Goal: Task Accomplishment & Management: Complete application form

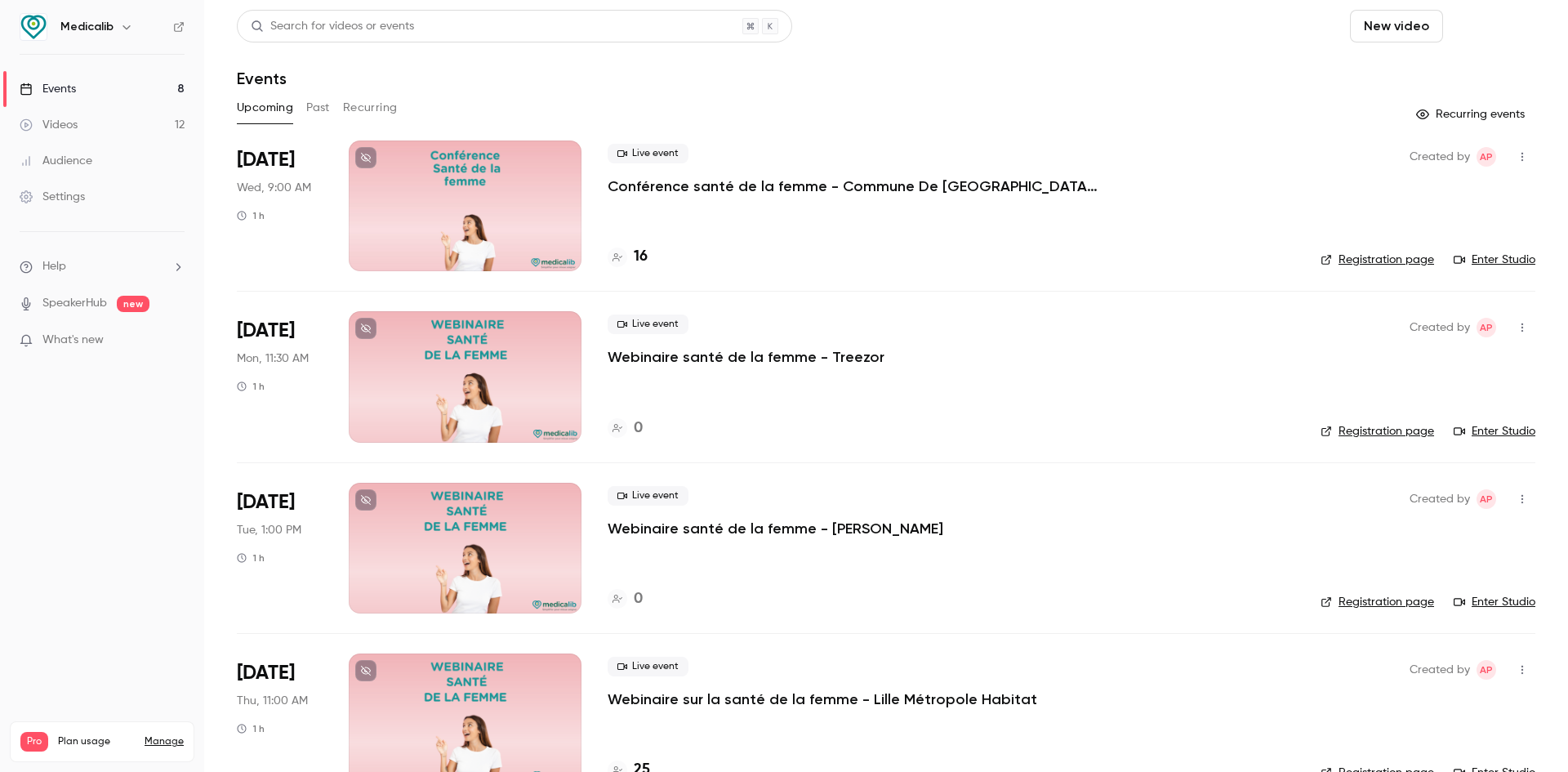
click at [1483, 28] on button "Schedule" at bounding box center [1493, 26] width 86 height 33
click at [1405, 73] on div "One time event" at bounding box center [1447, 71] width 124 height 16
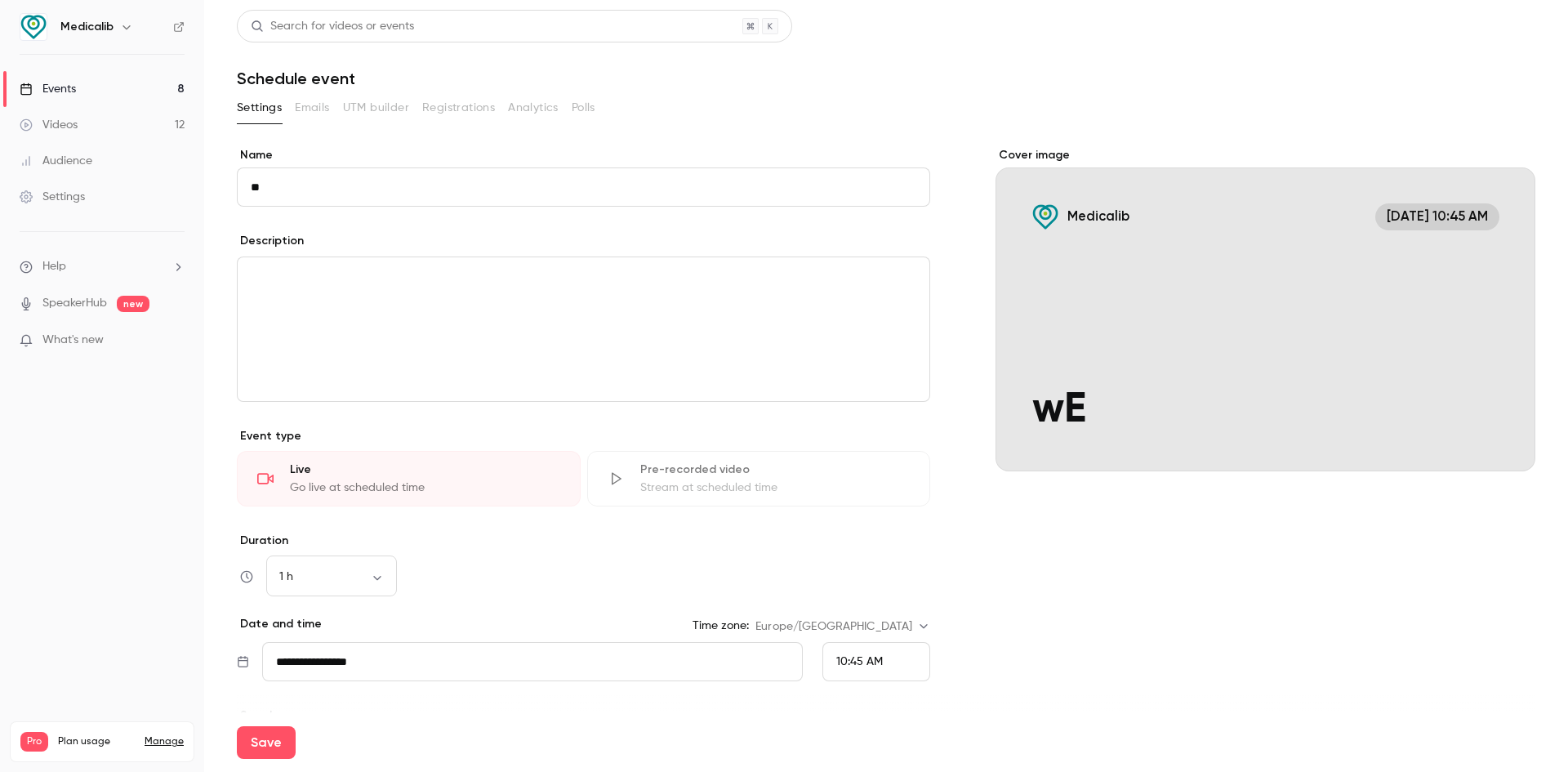
type input "*"
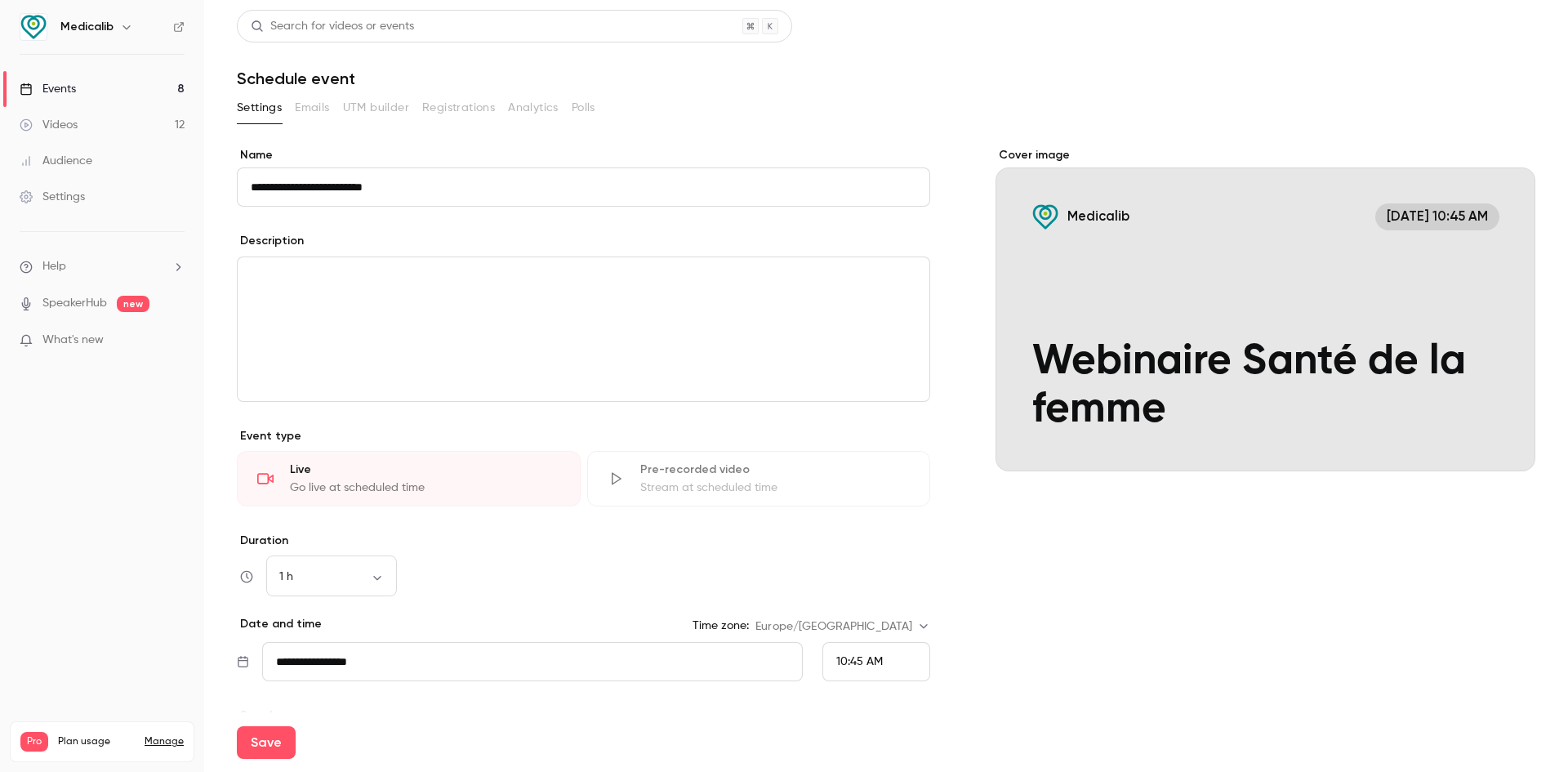
click at [255, 183] on input "**********" at bounding box center [583, 187] width 694 height 39
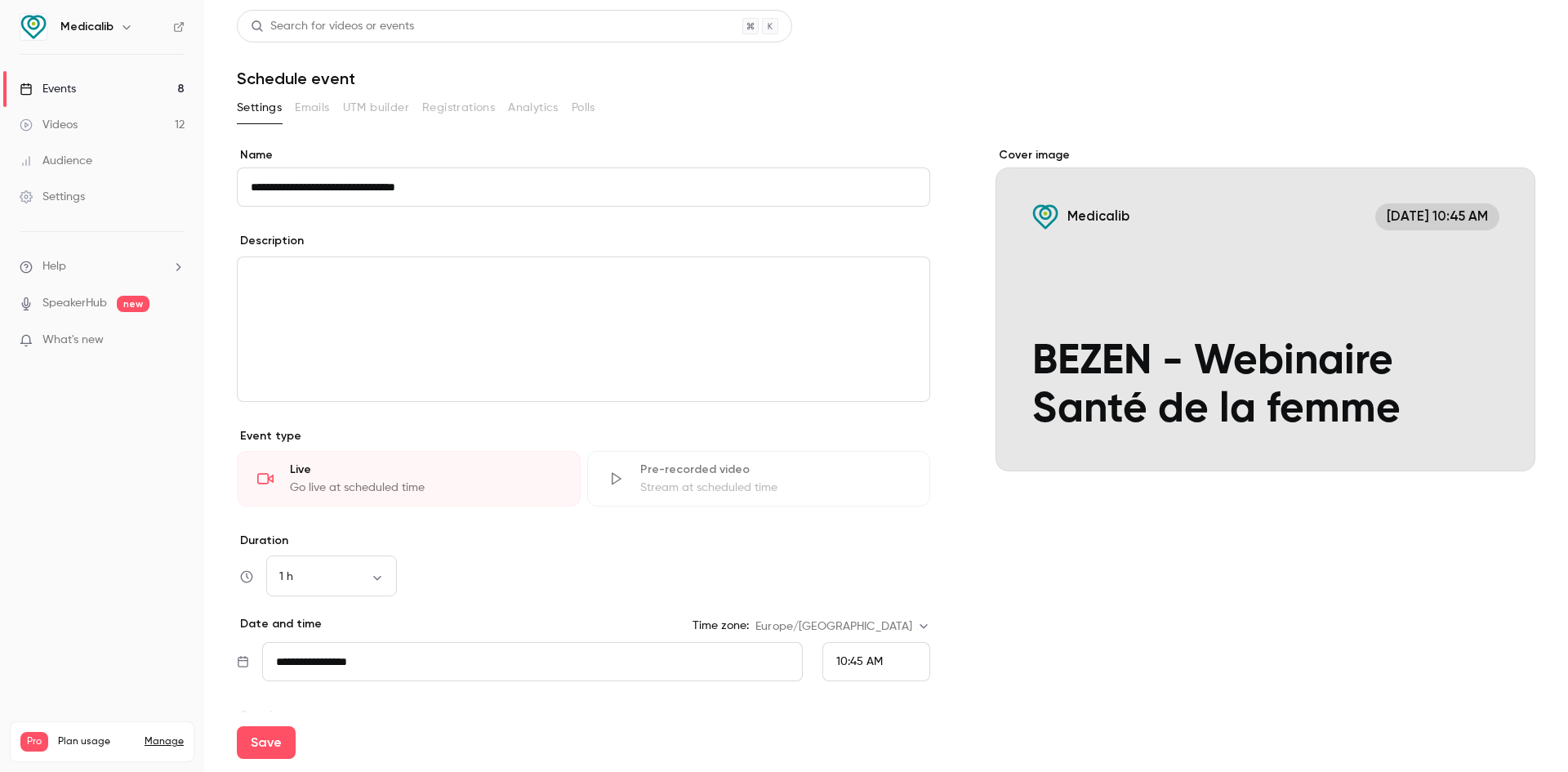
type input "**********"
click at [404, 325] on div "editor" at bounding box center [583, 329] width 692 height 144
click at [1497, 444] on icon "Cover image" at bounding box center [1506, 442] width 18 height 13
click at [1501, 438] on icon "Cover image" at bounding box center [1506, 442] width 11 height 11
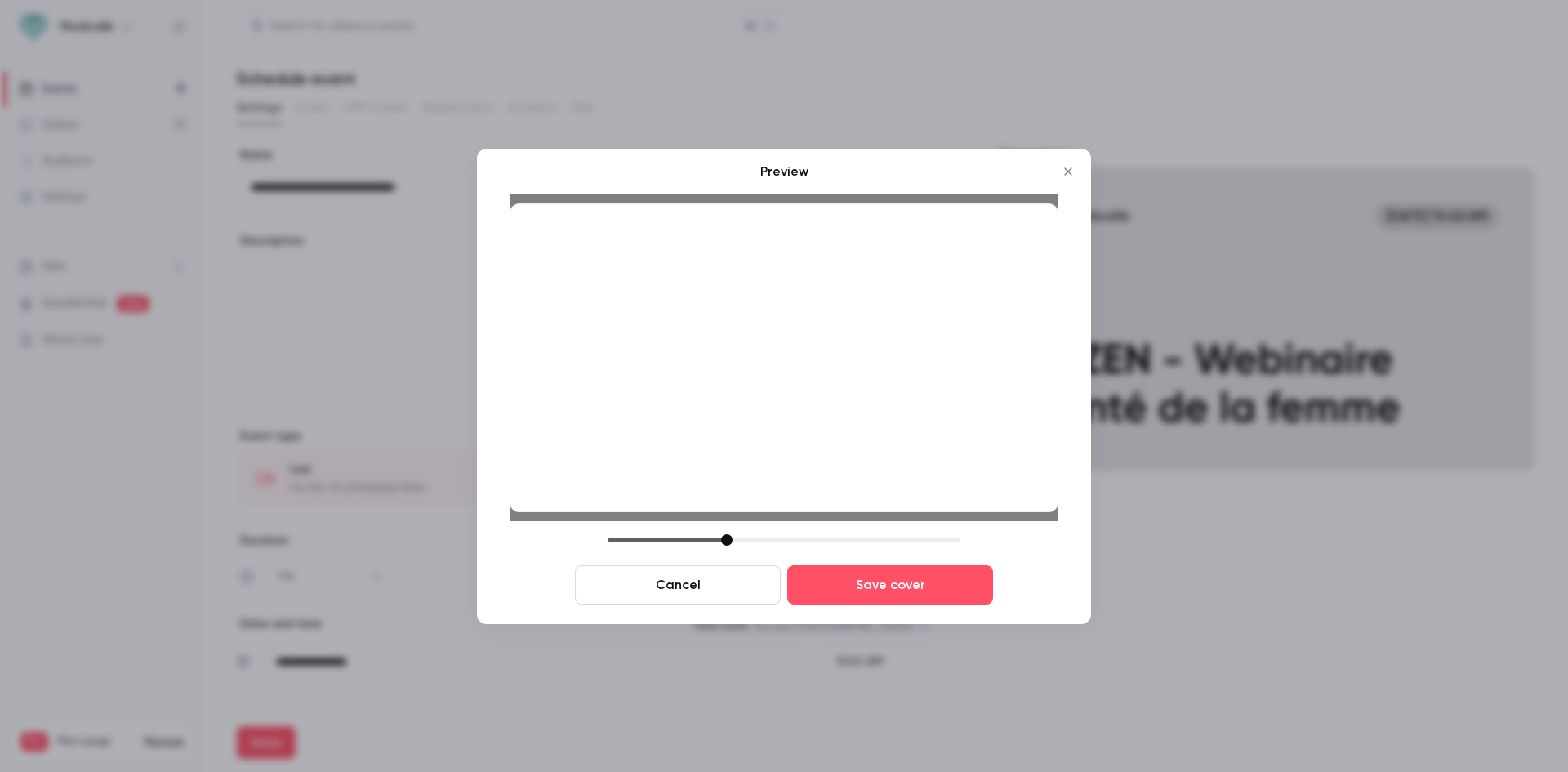
click at [726, 540] on div at bounding box center [726, 540] width 12 height 12
click at [880, 583] on button "Save cover" at bounding box center [890, 584] width 206 height 39
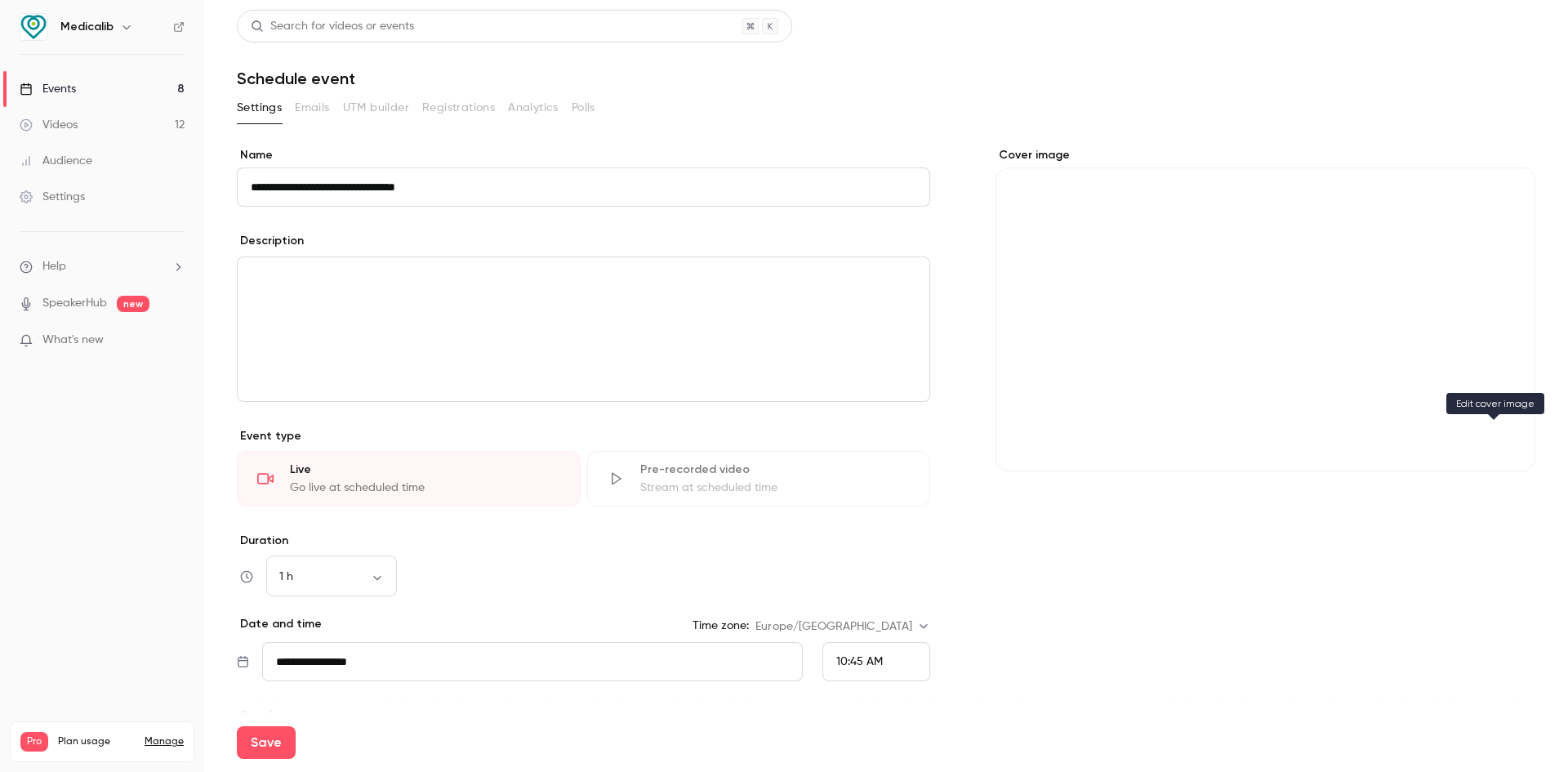
click at [1495, 448] on button "Cover image" at bounding box center [1506, 442] width 33 height 33
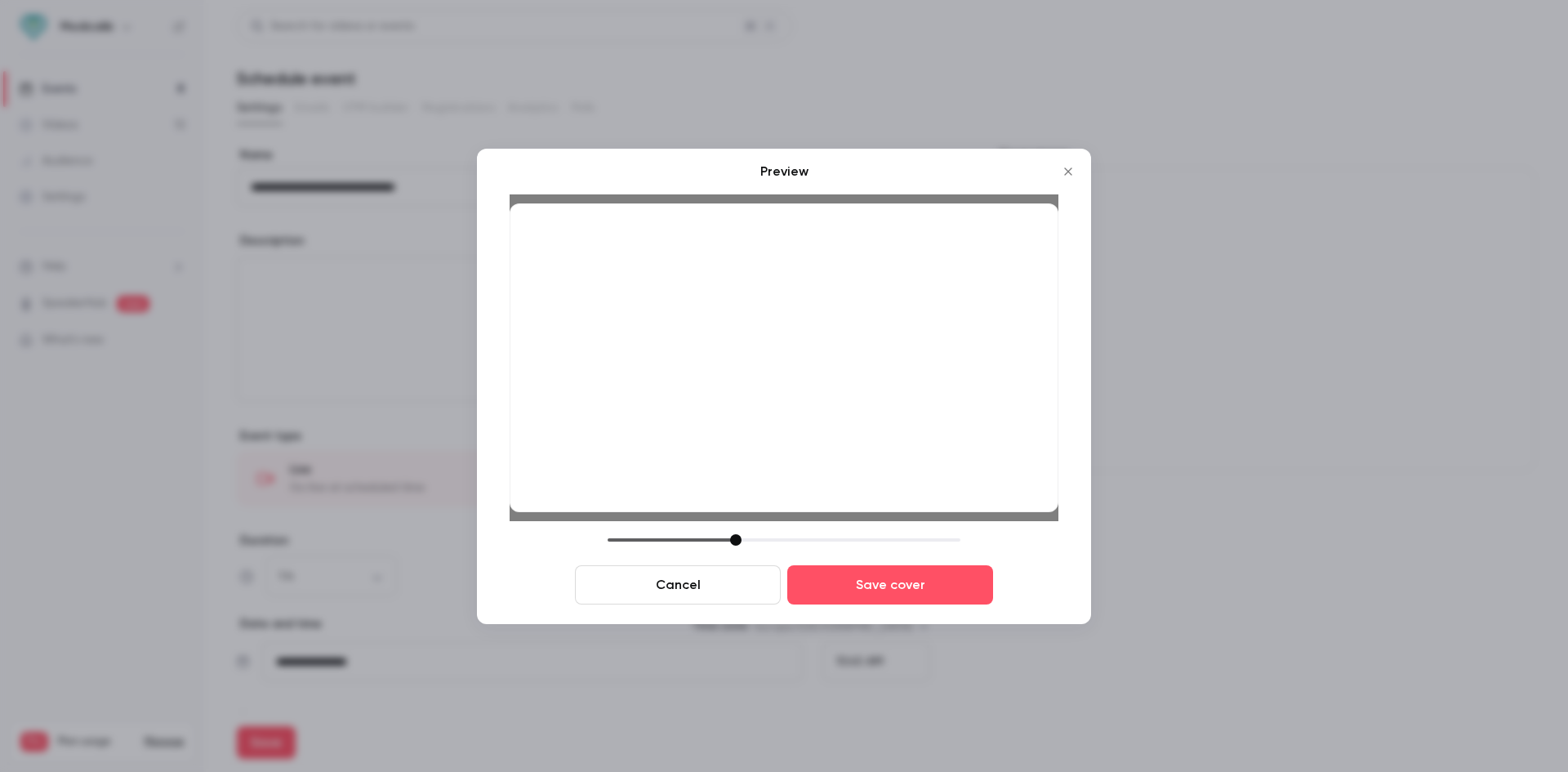
drag, startPoint x: 726, startPoint y: 539, endPoint x: 737, endPoint y: 540, distance: 11.0
click at [737, 540] on div at bounding box center [735, 540] width 12 height 12
drag, startPoint x: 735, startPoint y: 534, endPoint x: 755, endPoint y: 537, distance: 20.2
click at [755, 537] on div at bounding box center [756, 540] width 12 height 12
click at [713, 589] on button "Cancel" at bounding box center [677, 584] width 206 height 39
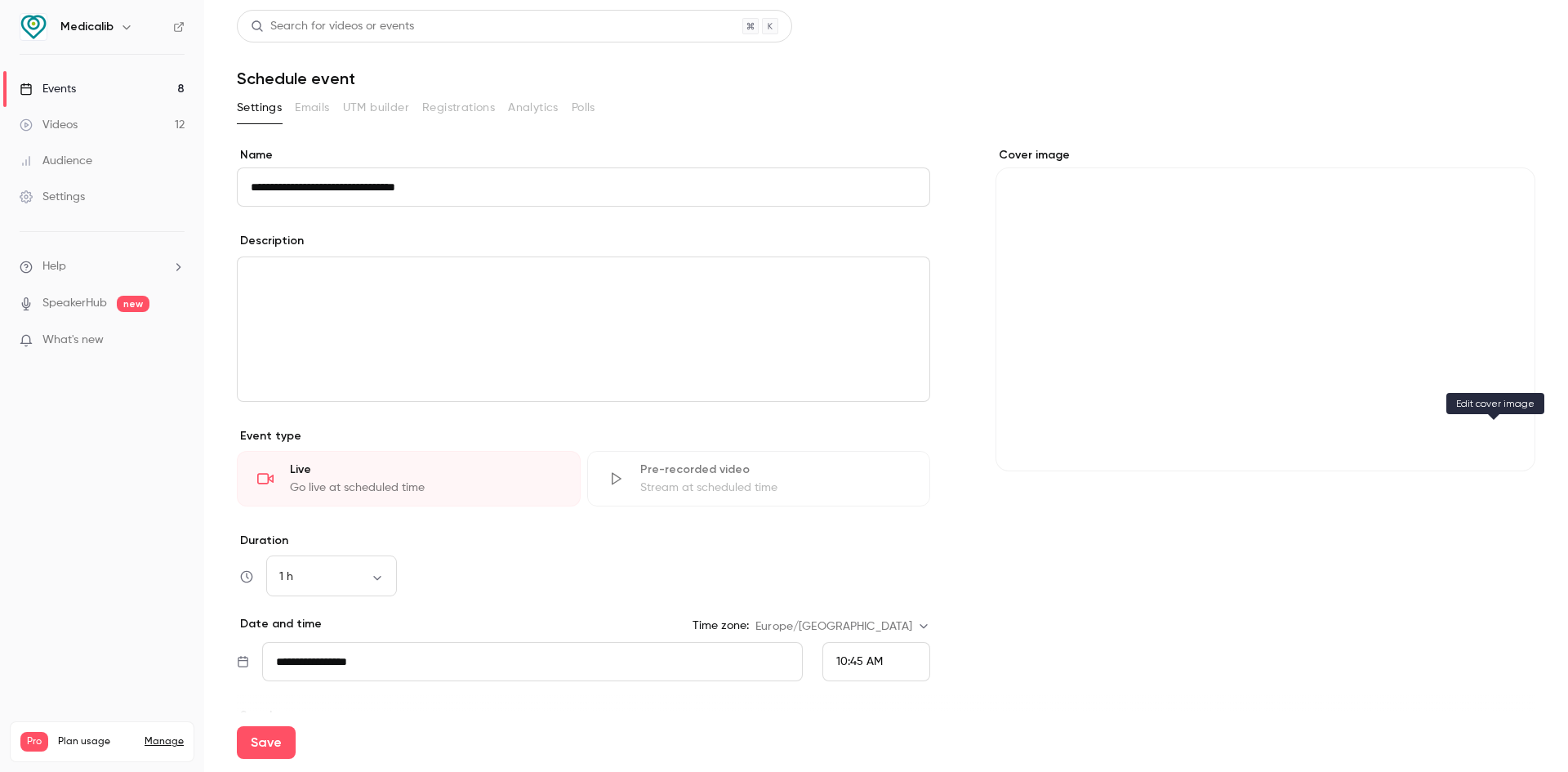
click at [1497, 435] on icon "Cover image" at bounding box center [1506, 442] width 18 height 13
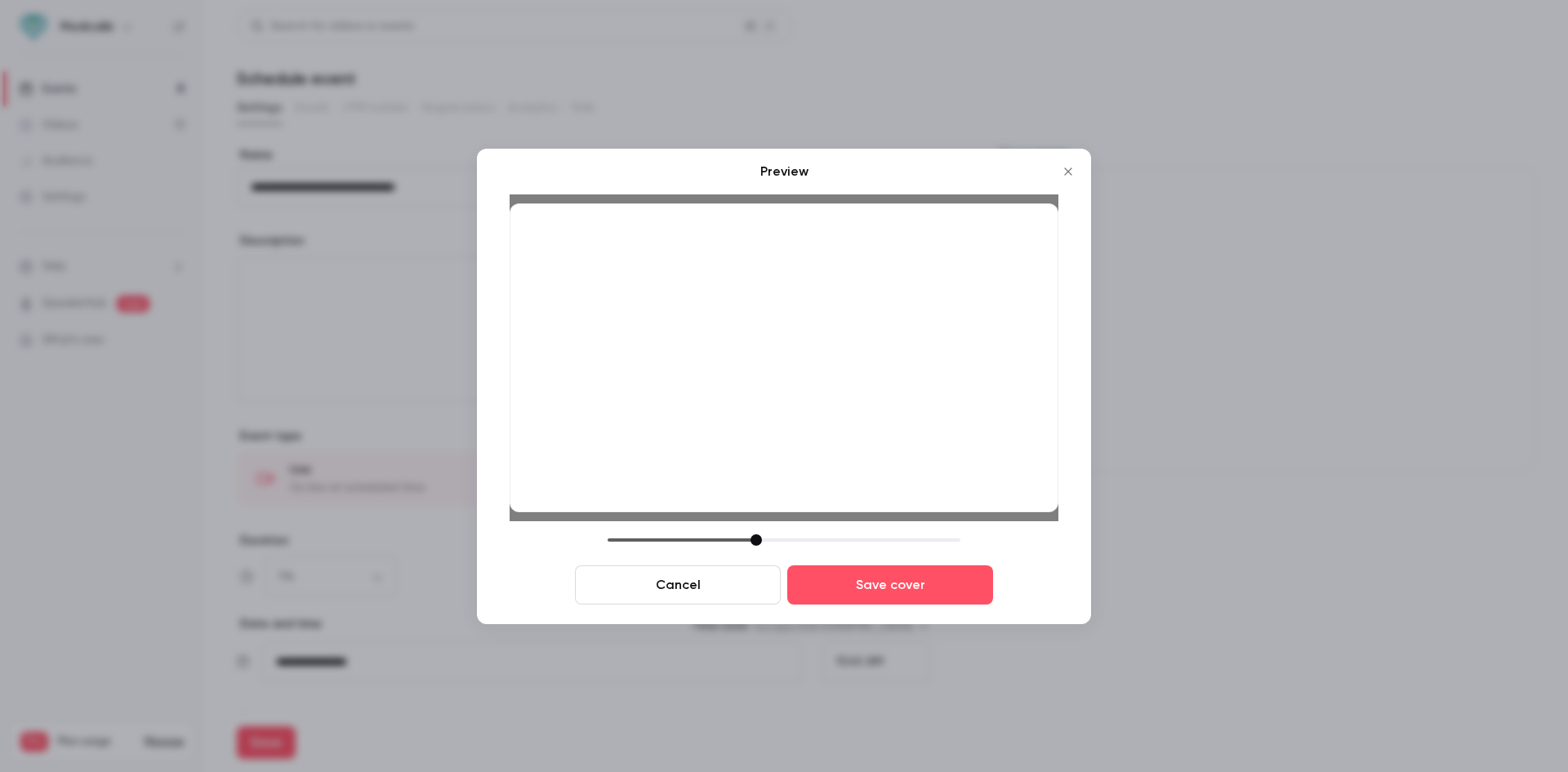
drag, startPoint x: 727, startPoint y: 539, endPoint x: 759, endPoint y: 540, distance: 32.0
click at [759, 540] on div at bounding box center [756, 540] width 12 height 12
click at [901, 581] on button "Save cover" at bounding box center [890, 584] width 206 height 39
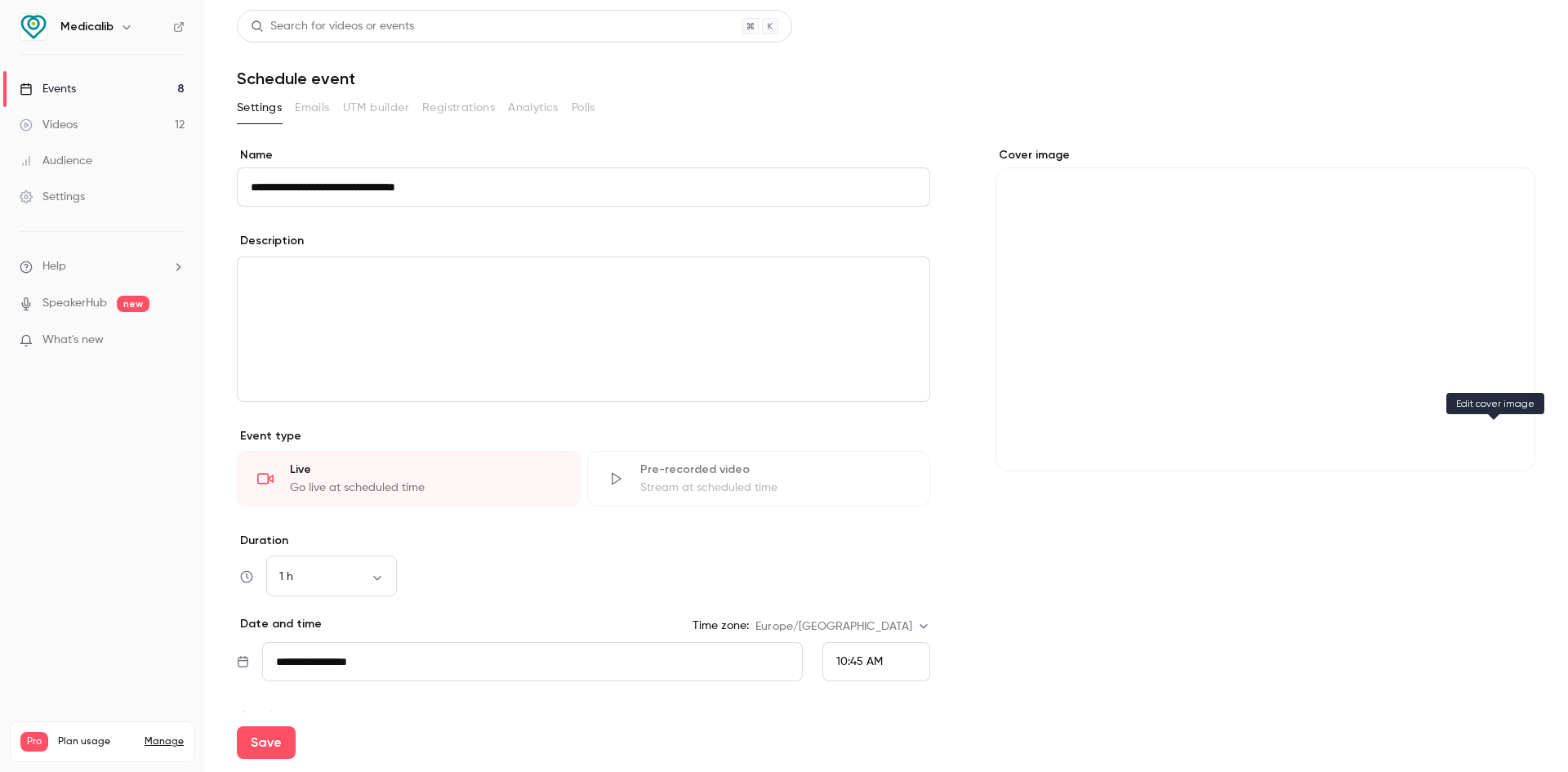
click at [1497, 443] on icon "Cover image" at bounding box center [1506, 442] width 18 height 13
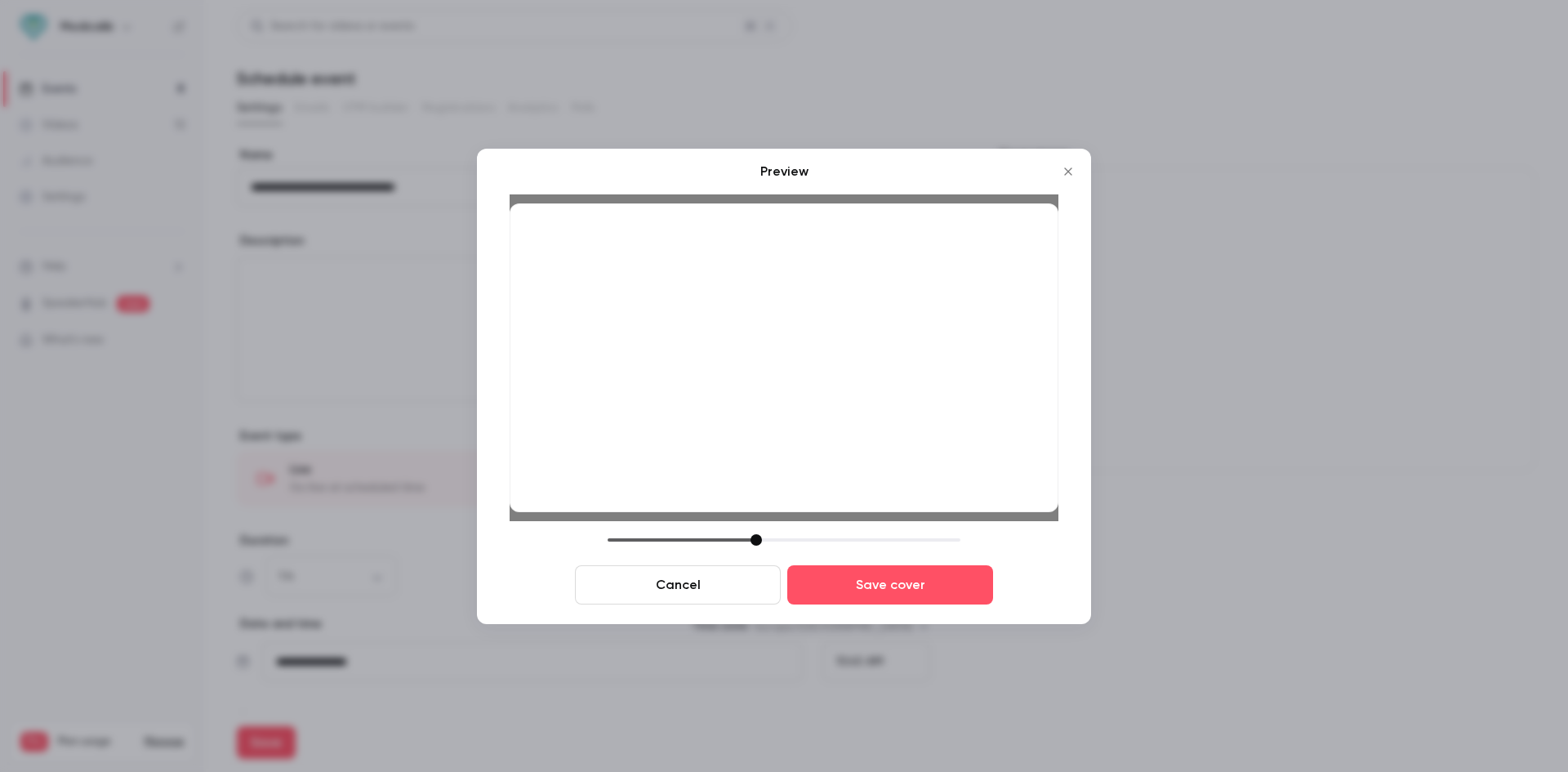
drag, startPoint x: 719, startPoint y: 543, endPoint x: 752, endPoint y: 551, distance: 34.0
click at [752, 551] on div "Cancel Save cover" at bounding box center [784, 569] width 549 height 70
click at [894, 583] on button "Save cover" at bounding box center [890, 584] width 206 height 39
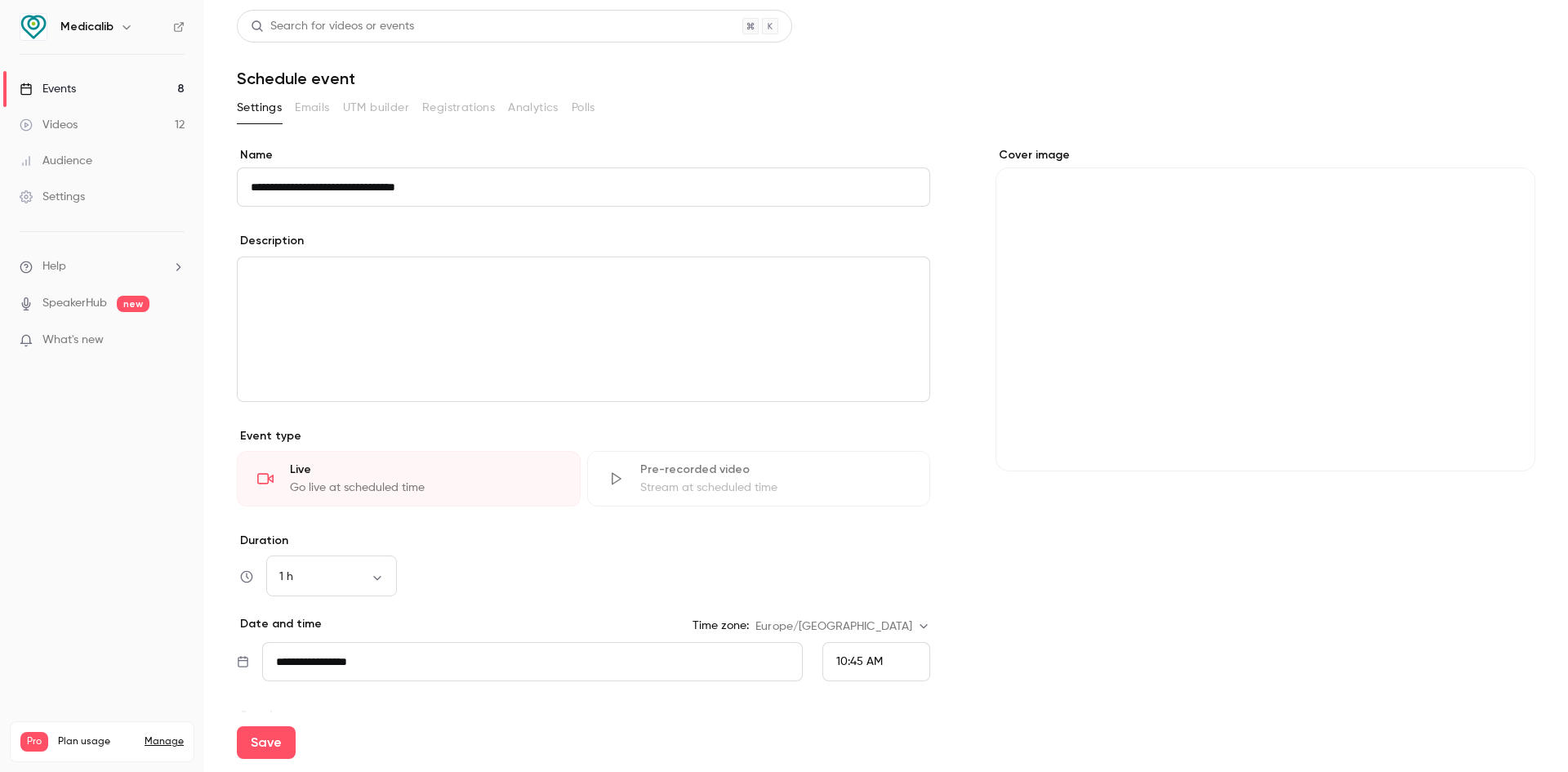
click at [395, 304] on div "editor" at bounding box center [583, 329] width 692 height 144
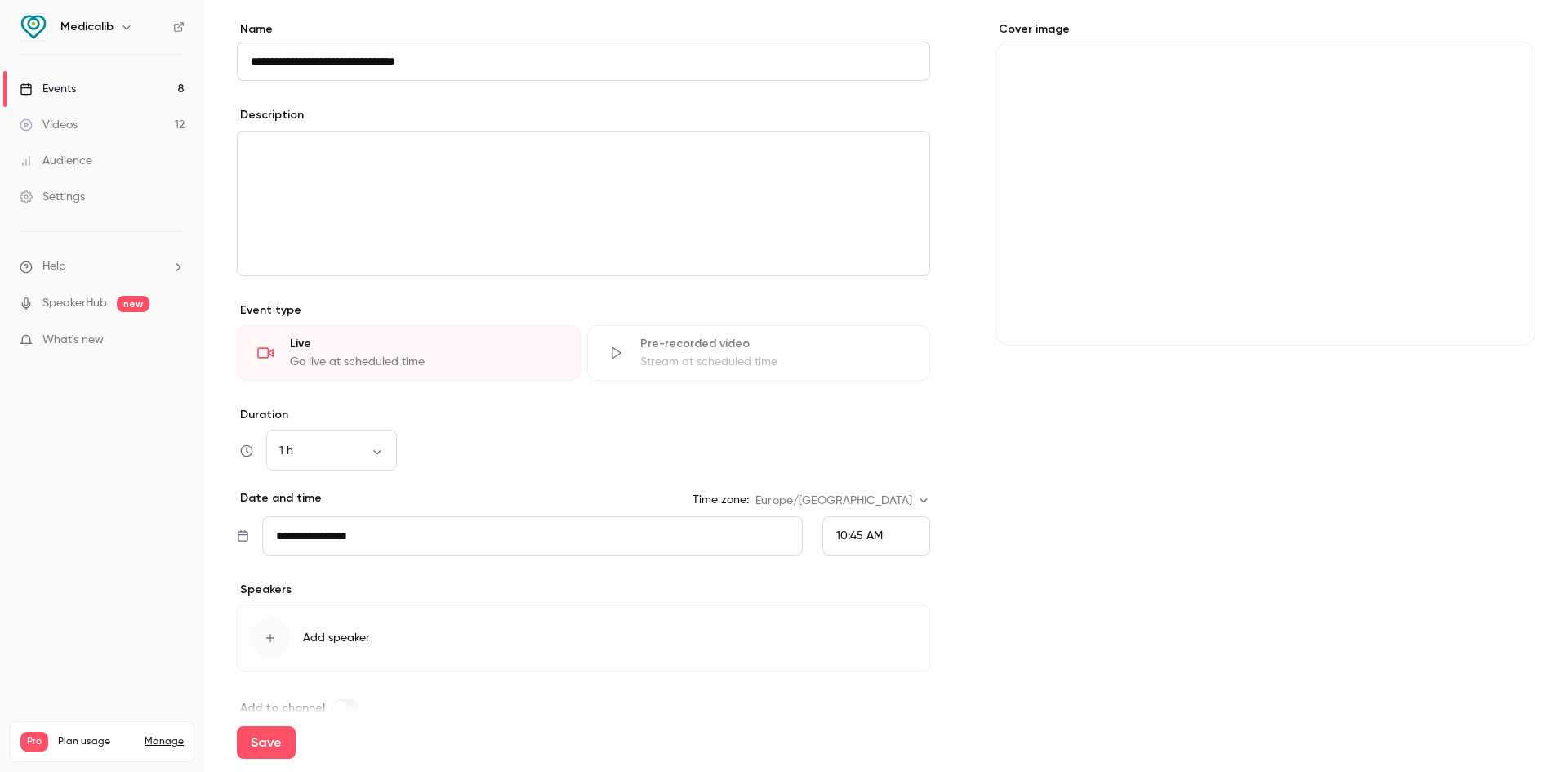
scroll to position [156, 0]
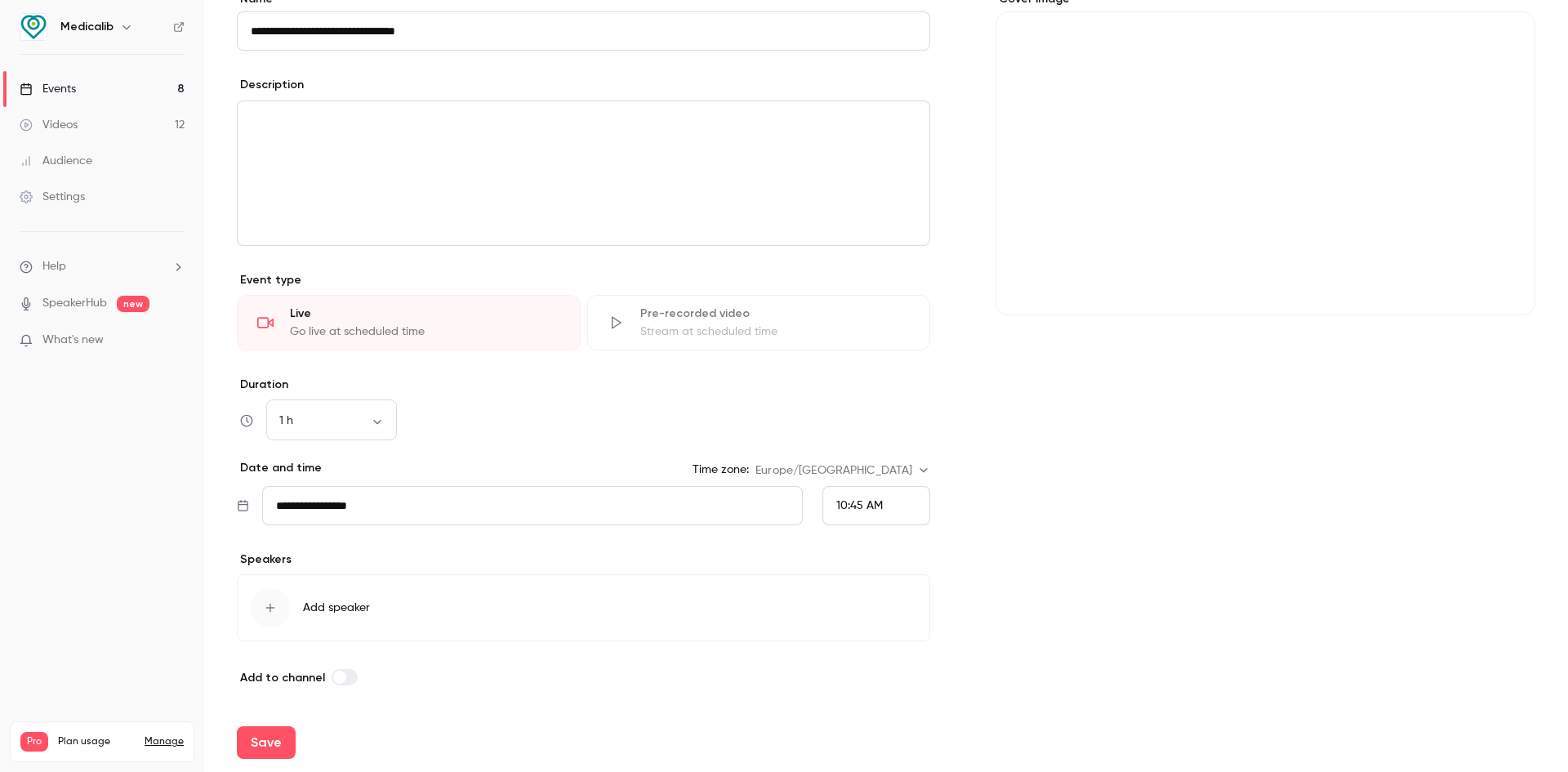
click at [356, 507] on input "**********" at bounding box center [532, 505] width 541 height 39
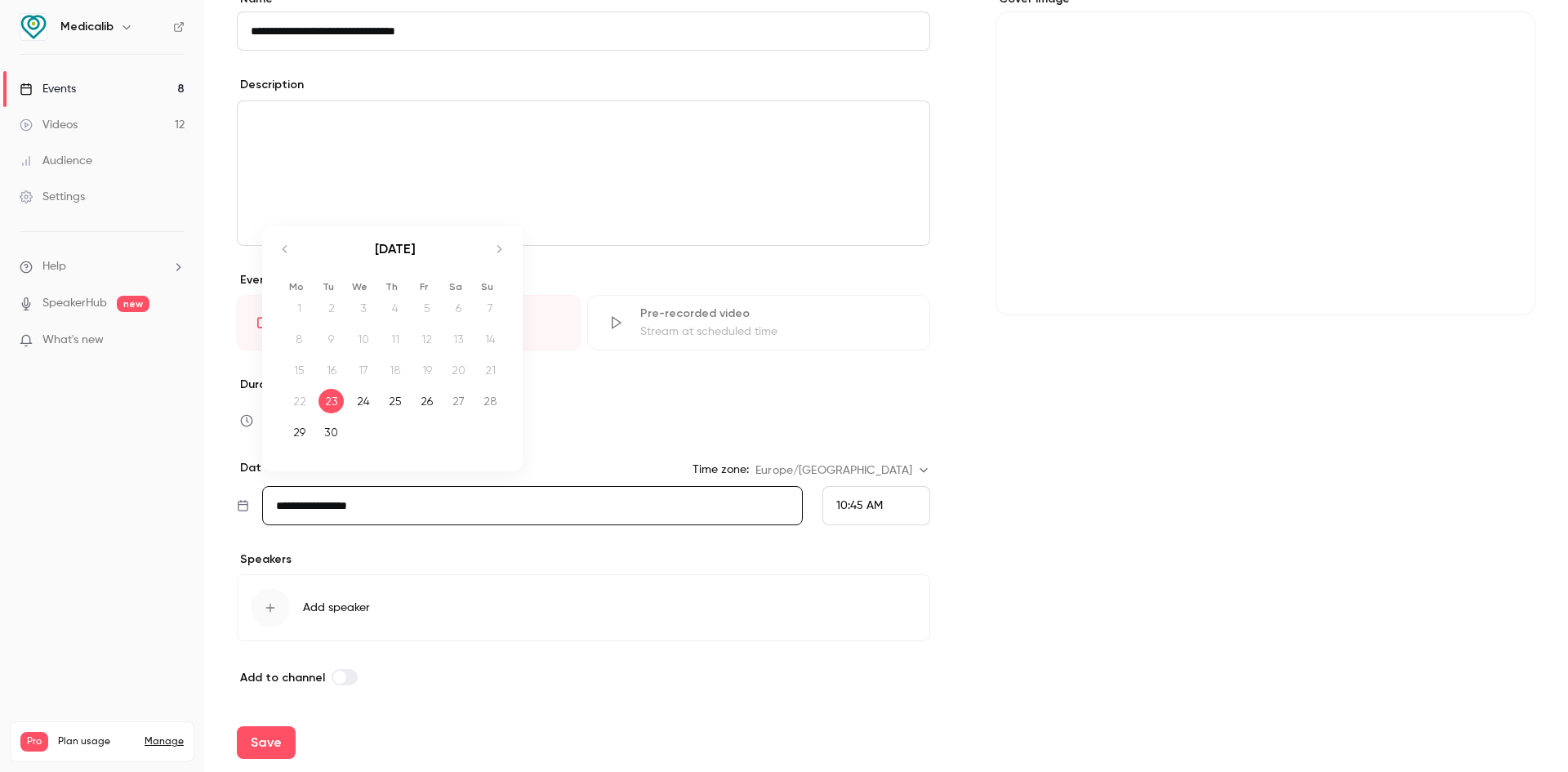
click at [499, 253] on icon "Move forward to switch to the next month." at bounding box center [499, 249] width 20 height 20
click at [432, 342] on div "10" at bounding box center [427, 338] width 25 height 24
type input "**********"
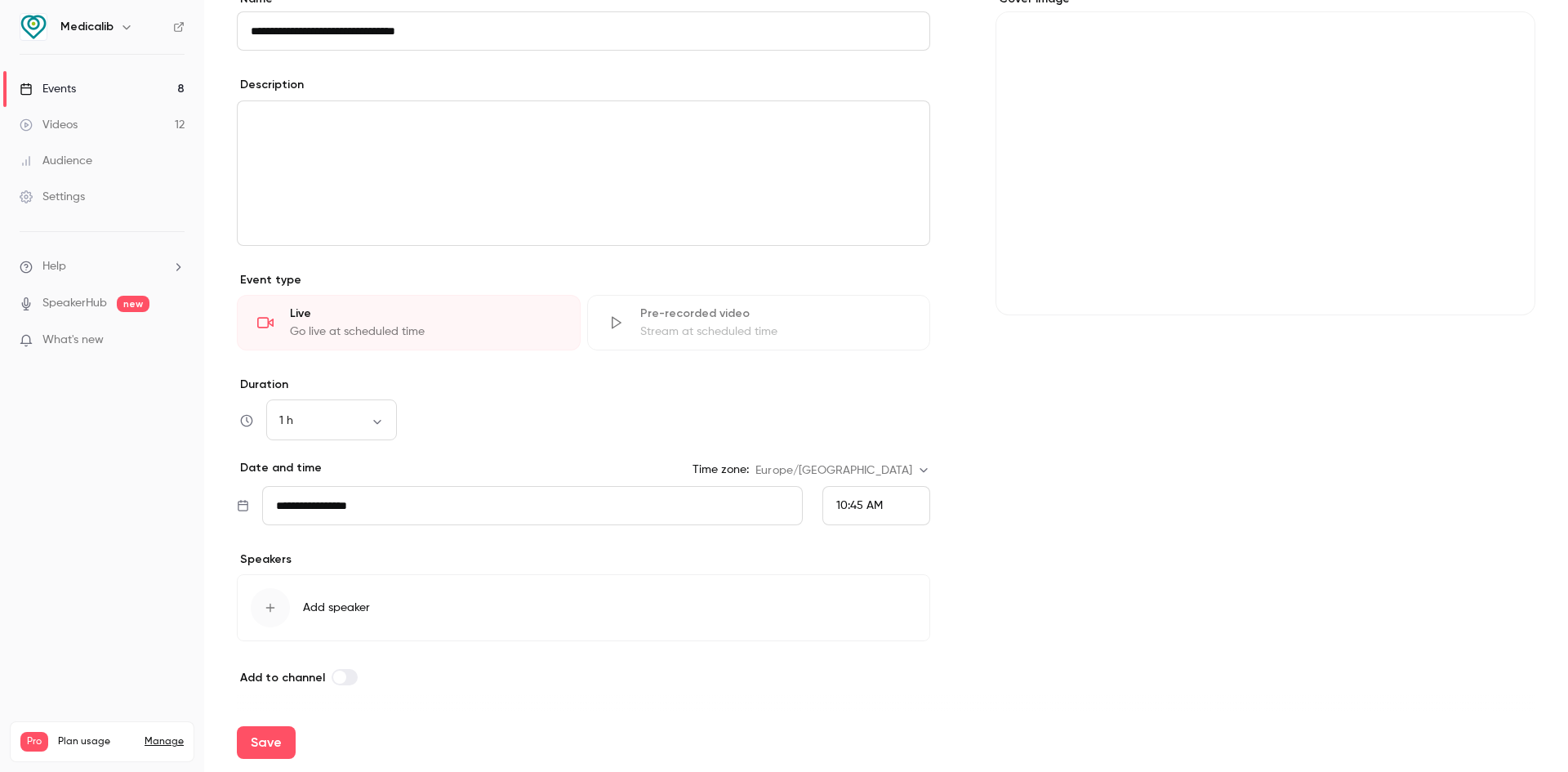
click at [877, 494] on div "10:45 AM" at bounding box center [876, 505] width 108 height 39
click at [877, 375] on li "11:00 AM" at bounding box center [870, 385] width 106 height 44
click at [302, 590] on button "Add speaker" at bounding box center [583, 608] width 694 height 67
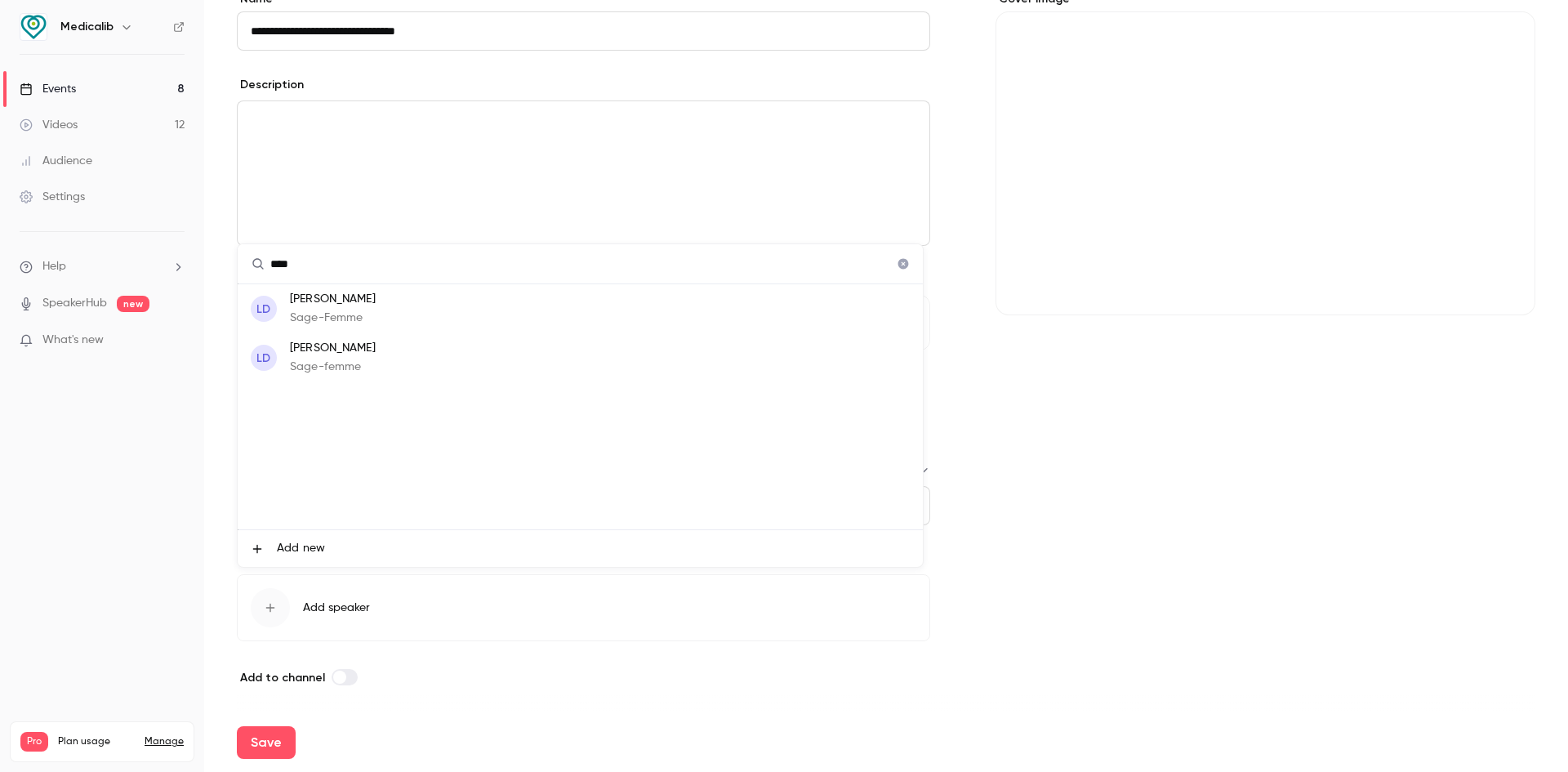
type input "****"
click at [442, 319] on li "LD [PERSON_NAME]-Femme" at bounding box center [580, 308] width 686 height 49
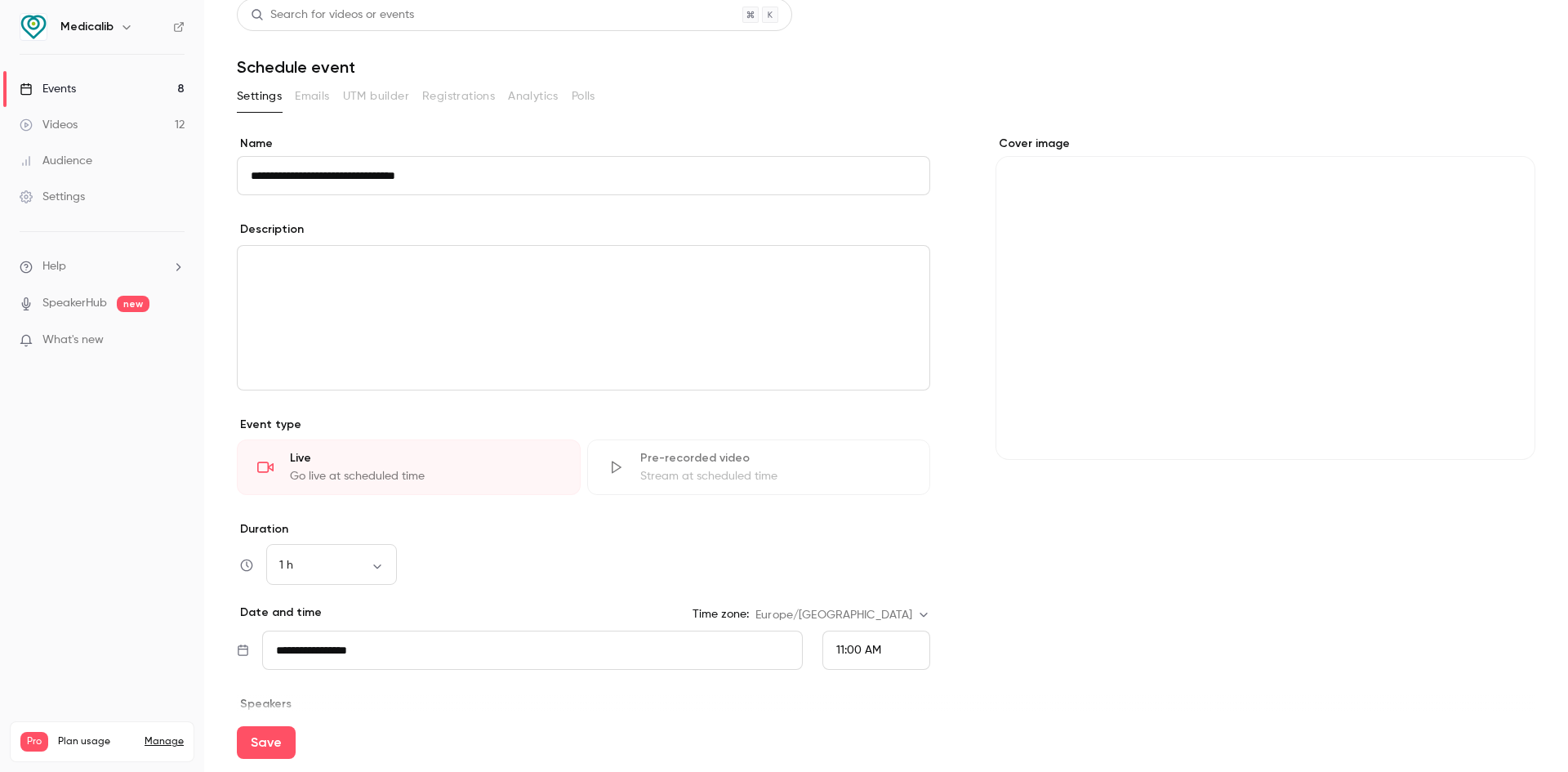
scroll to position [0, 0]
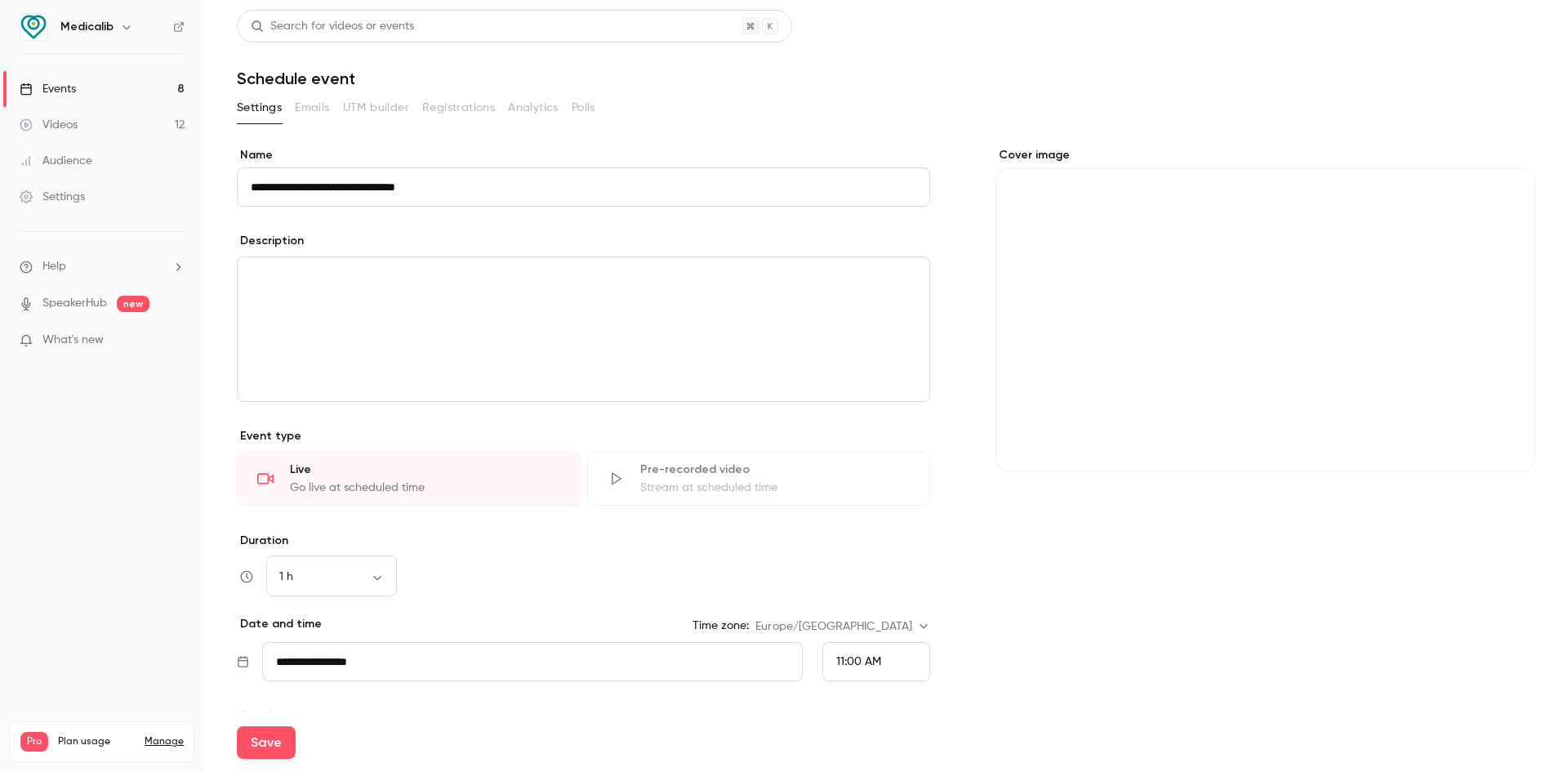
click at [440, 308] on div "editor" at bounding box center [583, 329] width 692 height 144
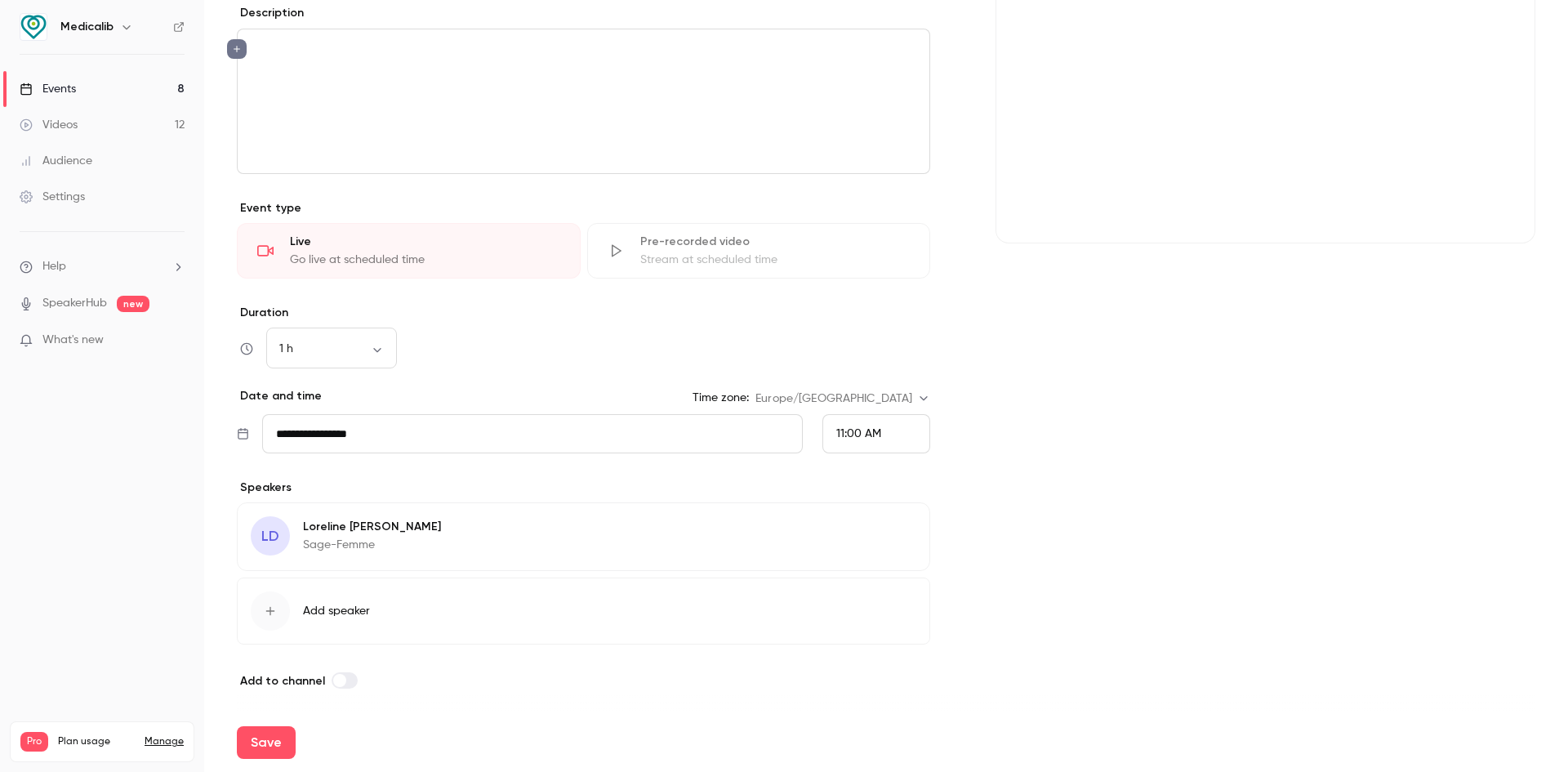
scroll to position [231, 0]
click at [262, 734] on button "Save" at bounding box center [266, 743] width 59 height 33
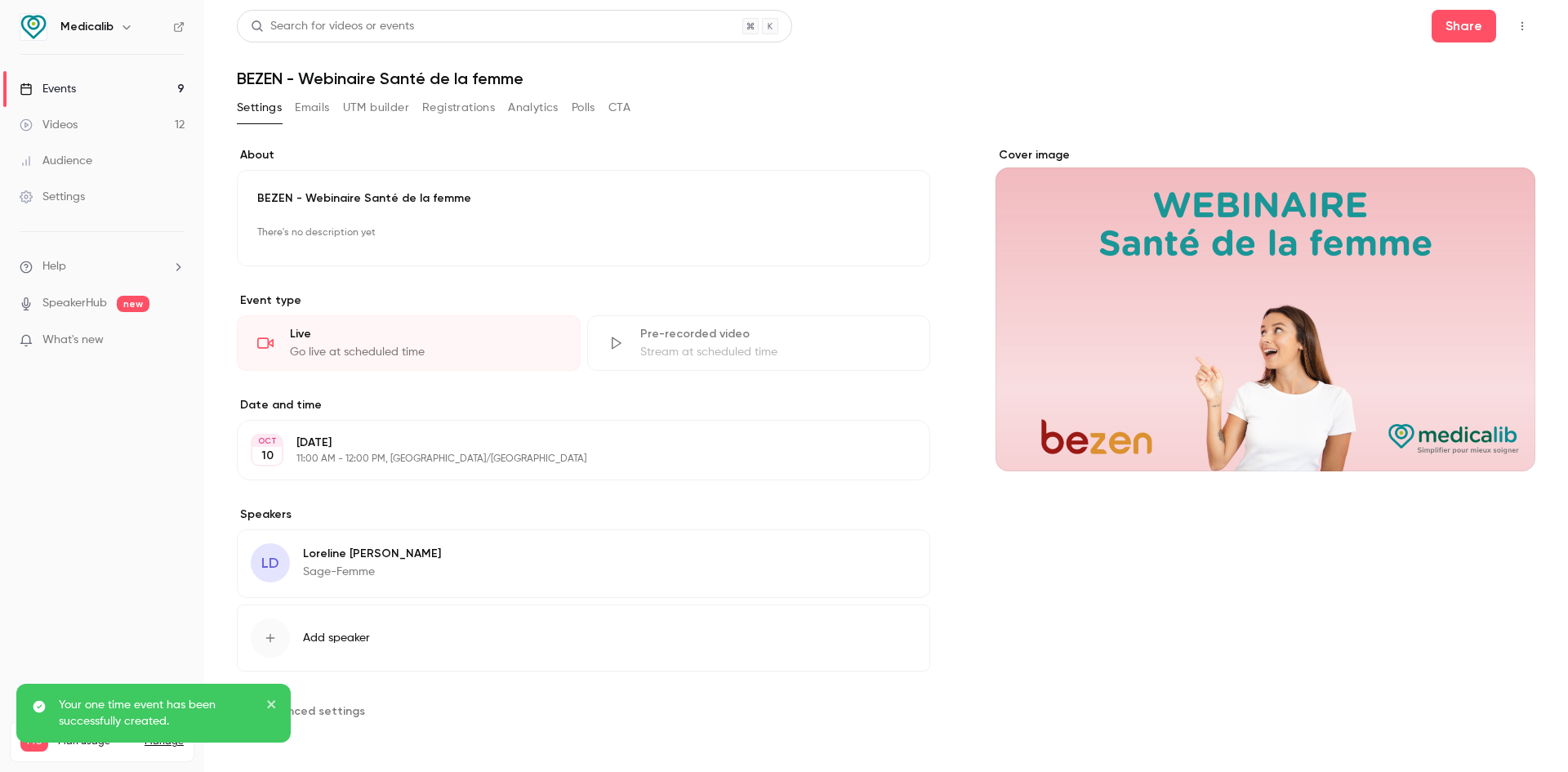
click at [308, 104] on button "Emails" at bounding box center [312, 107] width 34 height 26
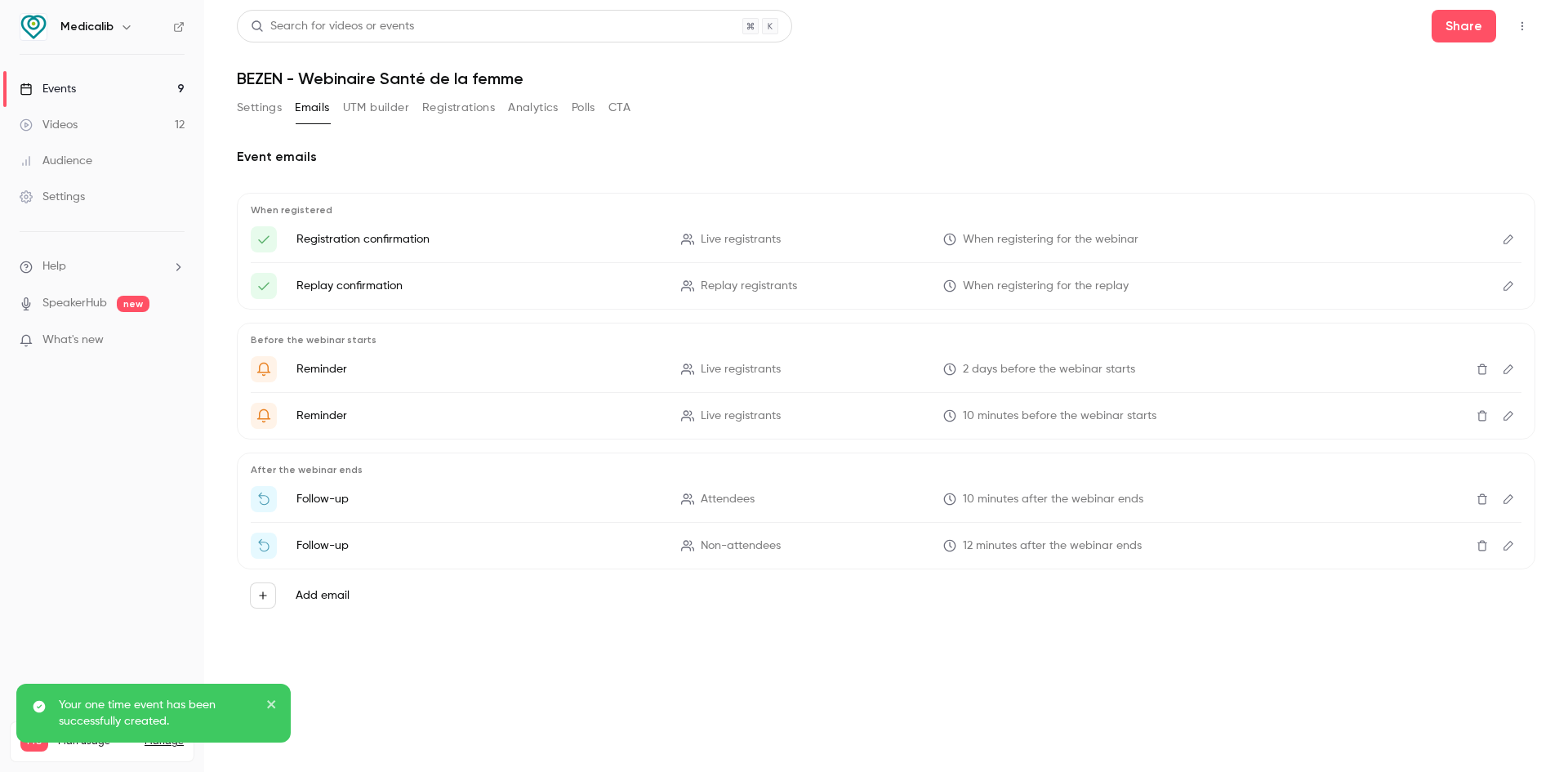
click at [492, 250] on li "Registration confirmation Live registrants When registering for the webinar" at bounding box center [886, 239] width 1271 height 26
click at [1505, 240] on icon "Edit" at bounding box center [1508, 239] width 13 height 12
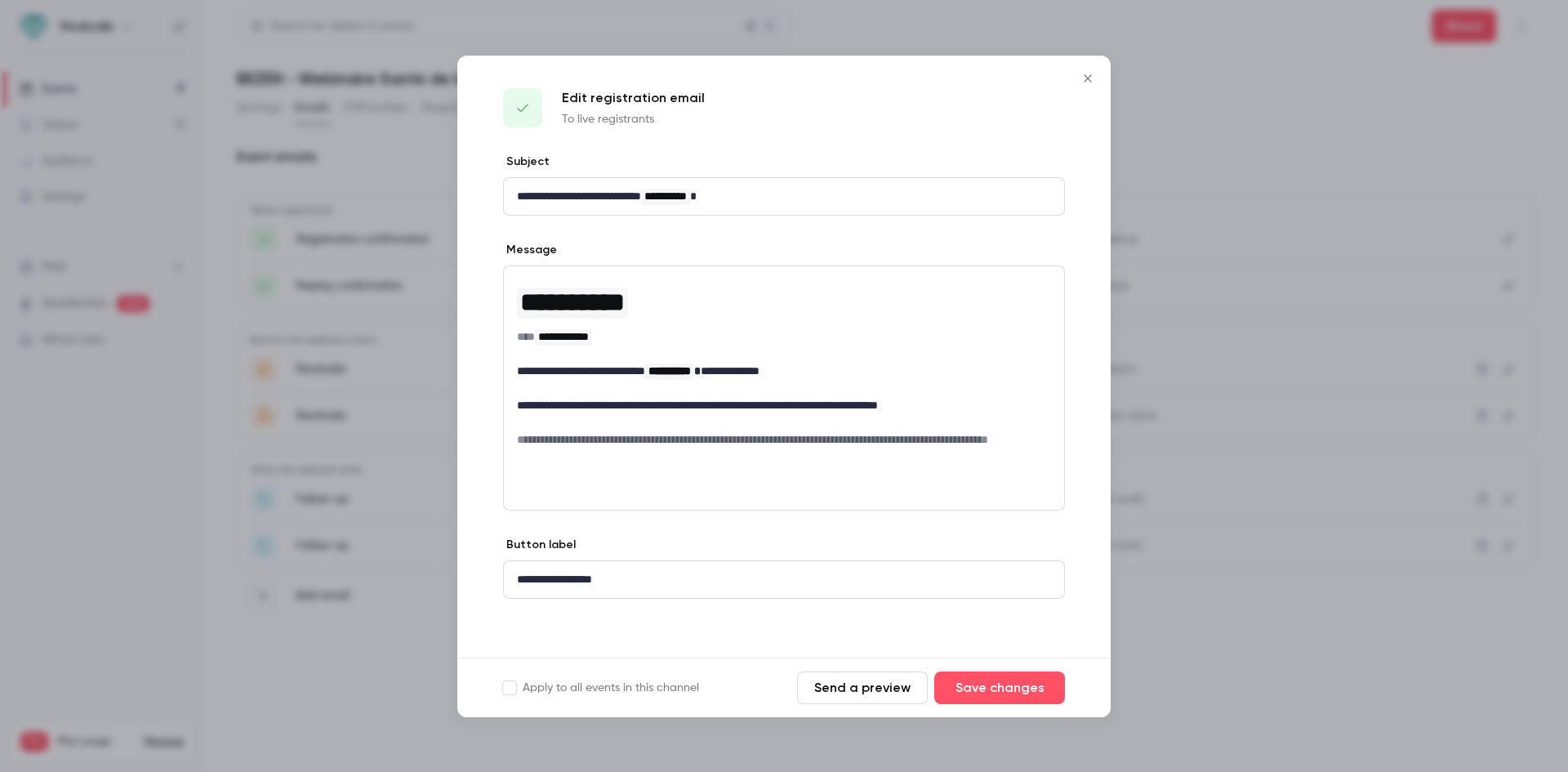
click at [1087, 70] on button "Close" at bounding box center [1088, 78] width 33 height 33
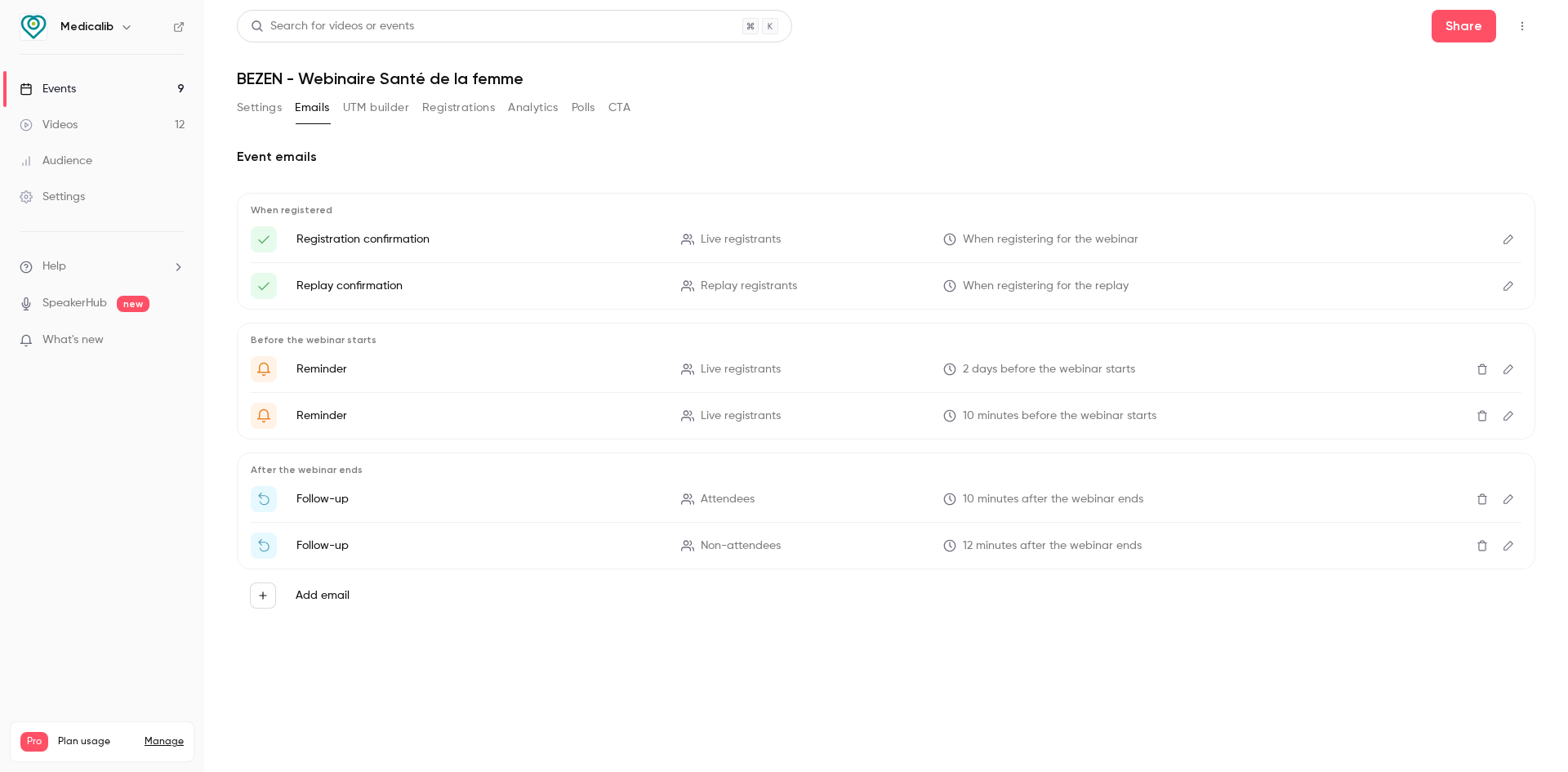
click at [80, 78] on link "Events 9" at bounding box center [102, 89] width 204 height 36
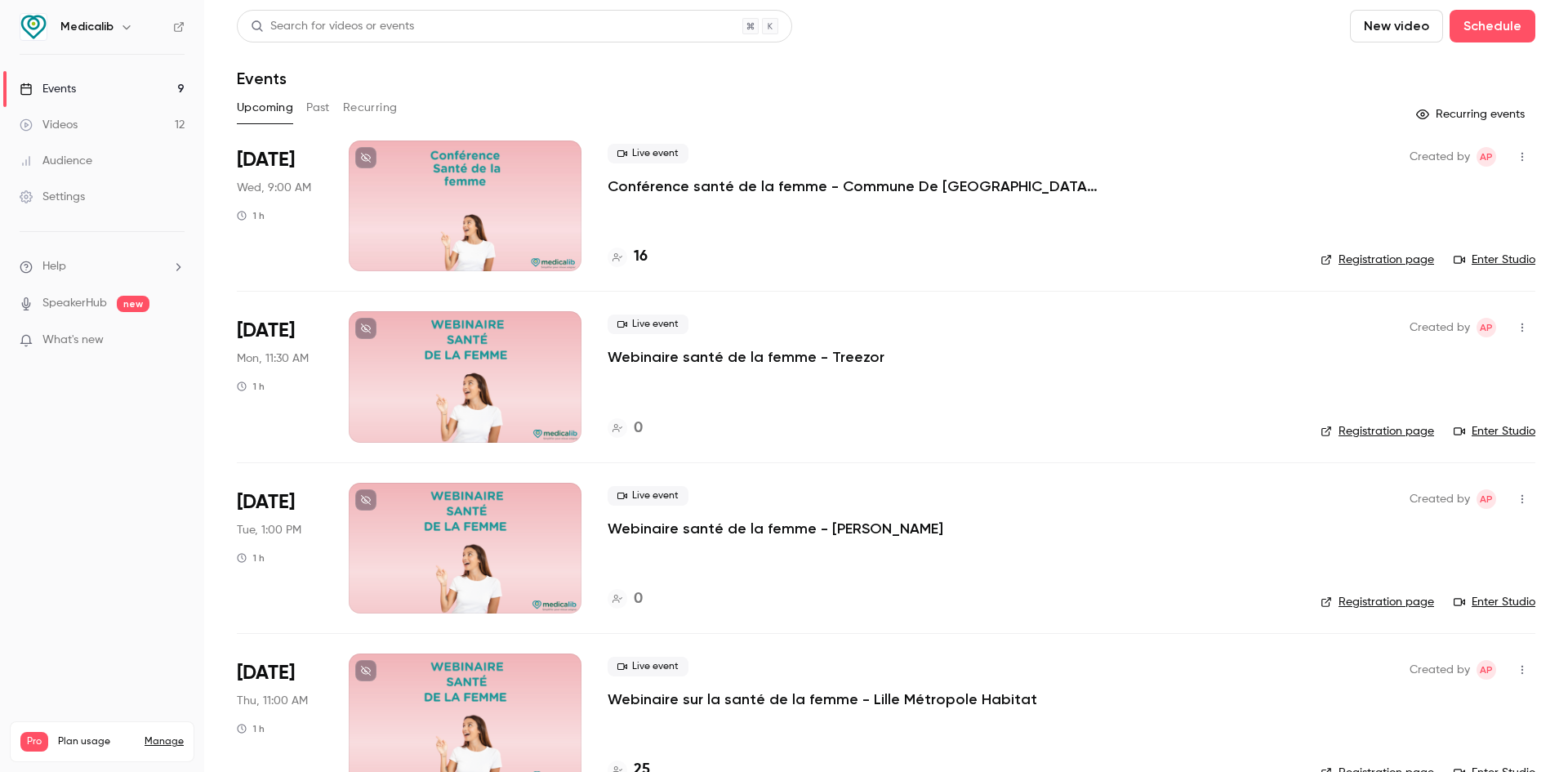
click at [511, 357] on div at bounding box center [465, 376] width 233 height 131
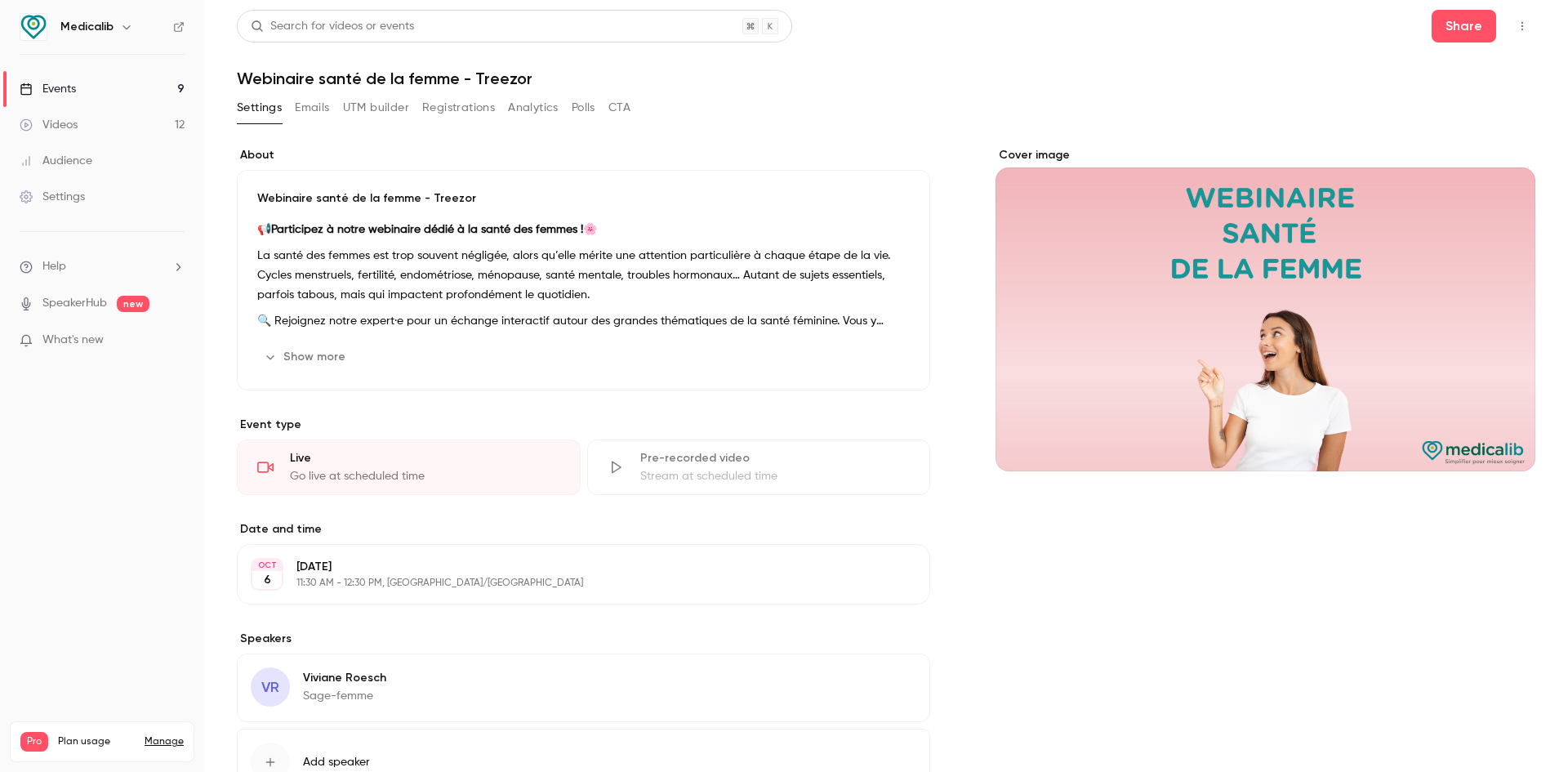
click at [322, 357] on button "Show more" at bounding box center [307, 357] width 98 height 26
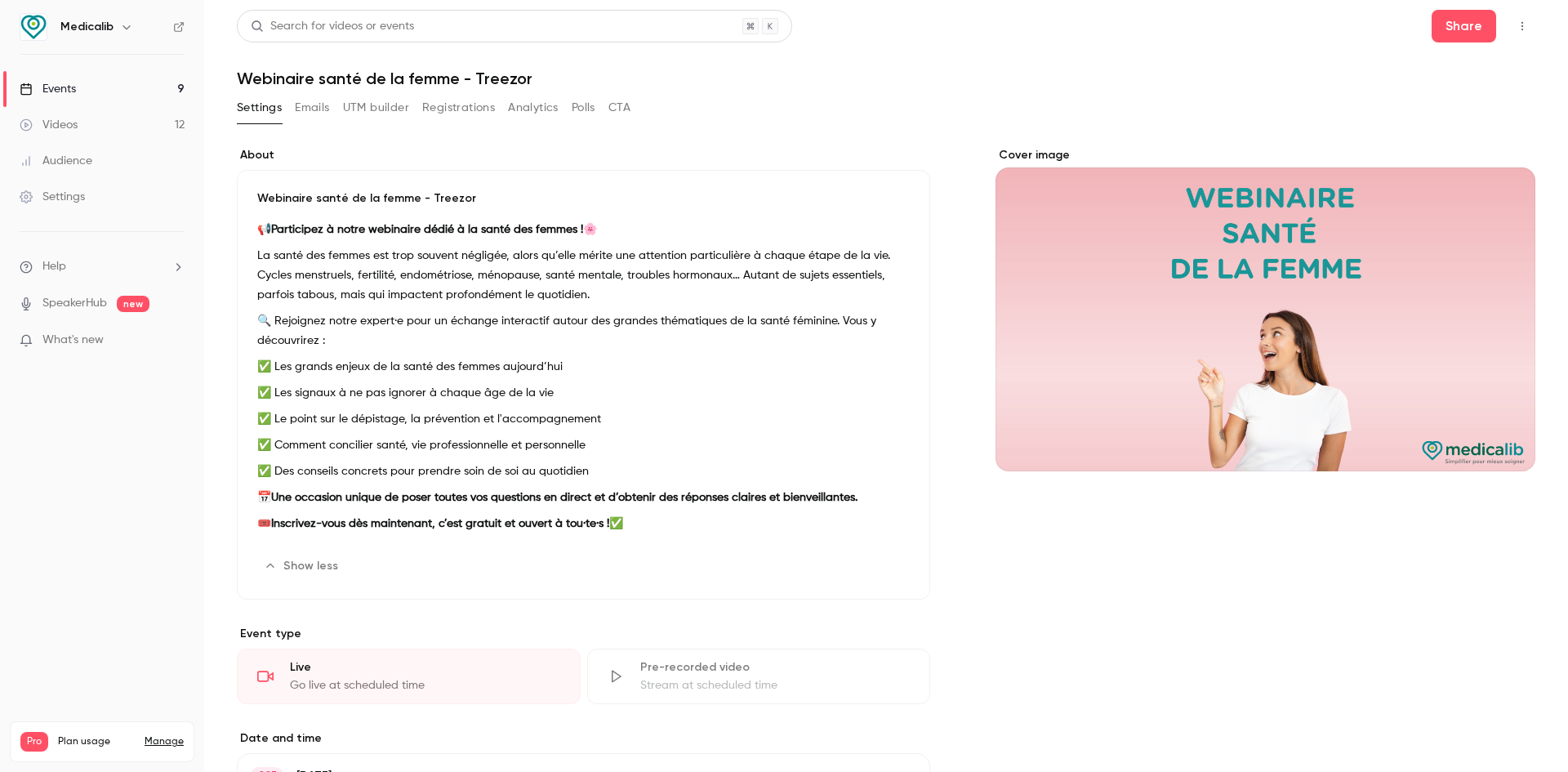
click at [332, 240] on div "📢 Participez à notre webinaire dédié à la santé des femmes ! 🌸 La santé des fem…" at bounding box center [584, 379] width 653 height 320
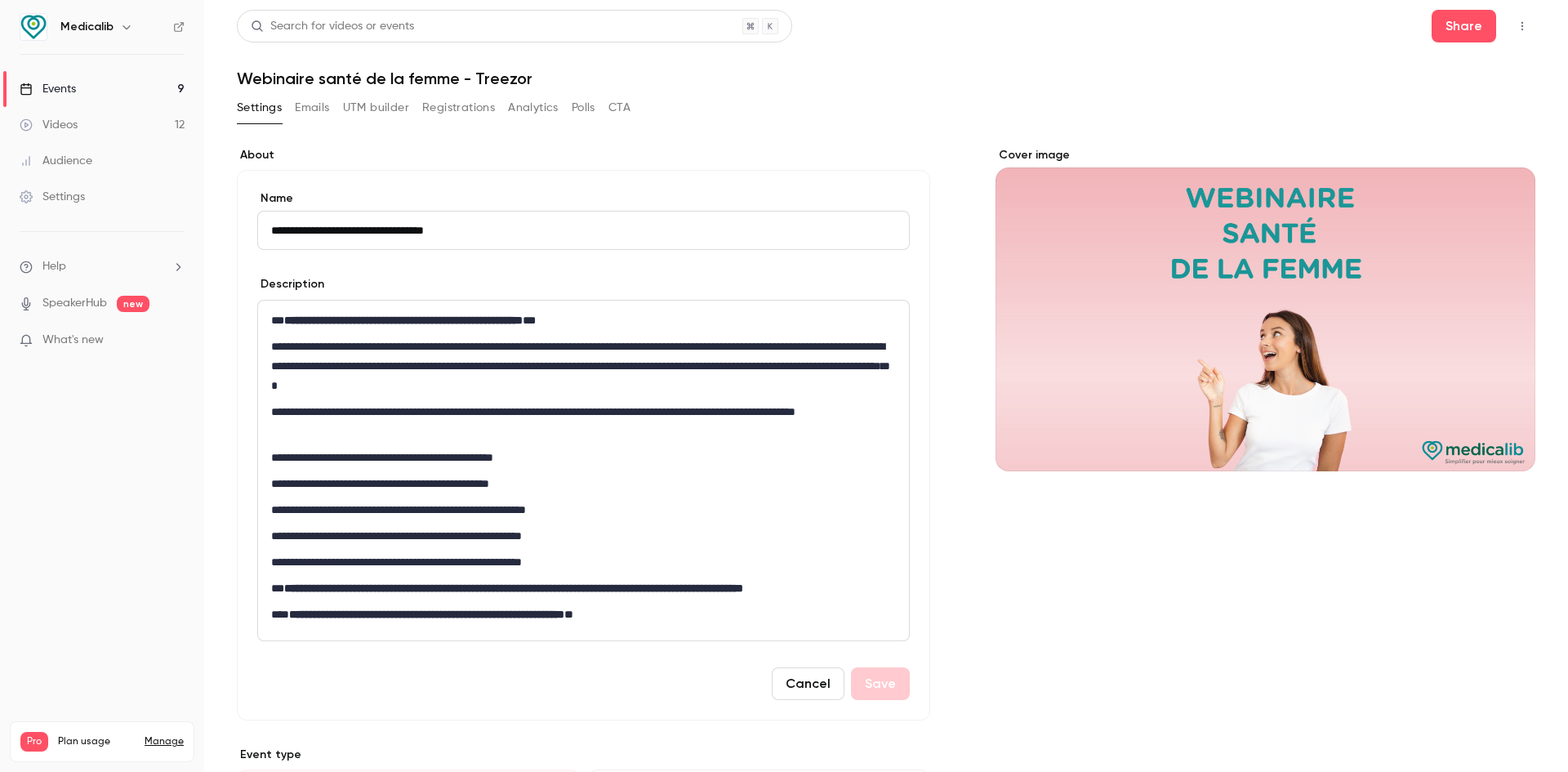
click at [307, 374] on p "**********" at bounding box center [580, 366] width 618 height 59
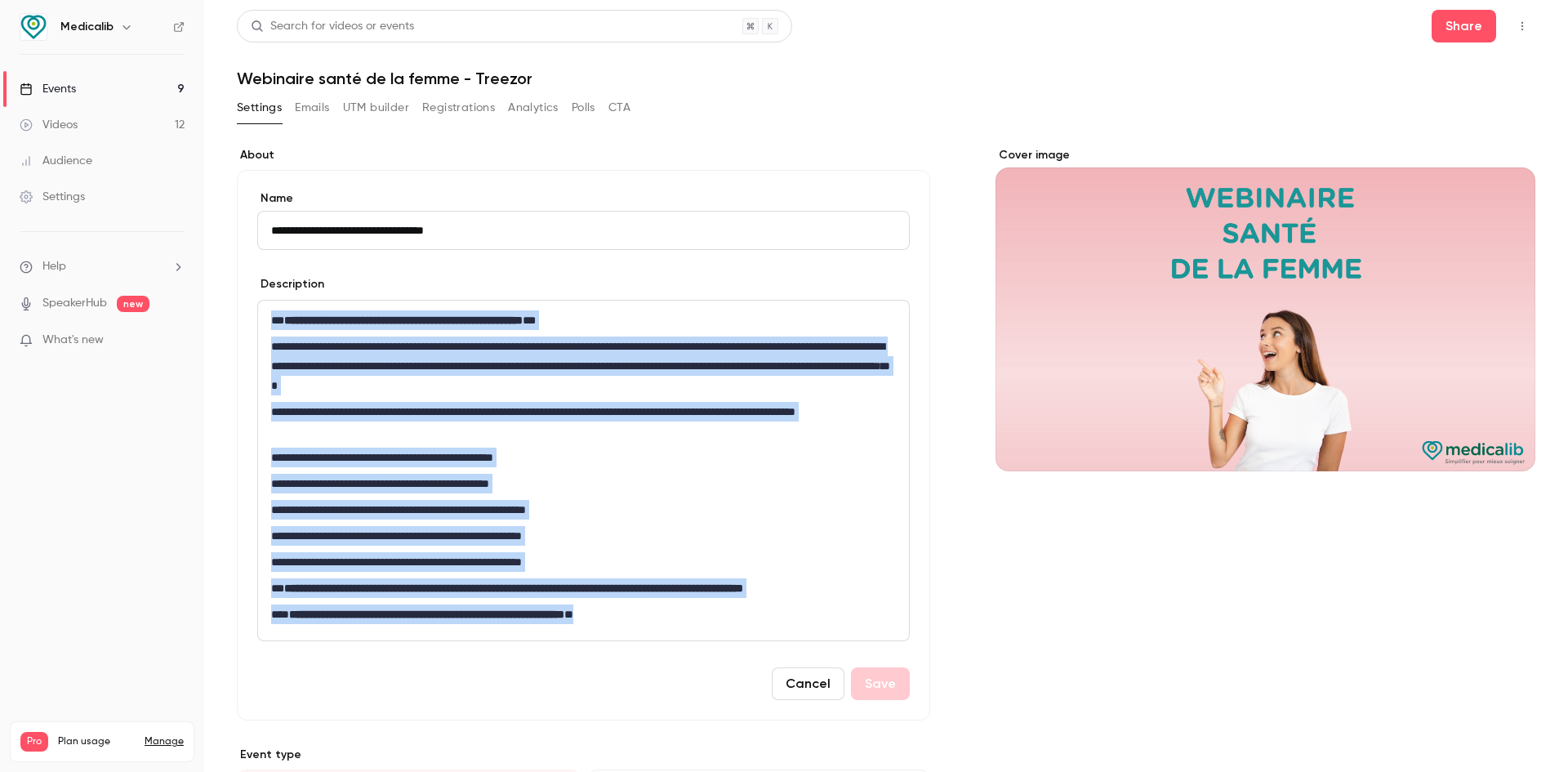
click at [797, 689] on button "Cancel" at bounding box center [808, 684] width 73 height 33
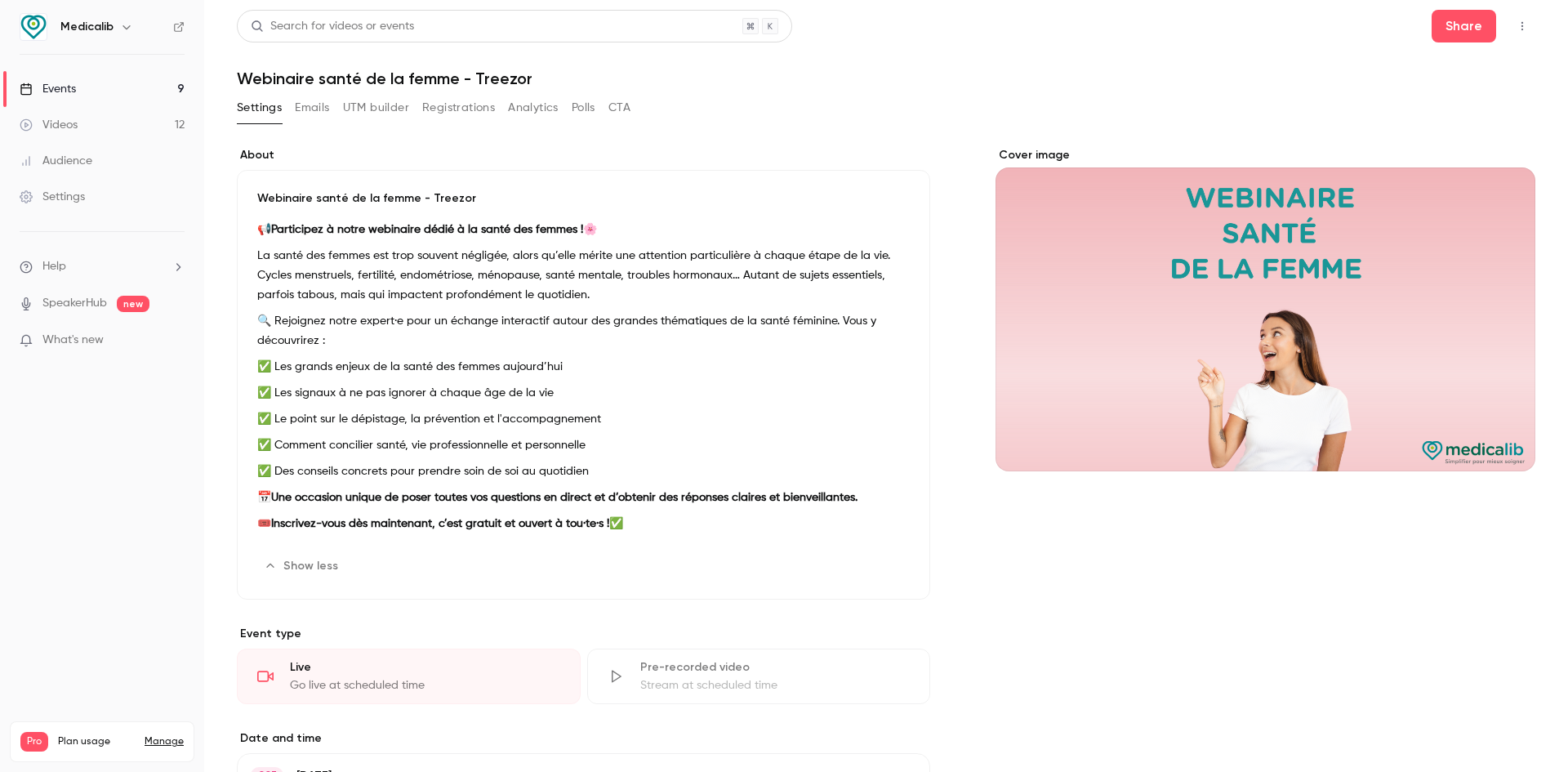
click at [68, 93] on div "Events" at bounding box center [48, 89] width 56 height 16
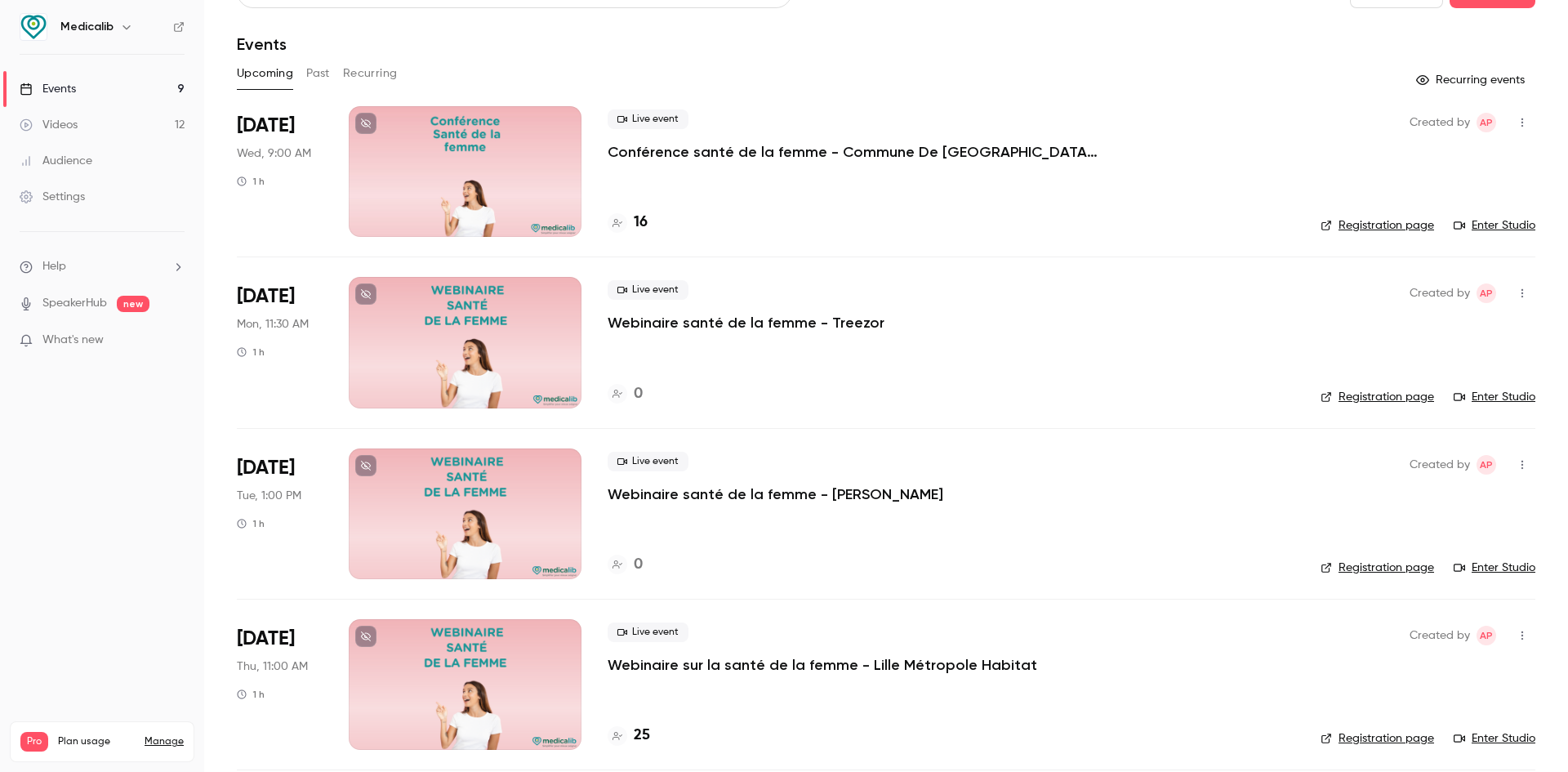
scroll to position [82, 0]
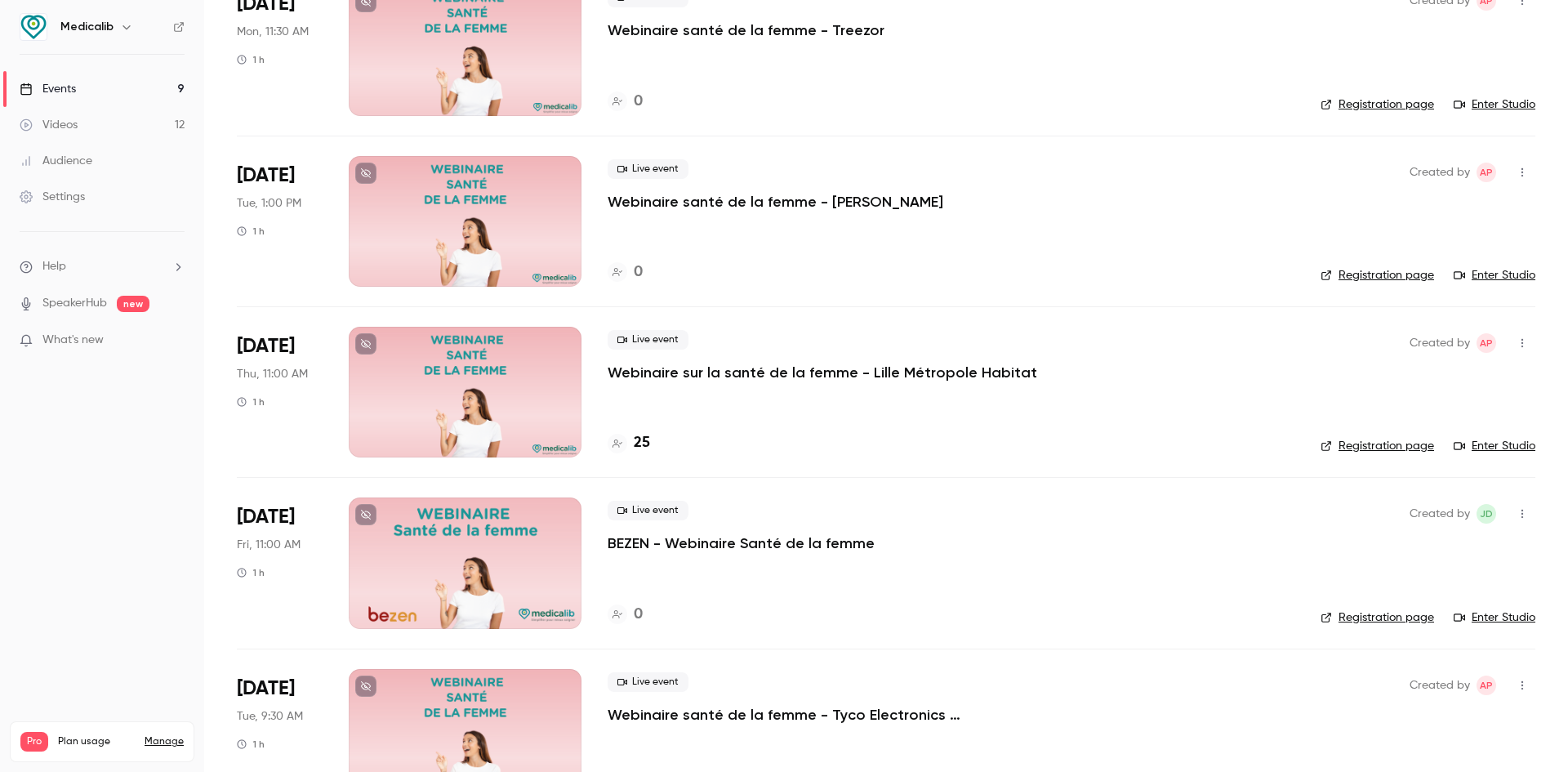
click at [524, 542] on div at bounding box center [465, 563] width 233 height 131
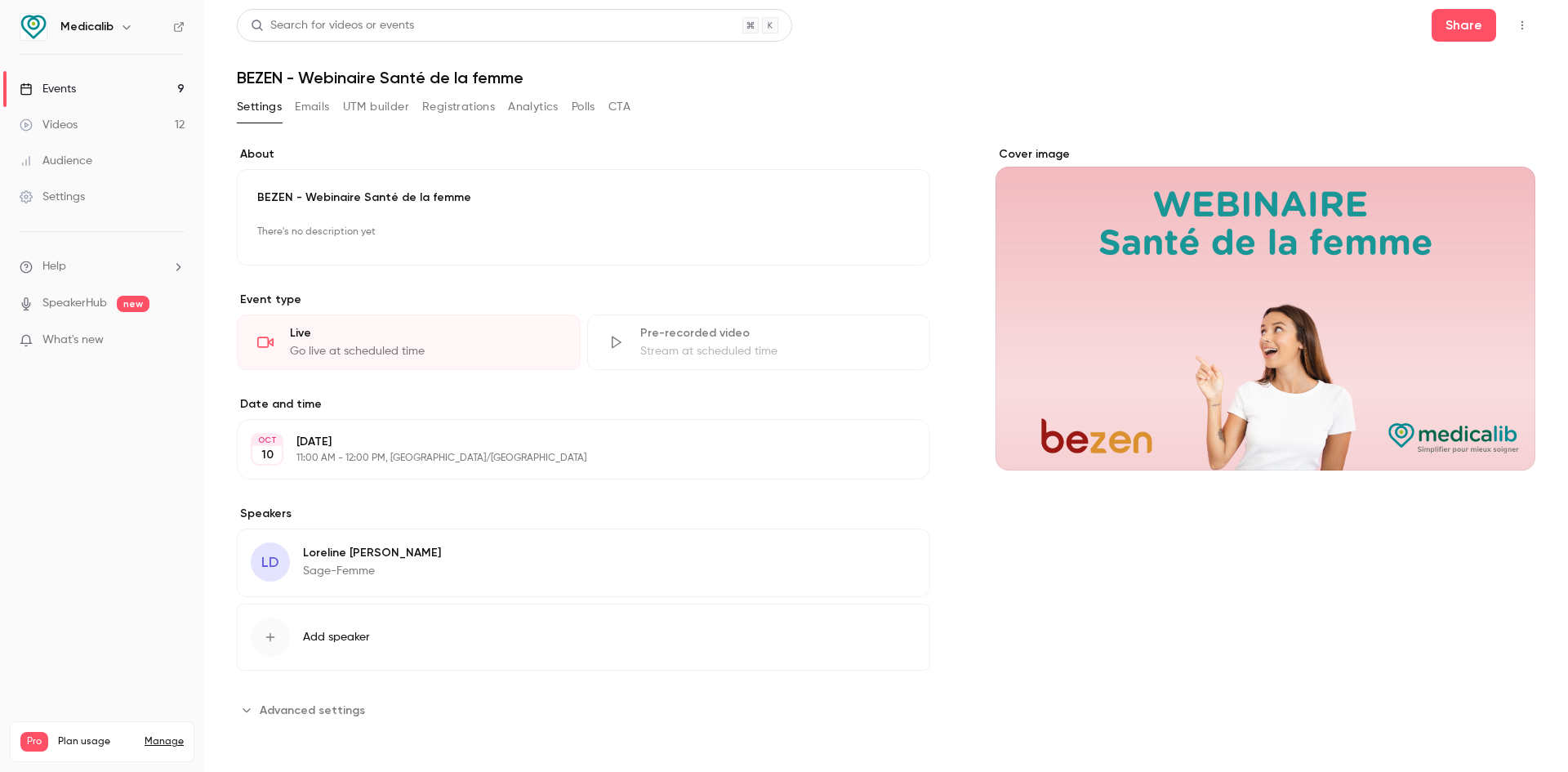
scroll to position [1, 0]
click at [868, 230] on button "Edit" at bounding box center [881, 232] width 60 height 26
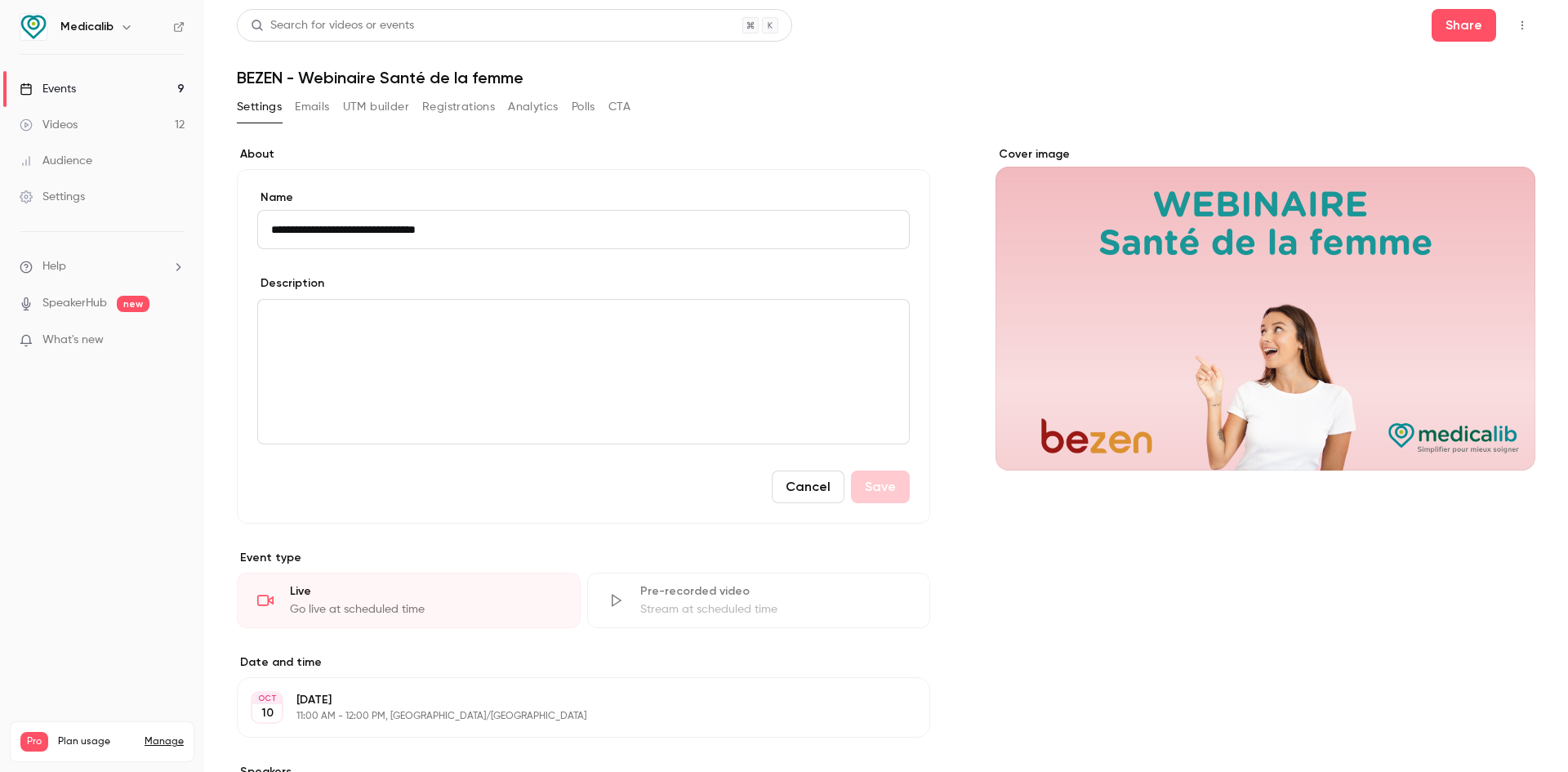
click at [349, 319] on p "editor" at bounding box center [583, 319] width 625 height 20
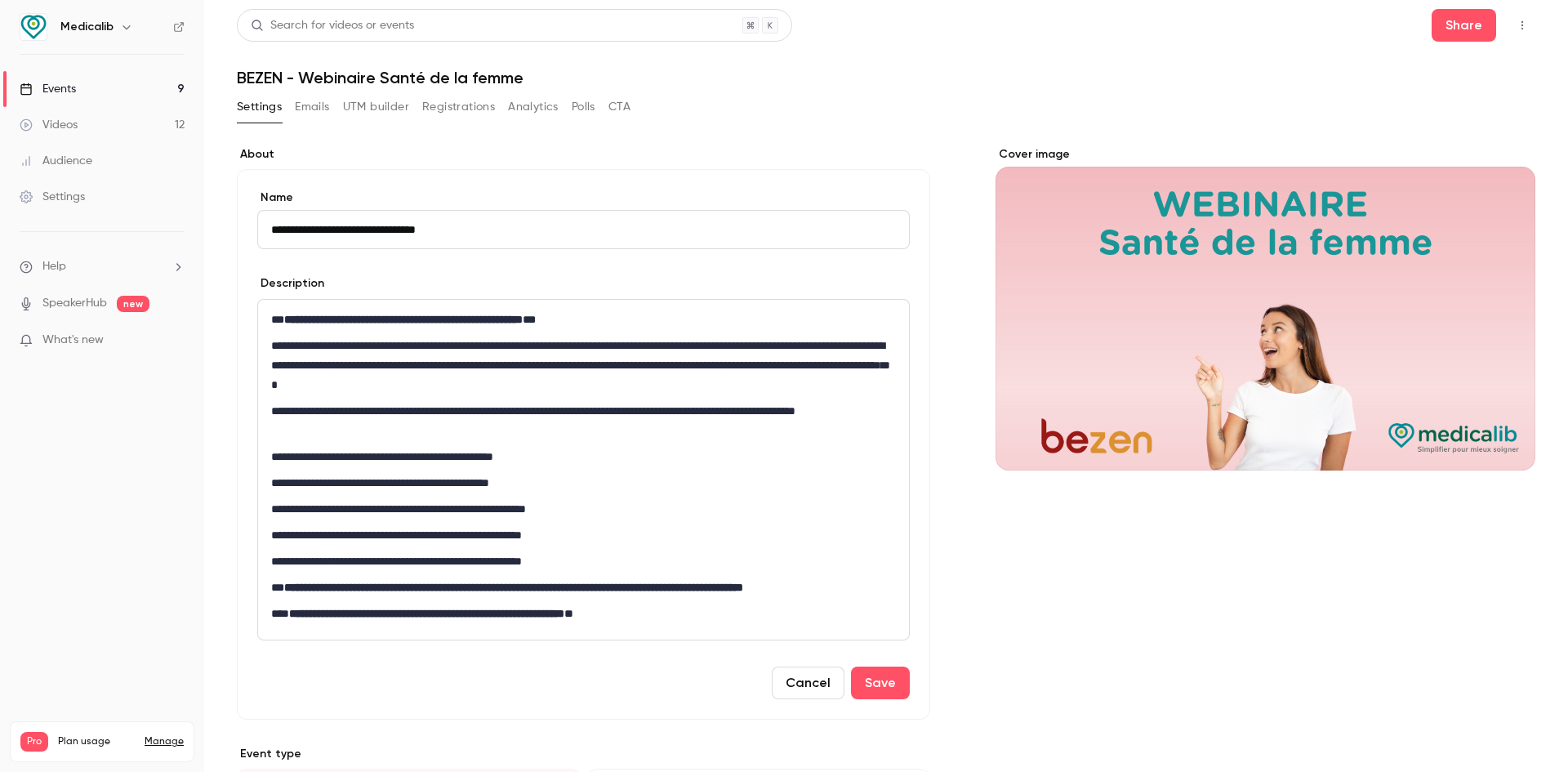
click at [409, 407] on p "**********" at bounding box center [580, 420] width 618 height 39
drag, startPoint x: 619, startPoint y: 616, endPoint x: 598, endPoint y: 614, distance: 21.1
click at [564, 614] on strong "**********" at bounding box center [427, 613] width 276 height 12
click at [710, 604] on p "**********" at bounding box center [580, 614] width 618 height 20
click at [644, 557] on p "**********" at bounding box center [580, 562] width 618 height 20
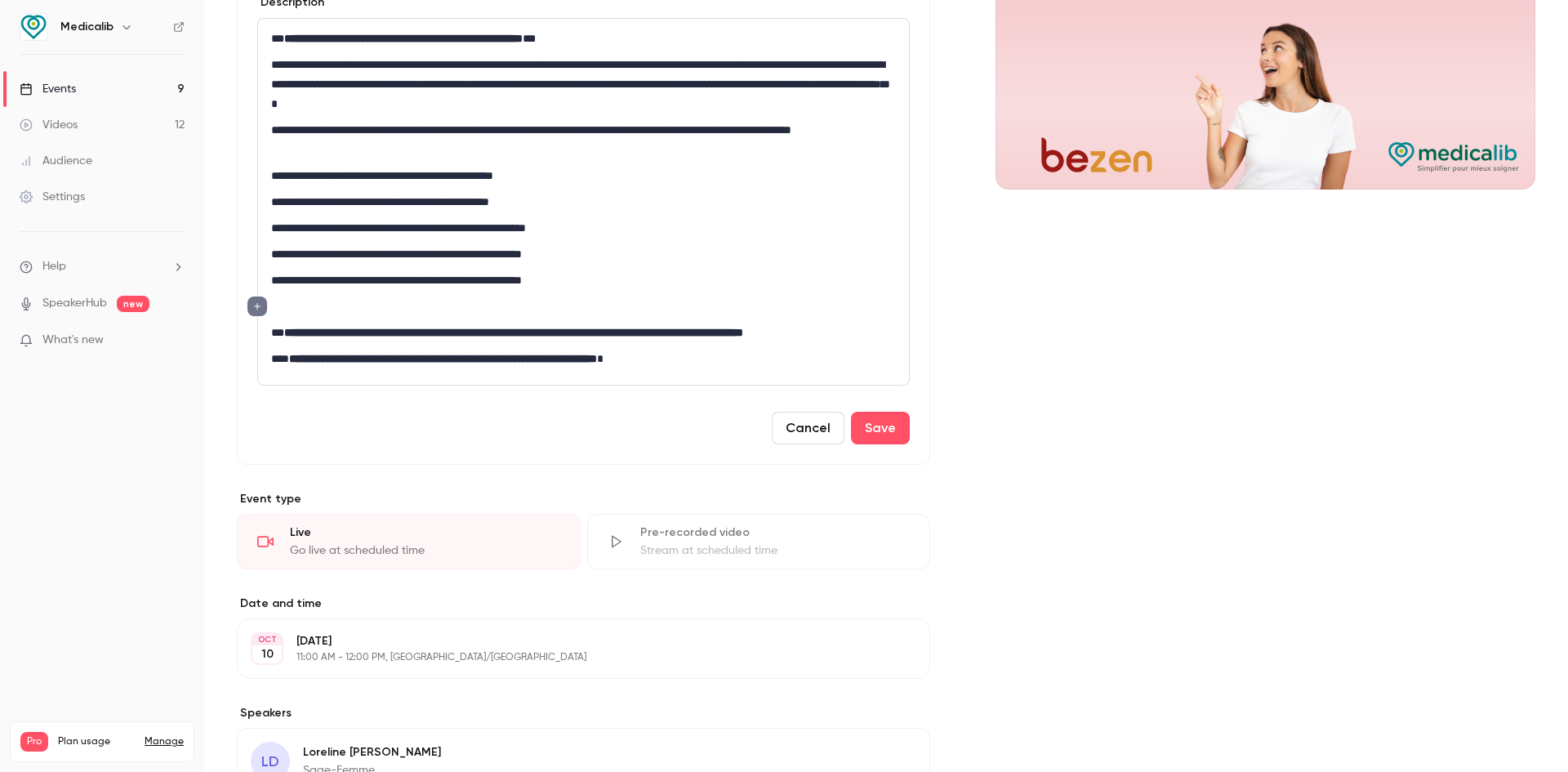
scroll to position [327, 0]
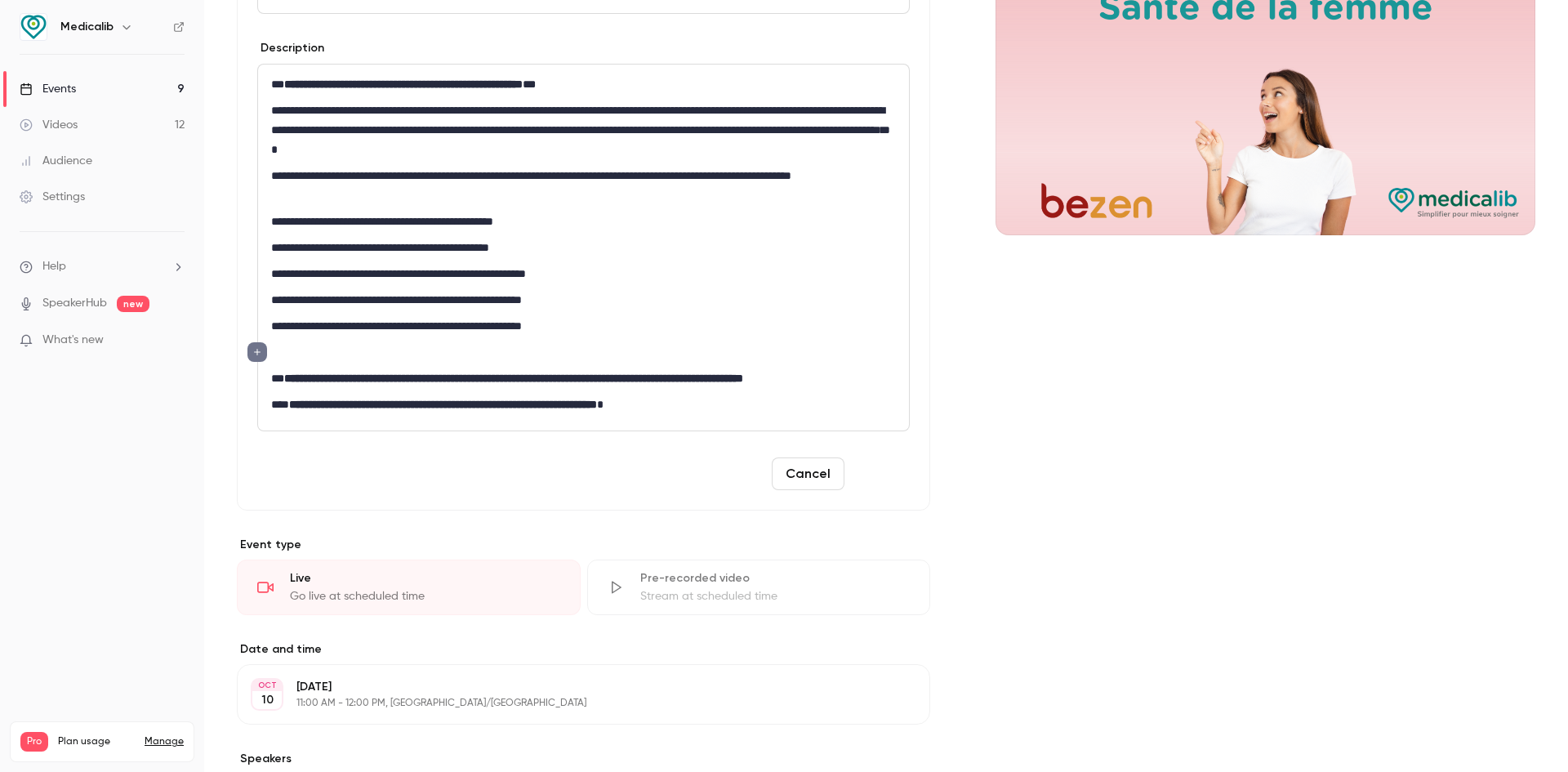
click at [877, 474] on button "Save" at bounding box center [880, 474] width 59 height 33
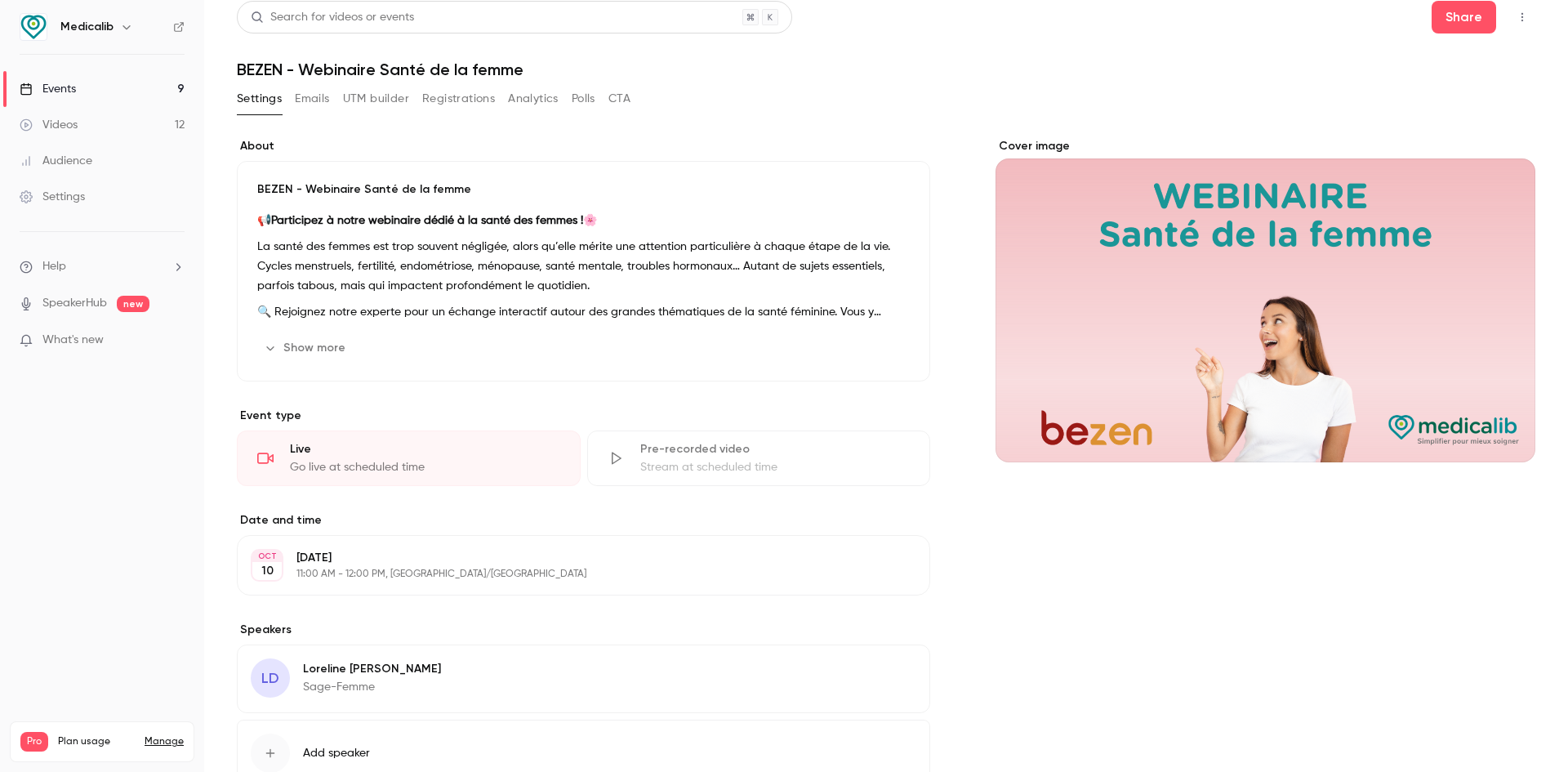
scroll to position [0, 0]
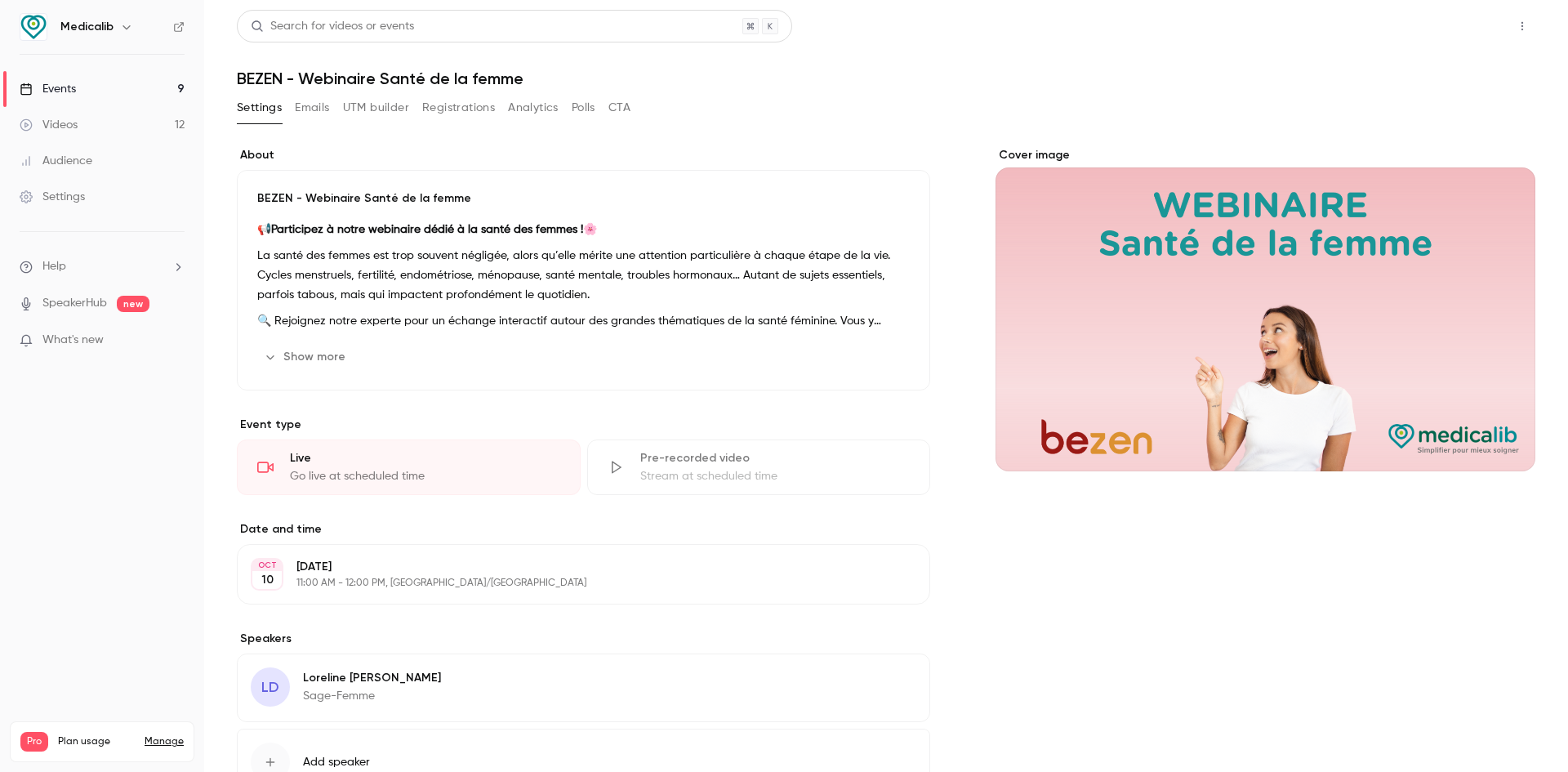
click at [1455, 17] on button "Share" at bounding box center [1464, 26] width 64 height 33
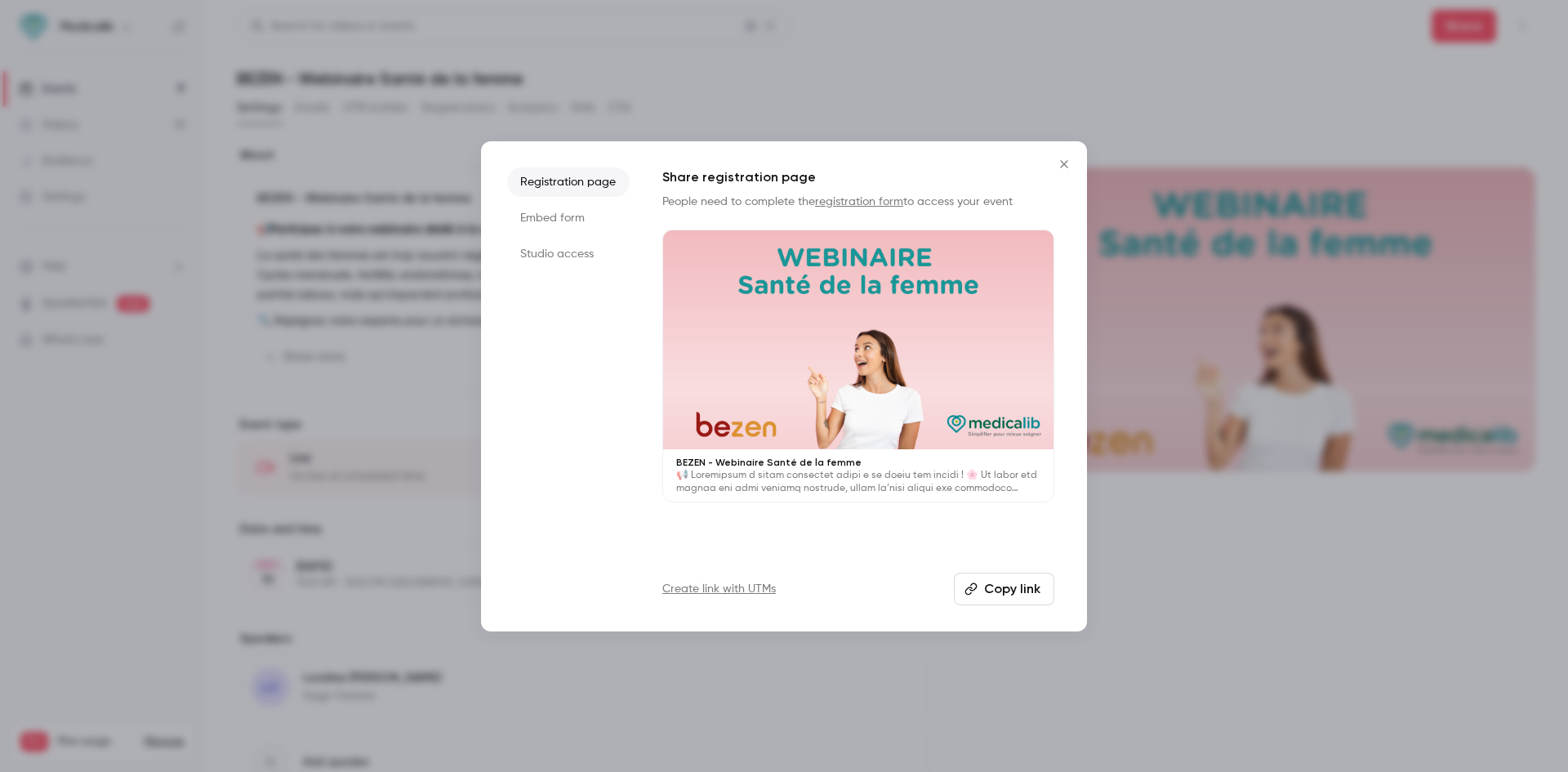
click at [1024, 588] on button "Copy link" at bounding box center [1004, 589] width 101 height 33
click at [1075, 168] on button "Close" at bounding box center [1065, 164] width 33 height 33
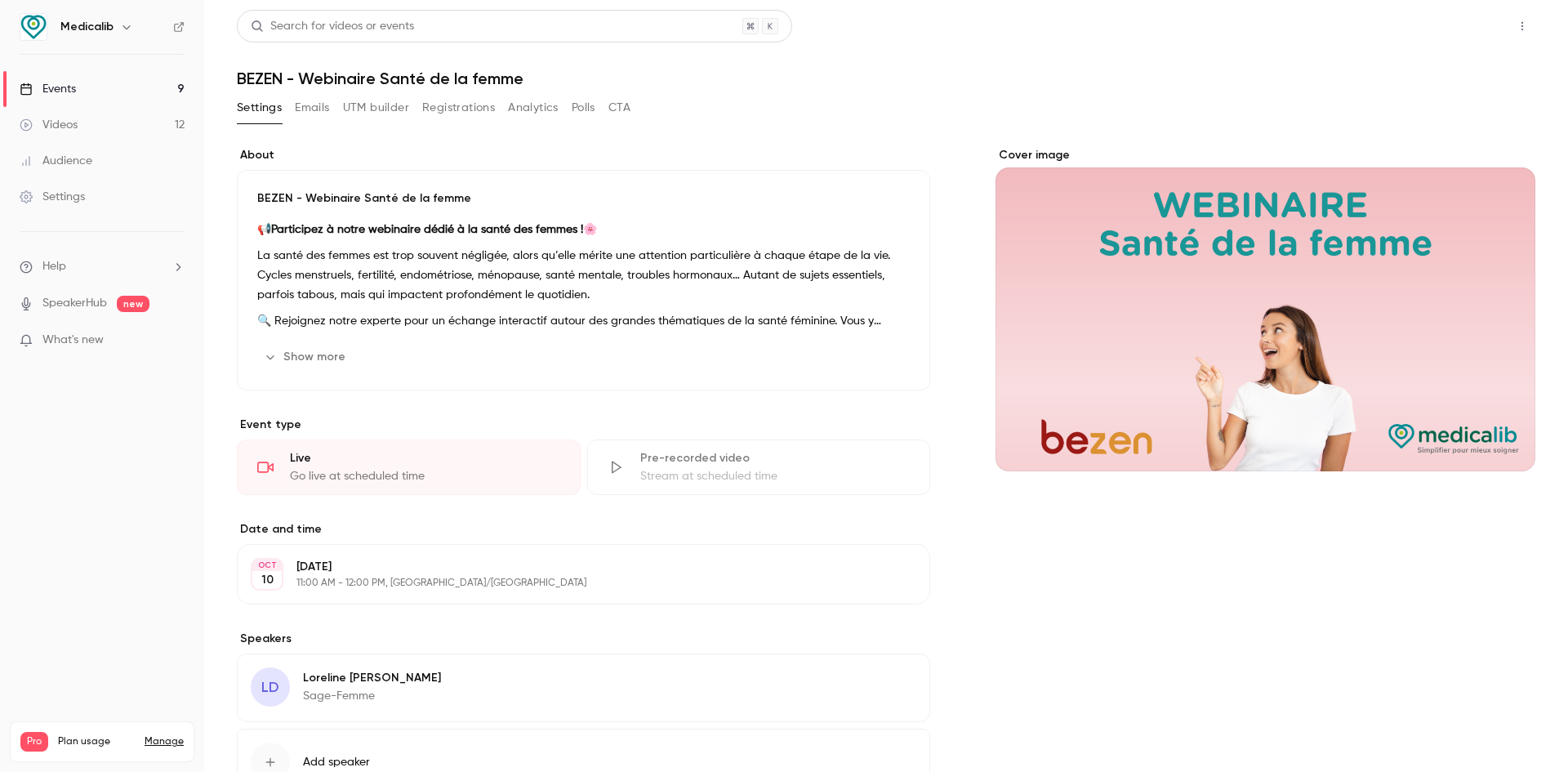
click at [1467, 28] on button "Share" at bounding box center [1464, 26] width 64 height 33
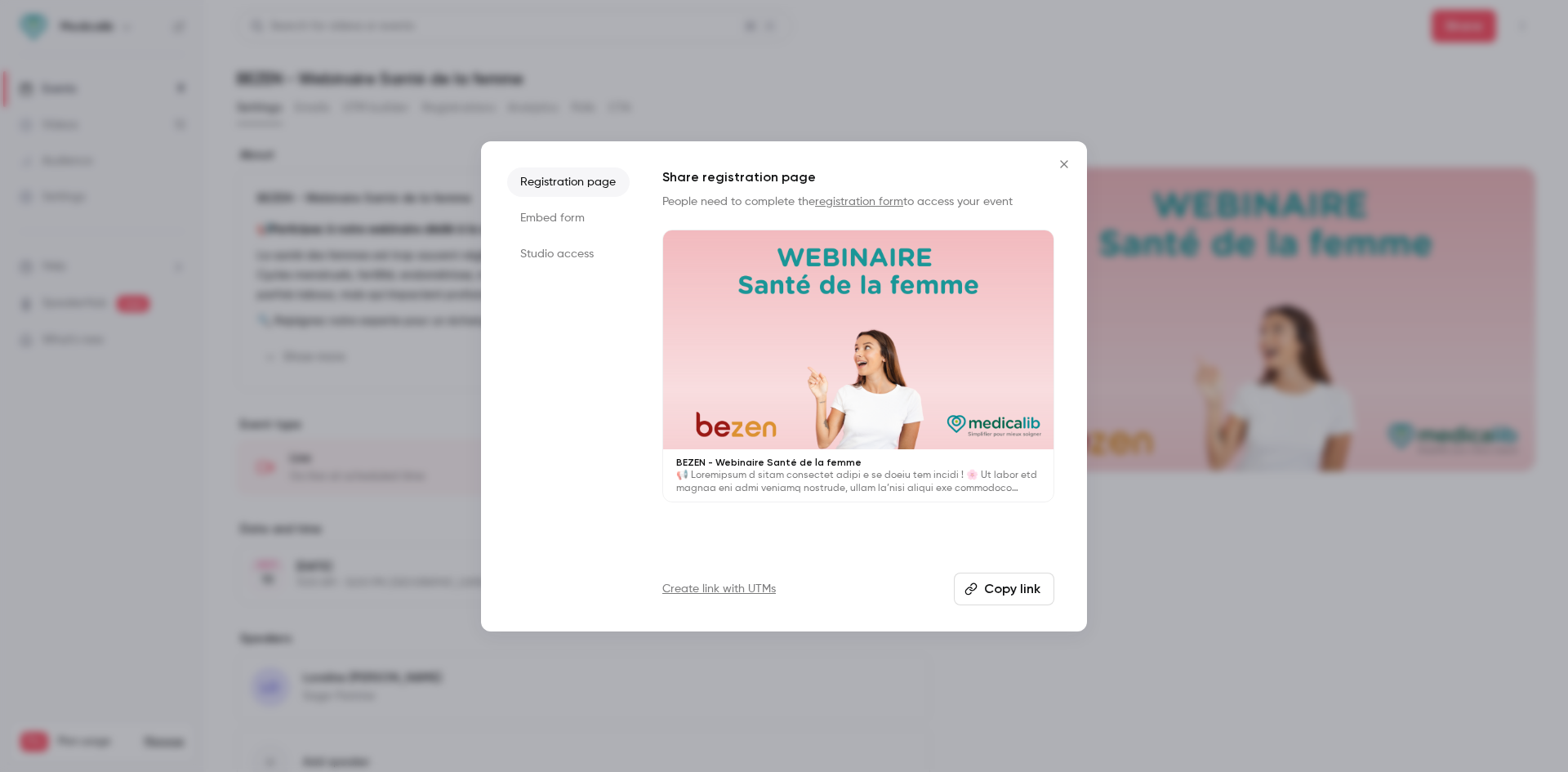
click at [587, 255] on li "Studio access" at bounding box center [568, 254] width 122 height 29
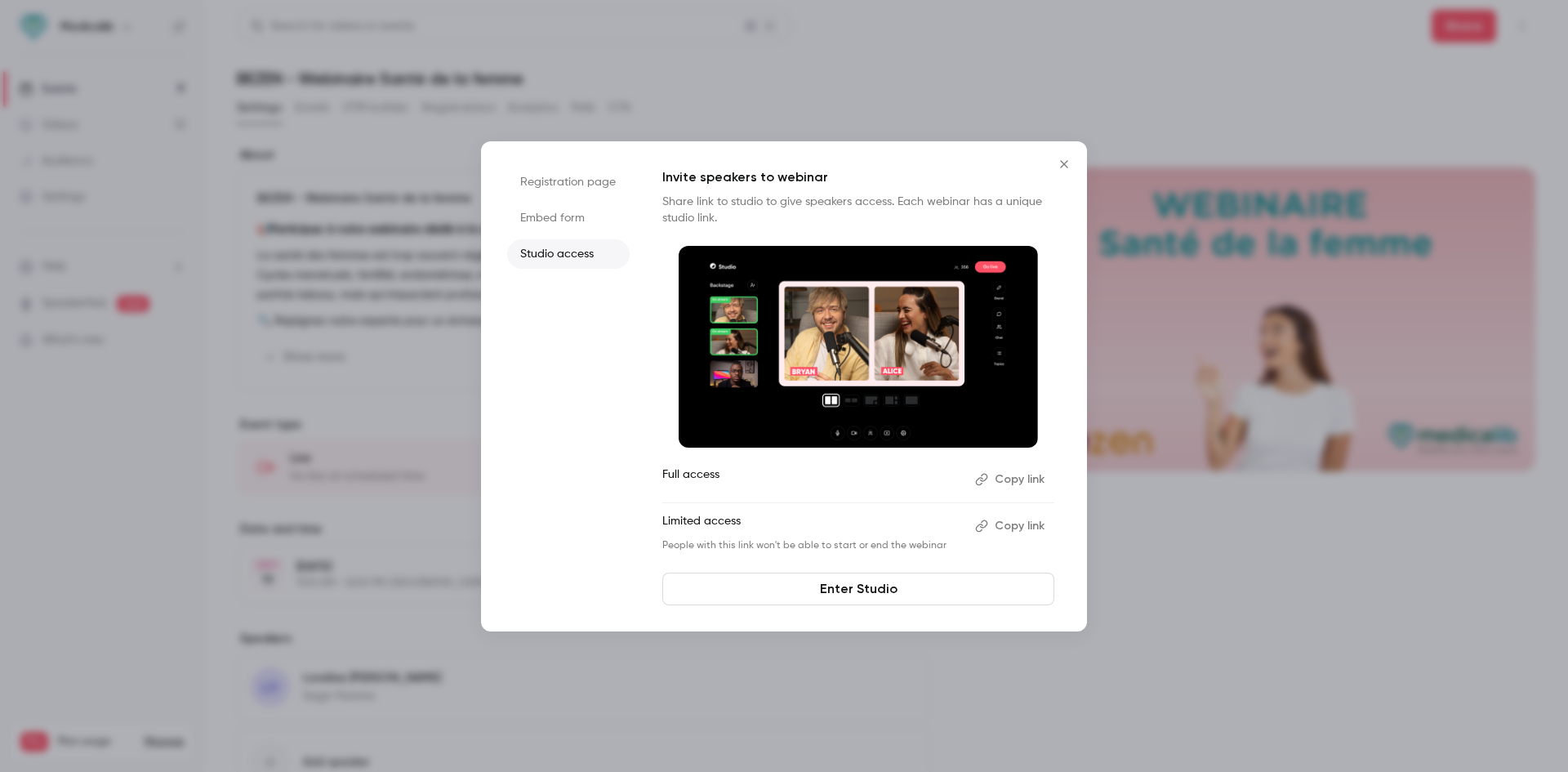
click at [1001, 481] on button "Copy link" at bounding box center [1011, 479] width 86 height 26
click at [560, 191] on li "Registration page" at bounding box center [568, 182] width 122 height 29
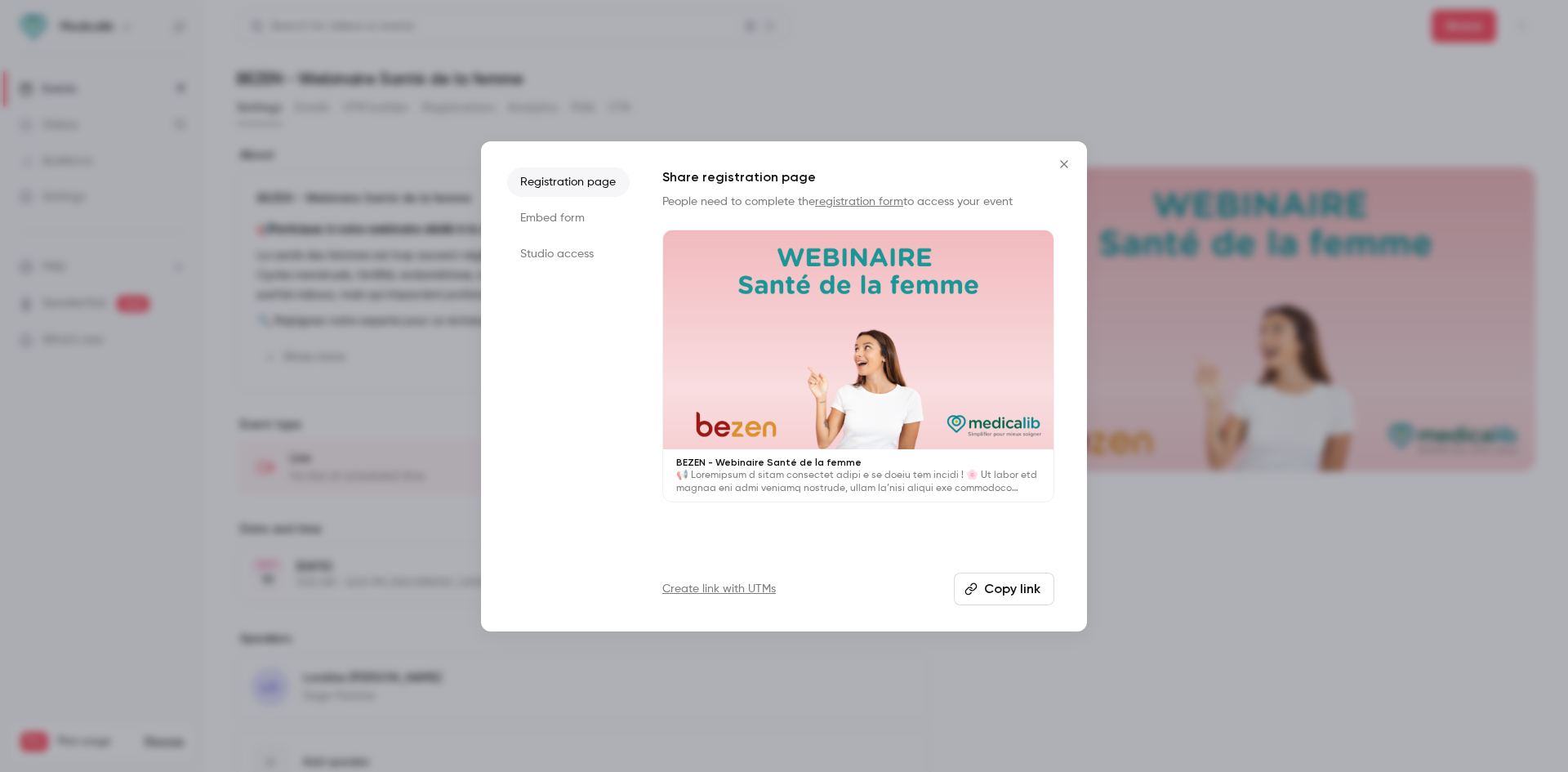
click at [1017, 596] on button "Copy link" at bounding box center [1004, 589] width 101 height 33
click at [366, 475] on div at bounding box center [784, 386] width 1568 height 772
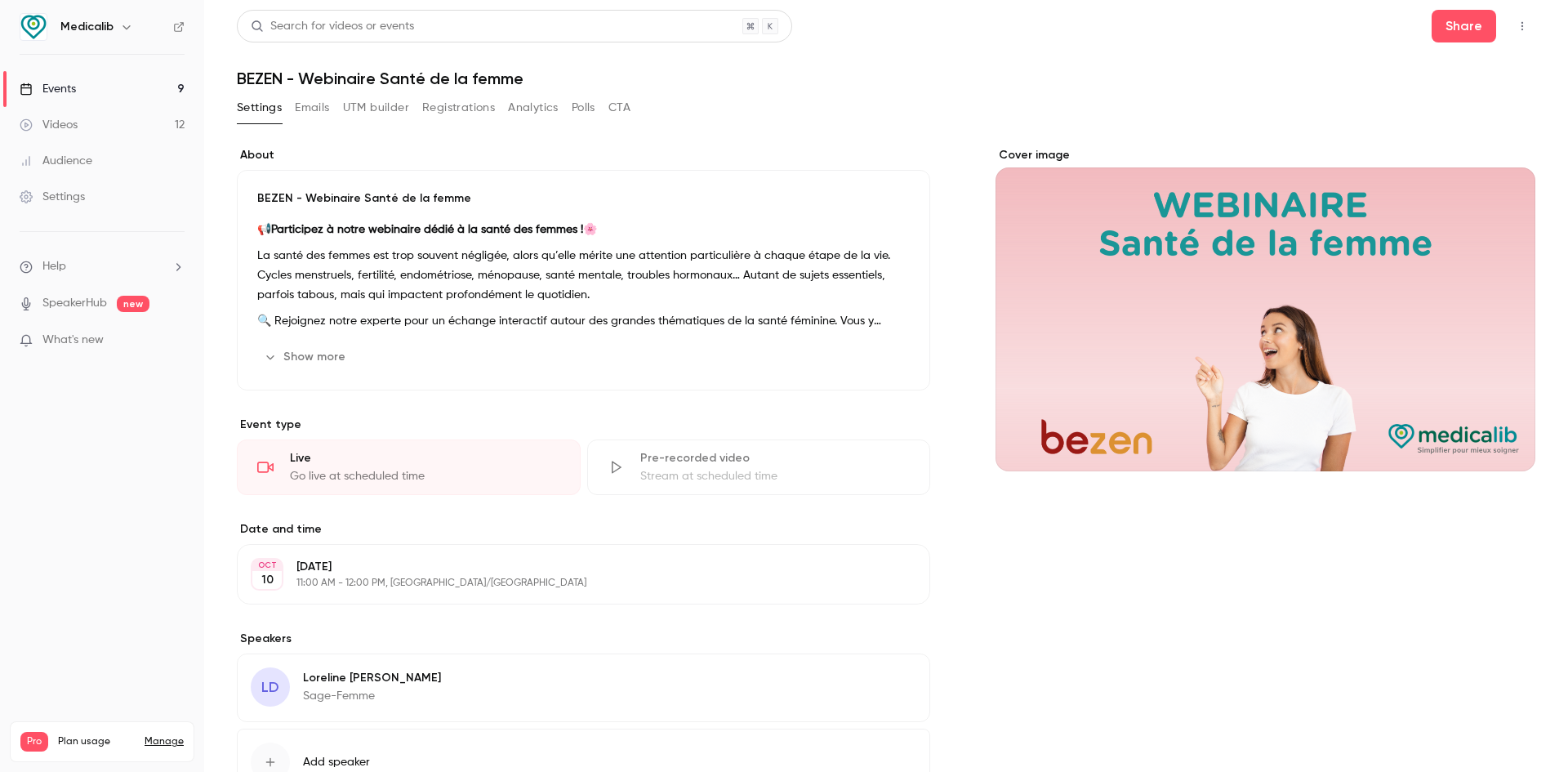
click at [297, 98] on button "Emails" at bounding box center [312, 107] width 34 height 26
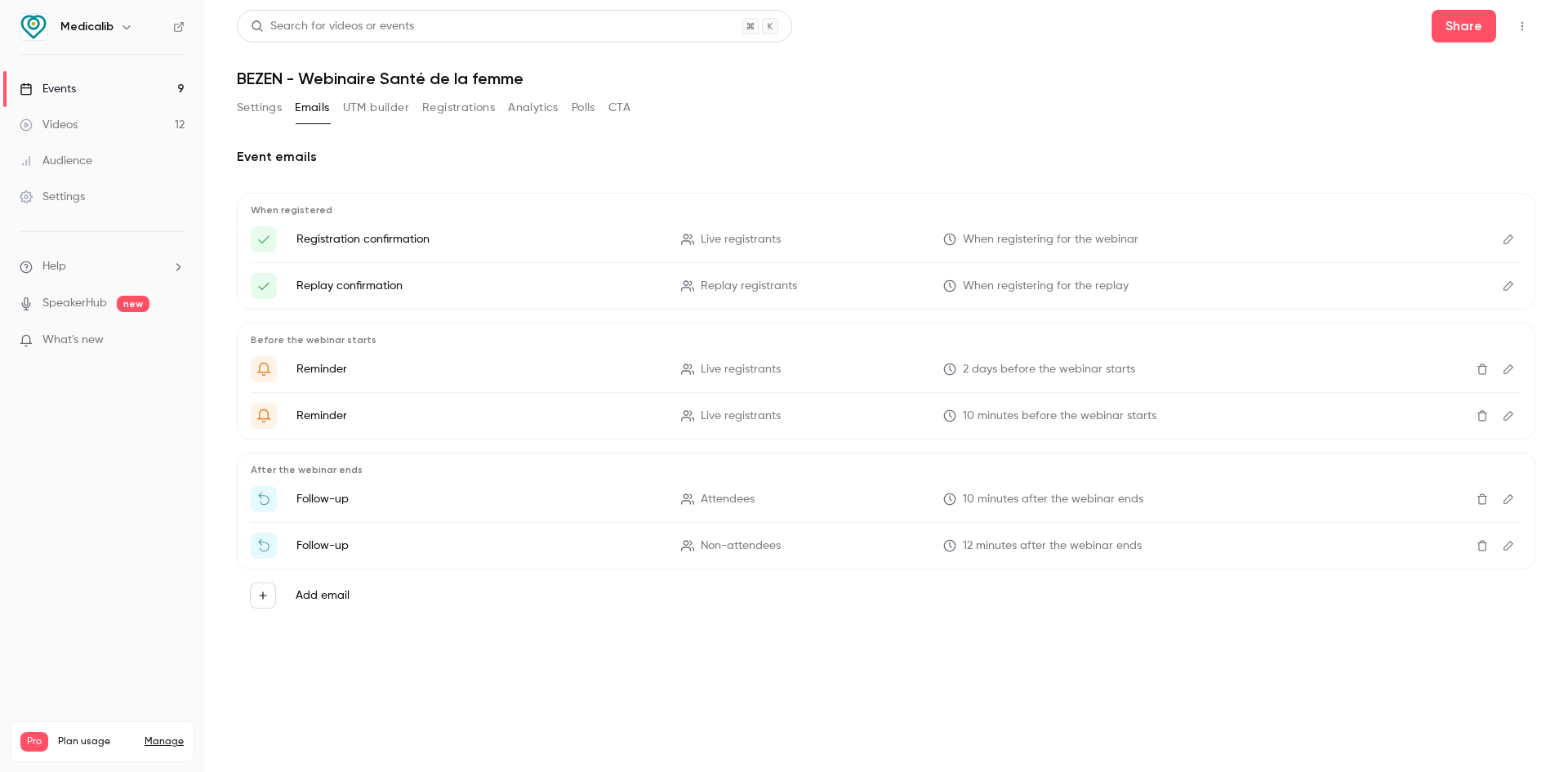
click at [1507, 240] on icon "Edit" at bounding box center [1508, 239] width 13 height 12
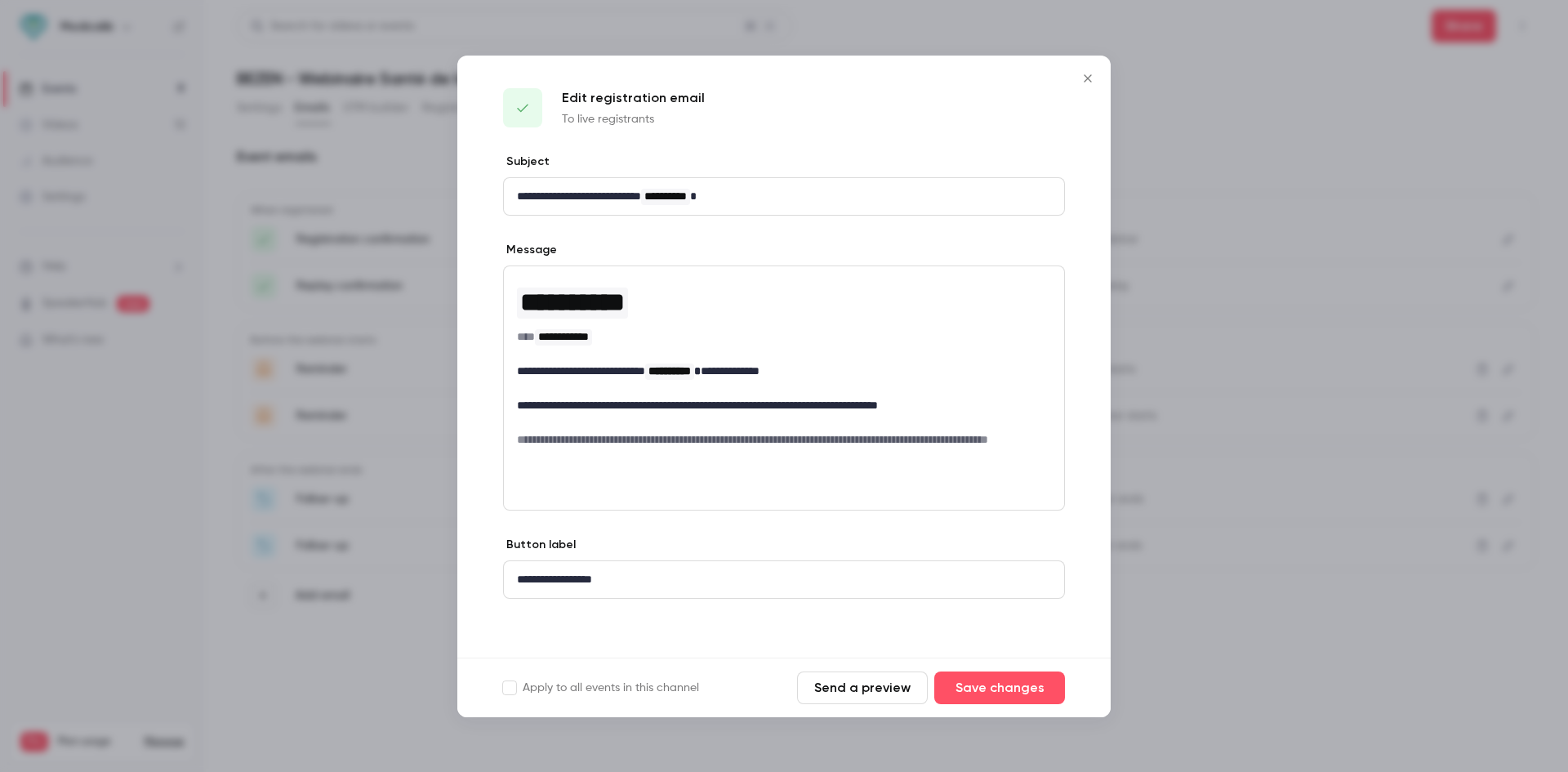
click at [625, 194] on p "**********" at bounding box center [784, 196] width 534 height 17
click at [604, 189] on p "**********" at bounding box center [784, 196] width 534 height 17
click at [966, 677] on button "Save changes" at bounding box center [999, 688] width 131 height 33
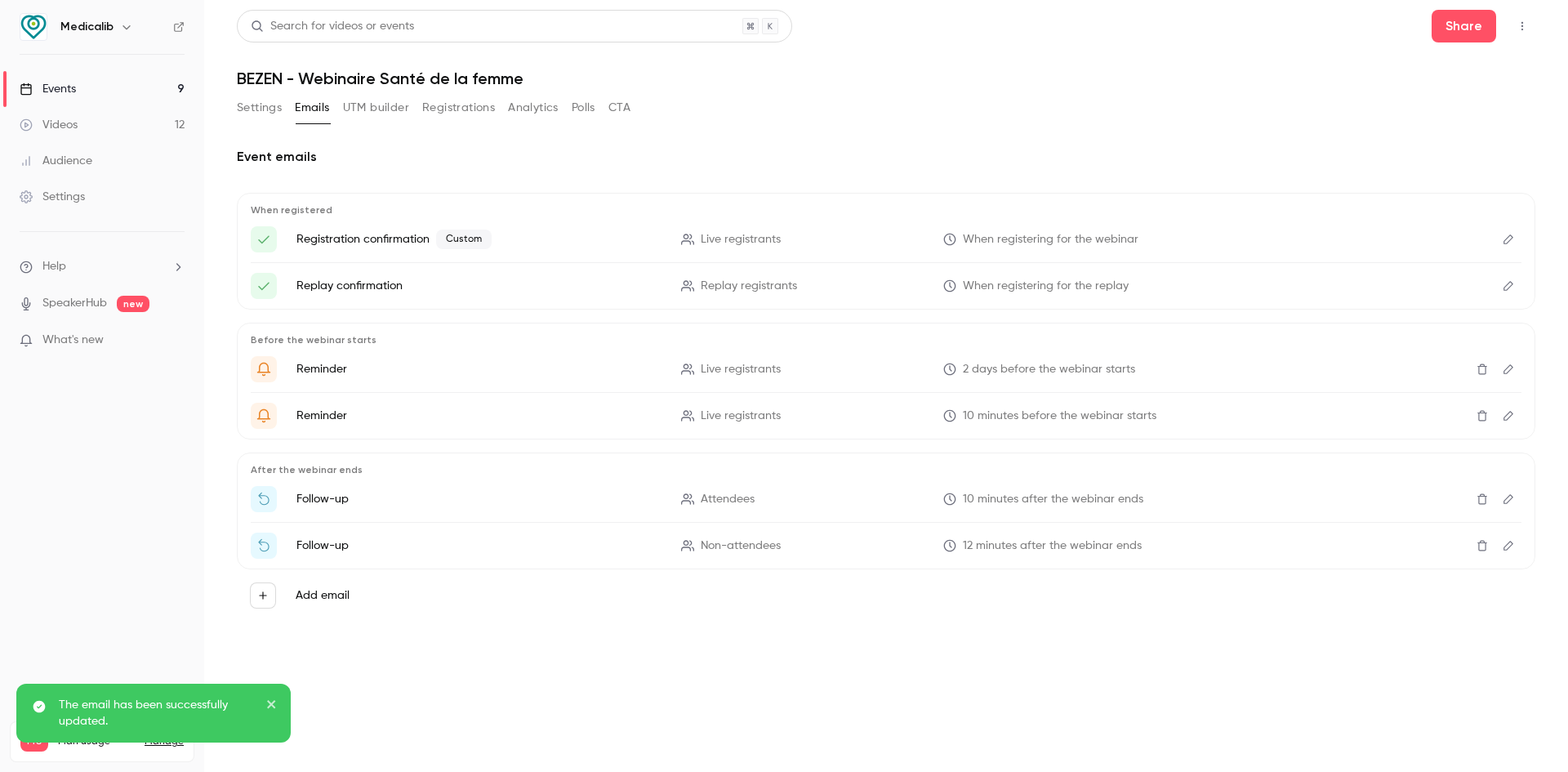
click at [1509, 288] on icon "Edit" at bounding box center [1508, 286] width 13 height 12
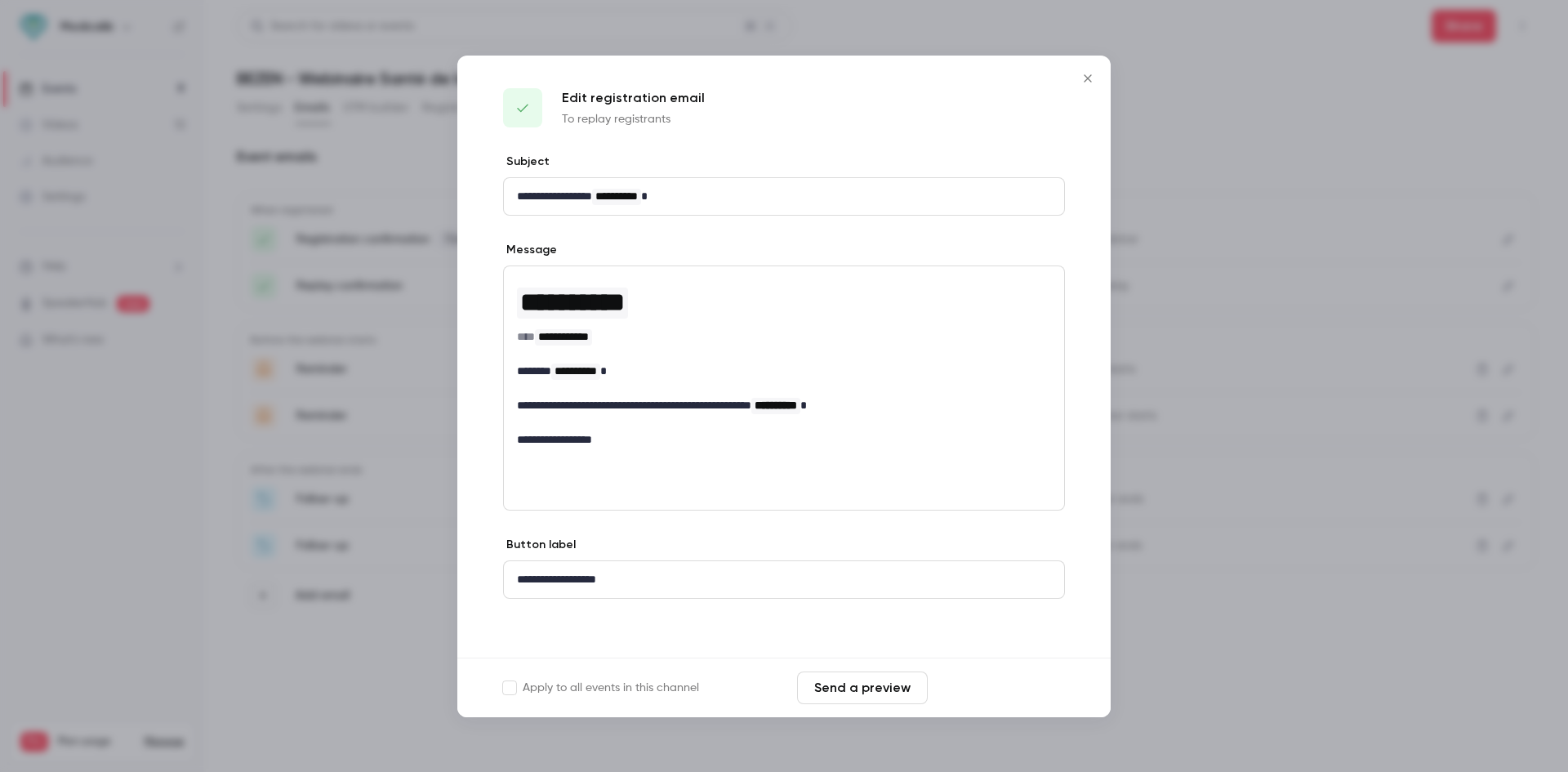
click at [986, 683] on button "Save changes" at bounding box center [999, 688] width 131 height 33
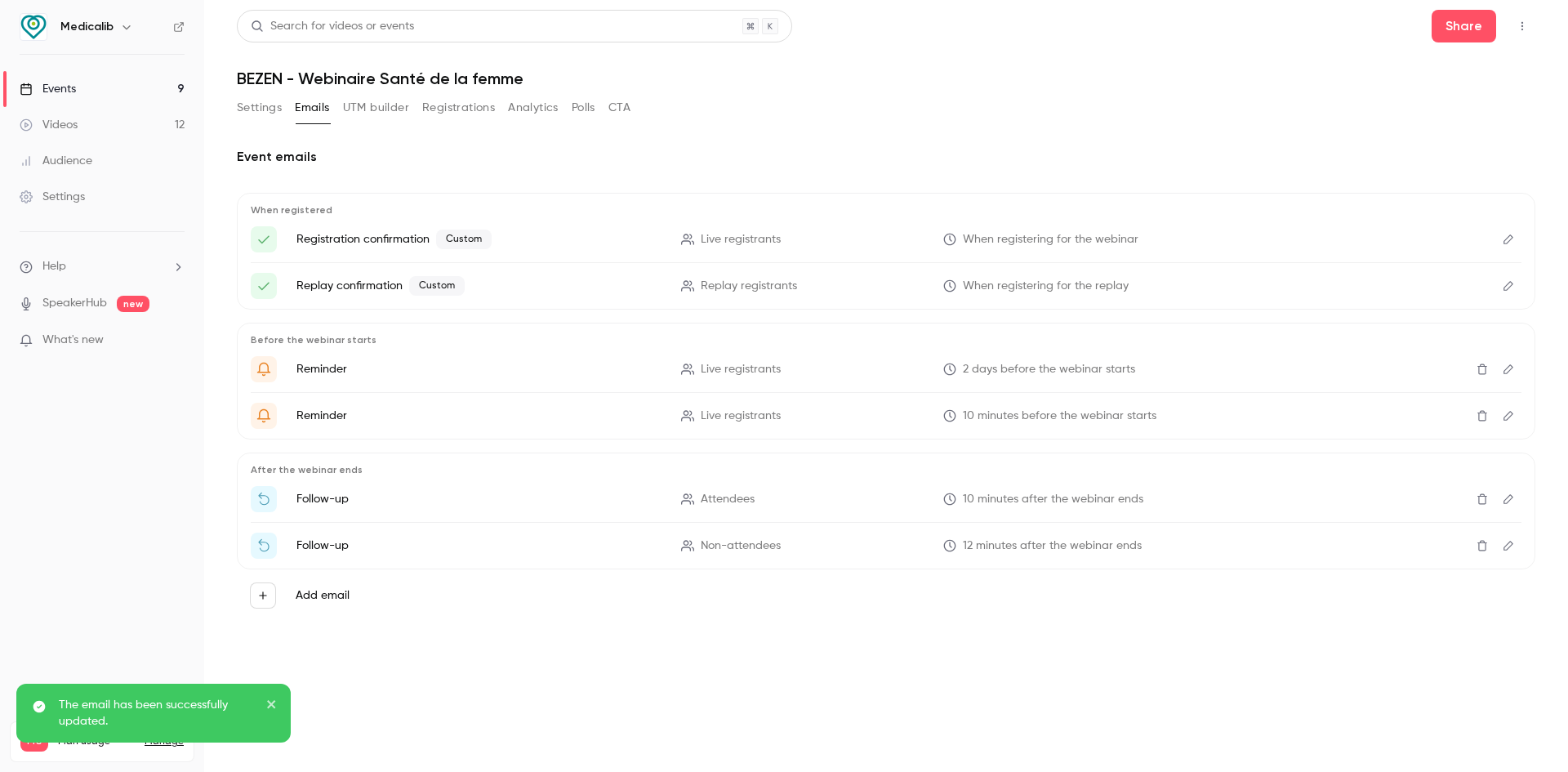
click at [1510, 373] on icon "Edit" at bounding box center [1508, 369] width 13 height 12
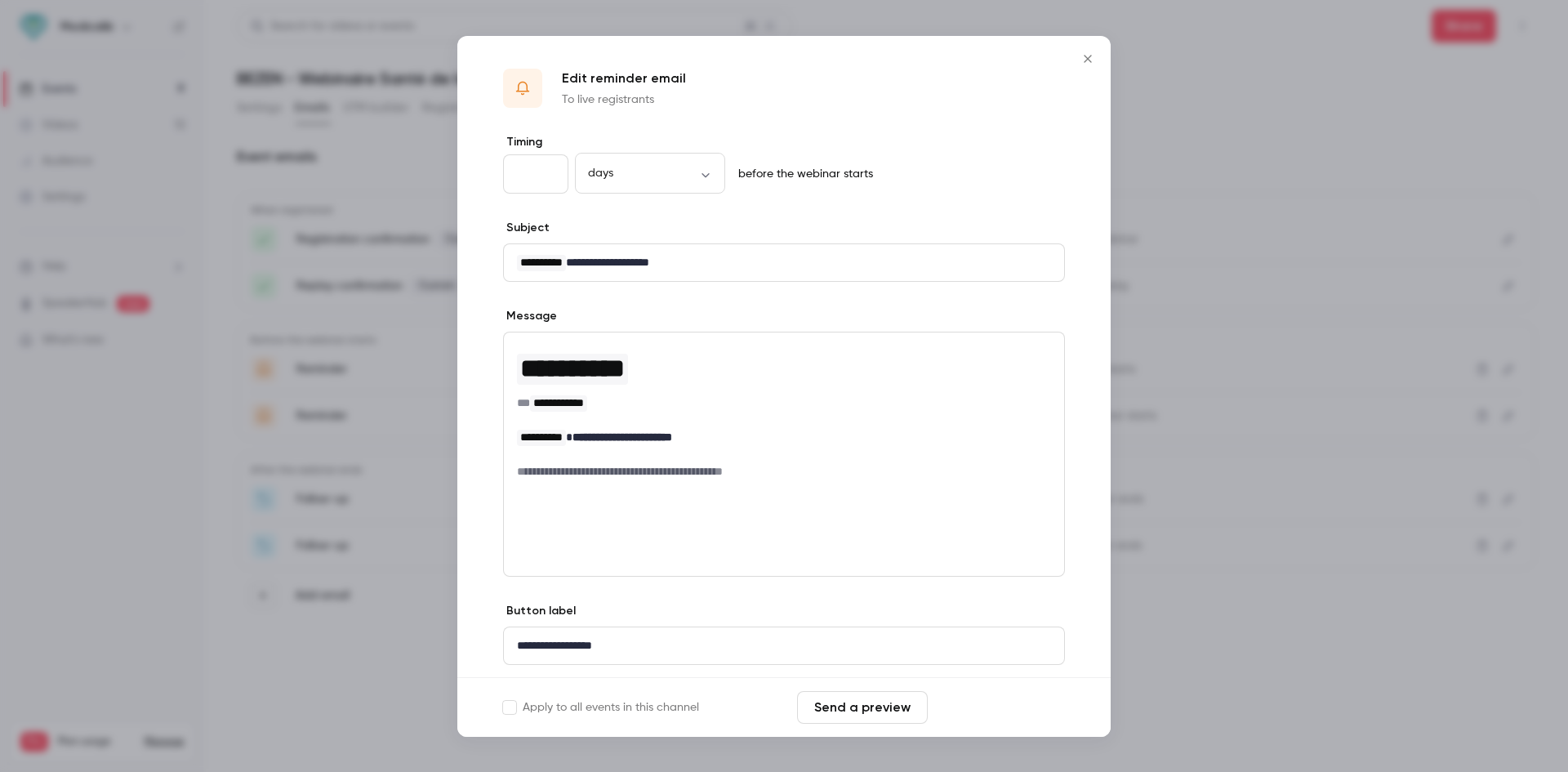
click at [1013, 702] on button "Save changes" at bounding box center [999, 708] width 131 height 33
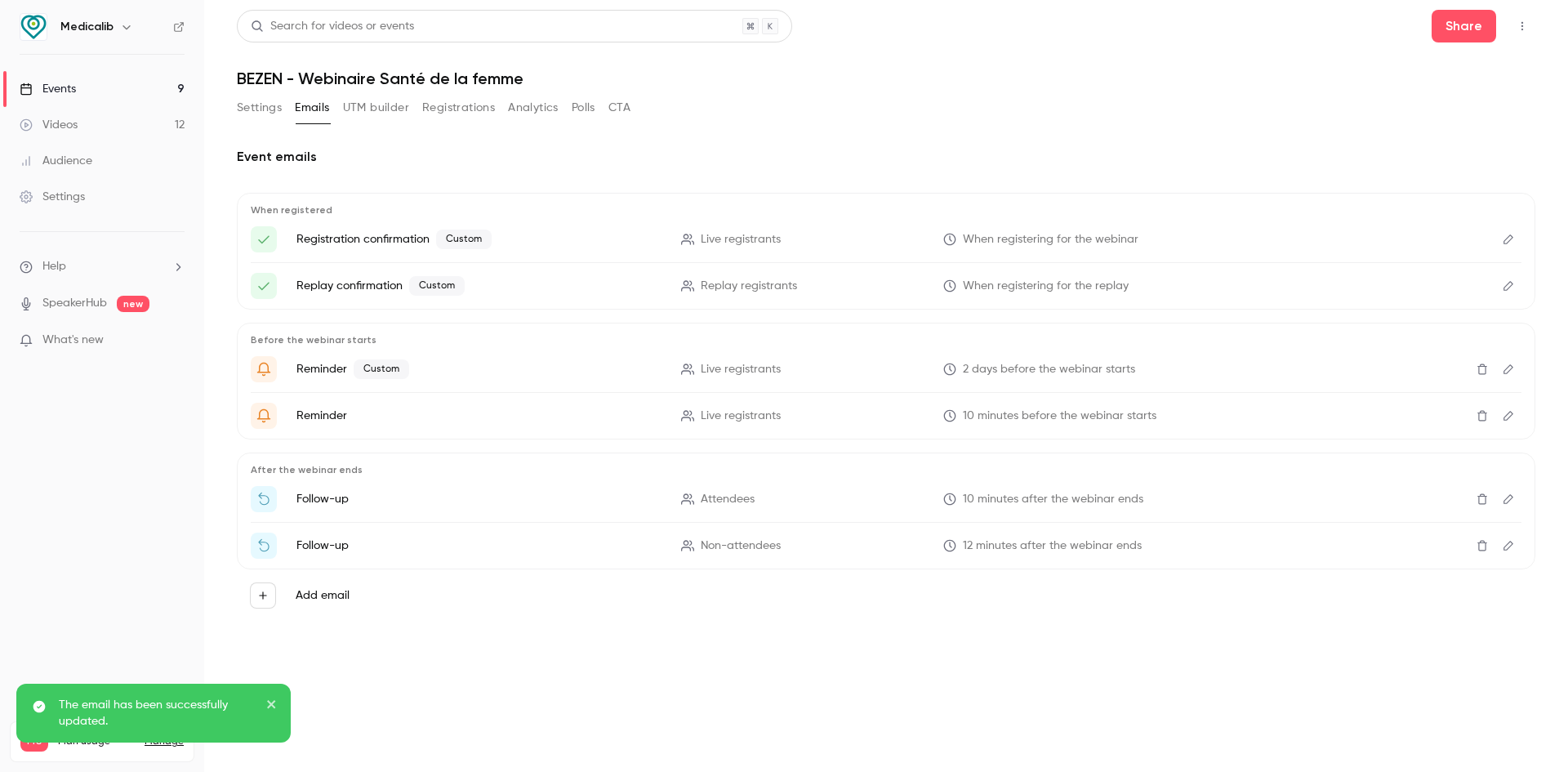
click at [1508, 413] on icon "Edit" at bounding box center [1508, 415] width 13 height 12
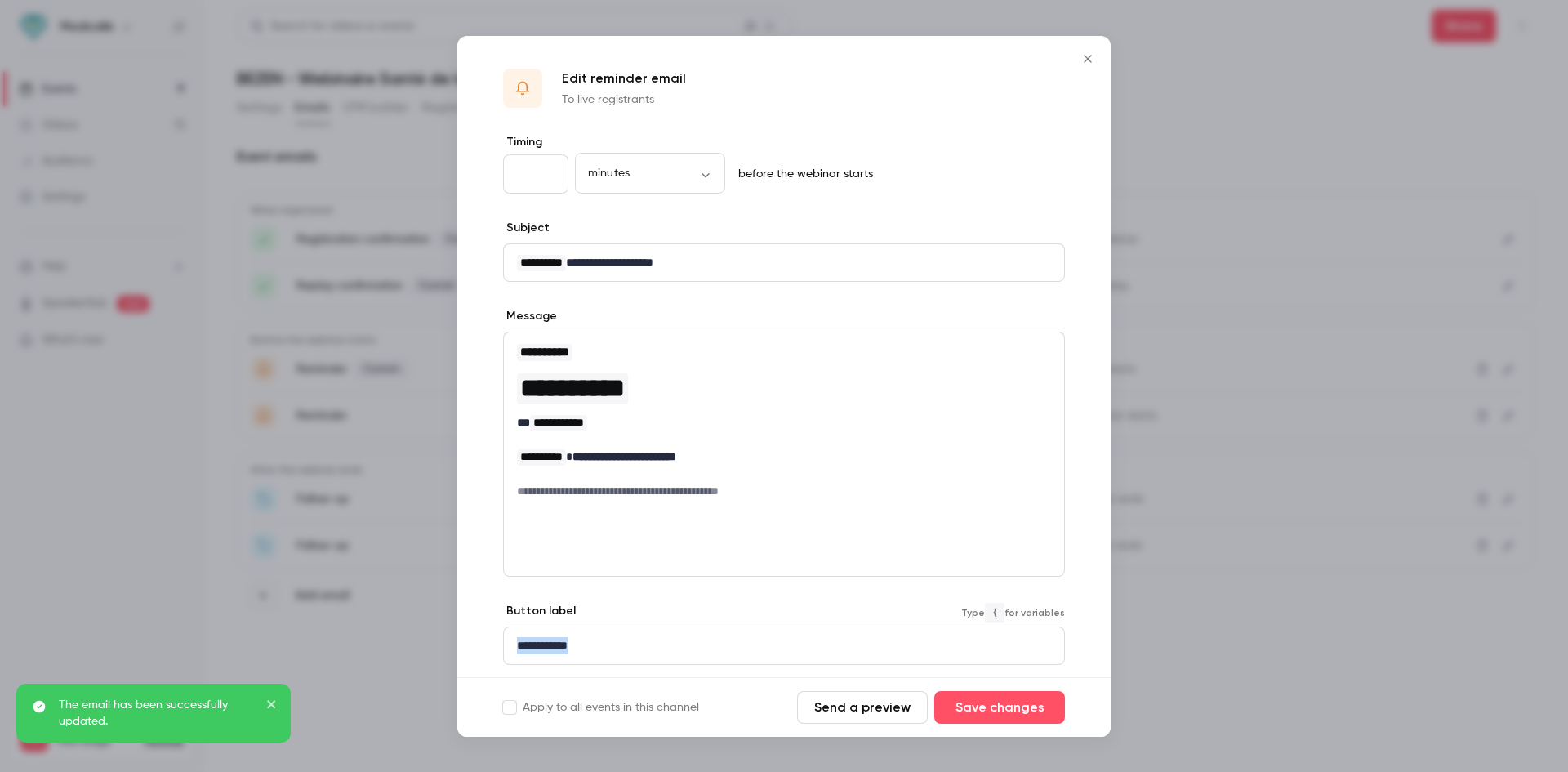
drag, startPoint x: 590, startPoint y: 636, endPoint x: 391, endPoint y: 638, distance: 199.0
click at [391, 638] on div "**********" at bounding box center [784, 386] width 1568 height 772
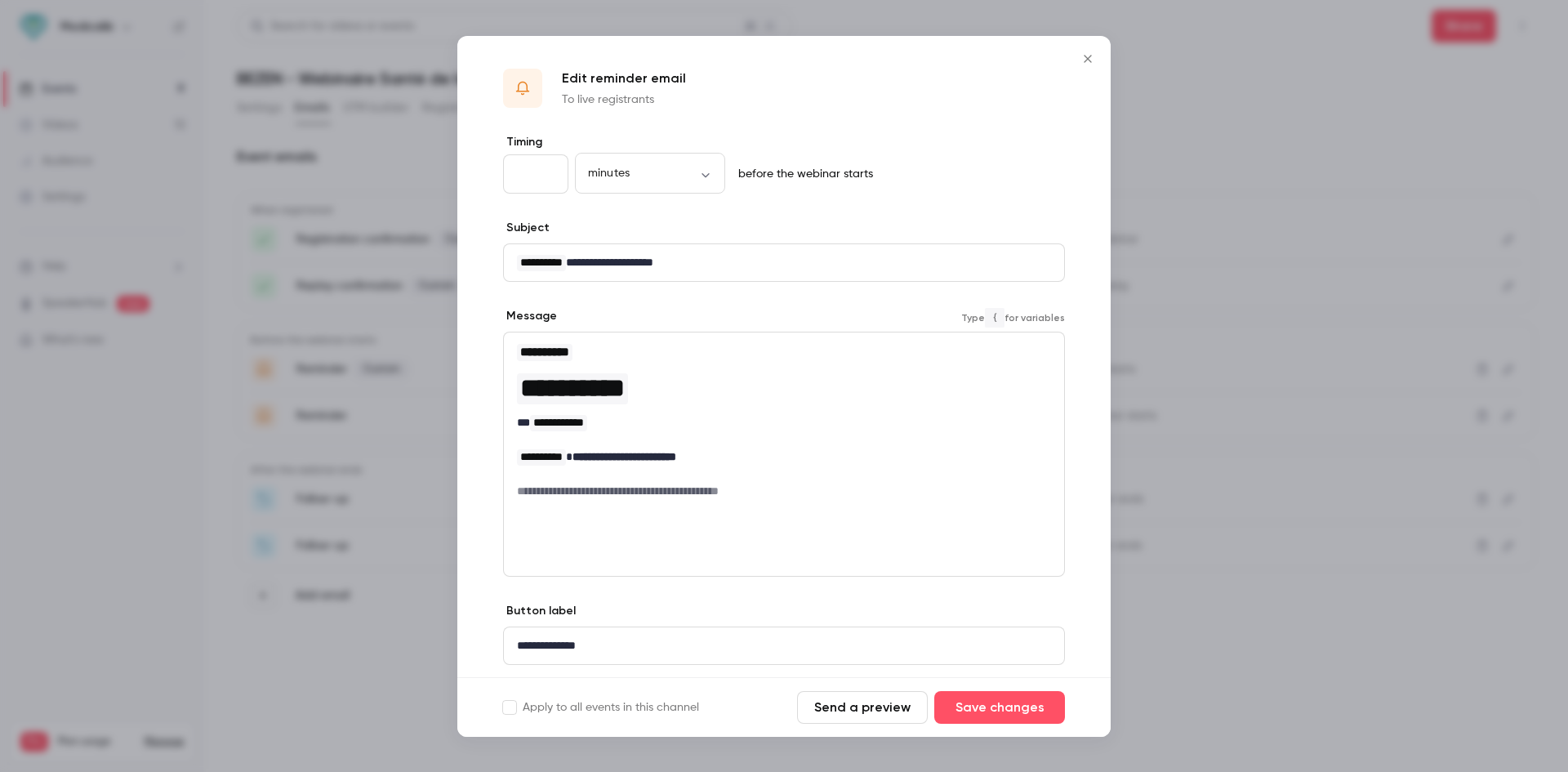
click at [790, 489] on h6 "**********" at bounding box center [778, 491] width 522 height 16
click at [1003, 707] on button "Save changes" at bounding box center [999, 708] width 131 height 33
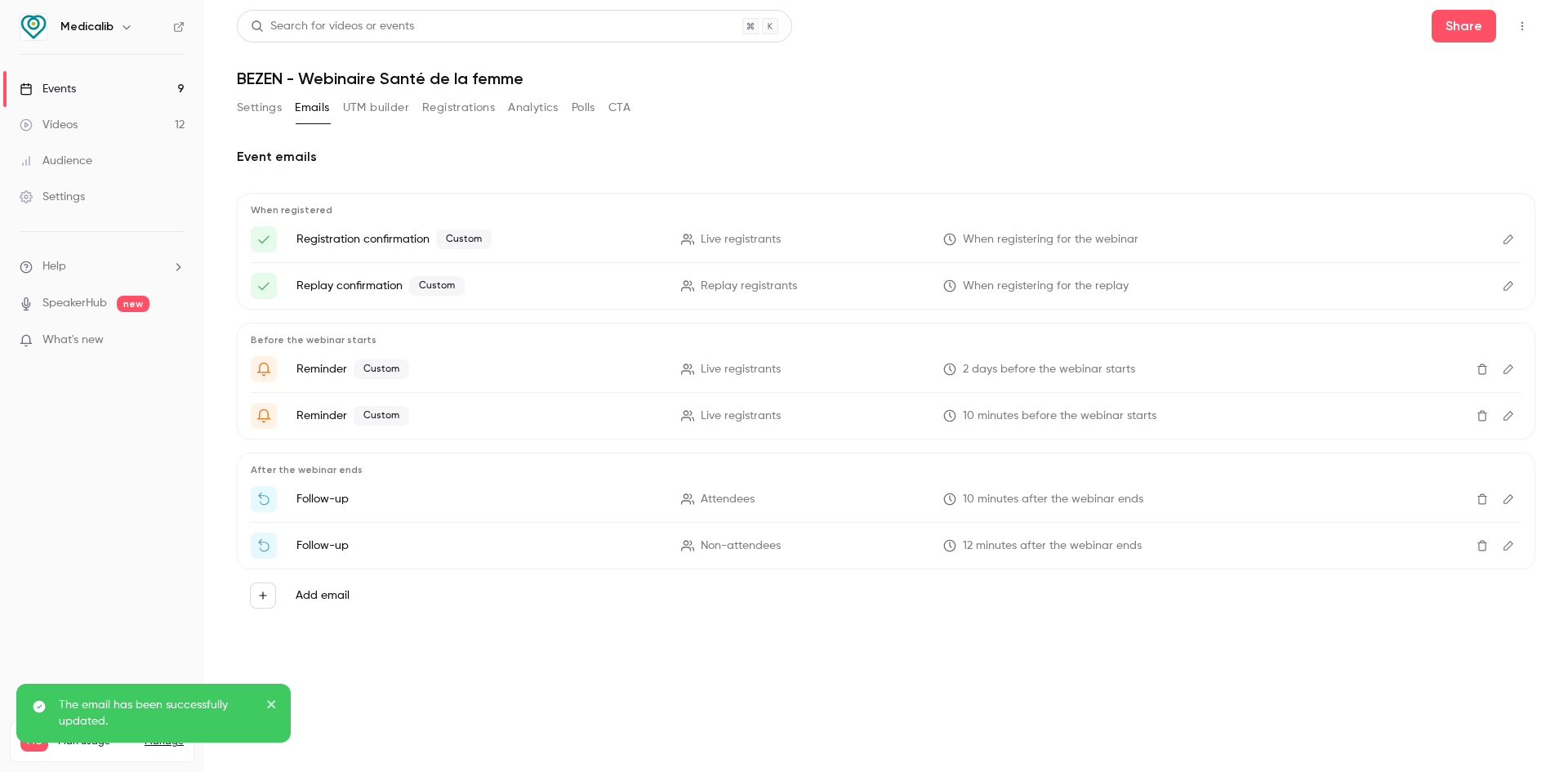
click at [1506, 503] on icon "Edit" at bounding box center [1508, 499] width 13 height 12
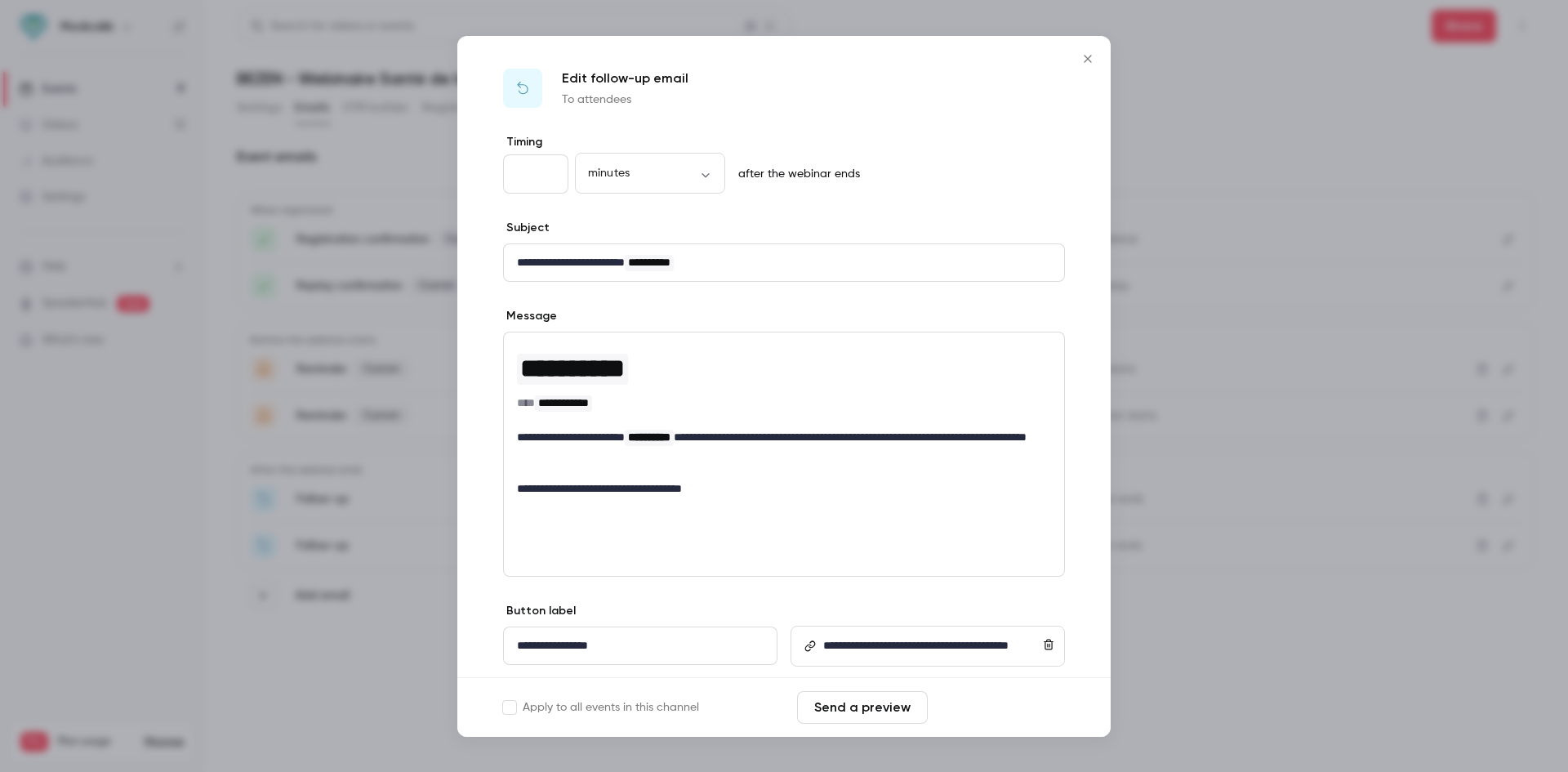
click at [991, 697] on button "Save changes" at bounding box center [999, 708] width 131 height 33
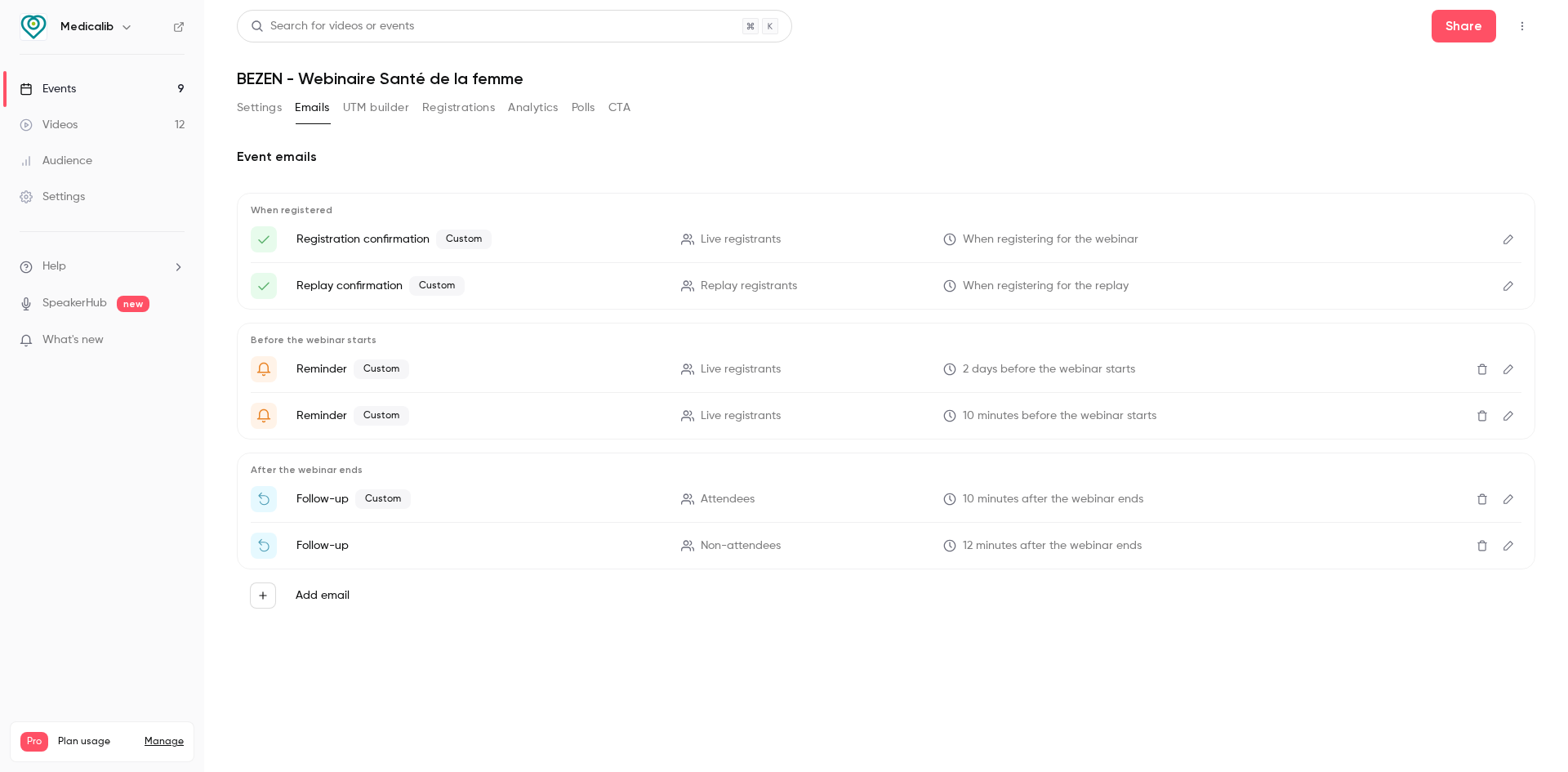
click at [87, 120] on link "Videos 12" at bounding box center [102, 125] width 204 height 36
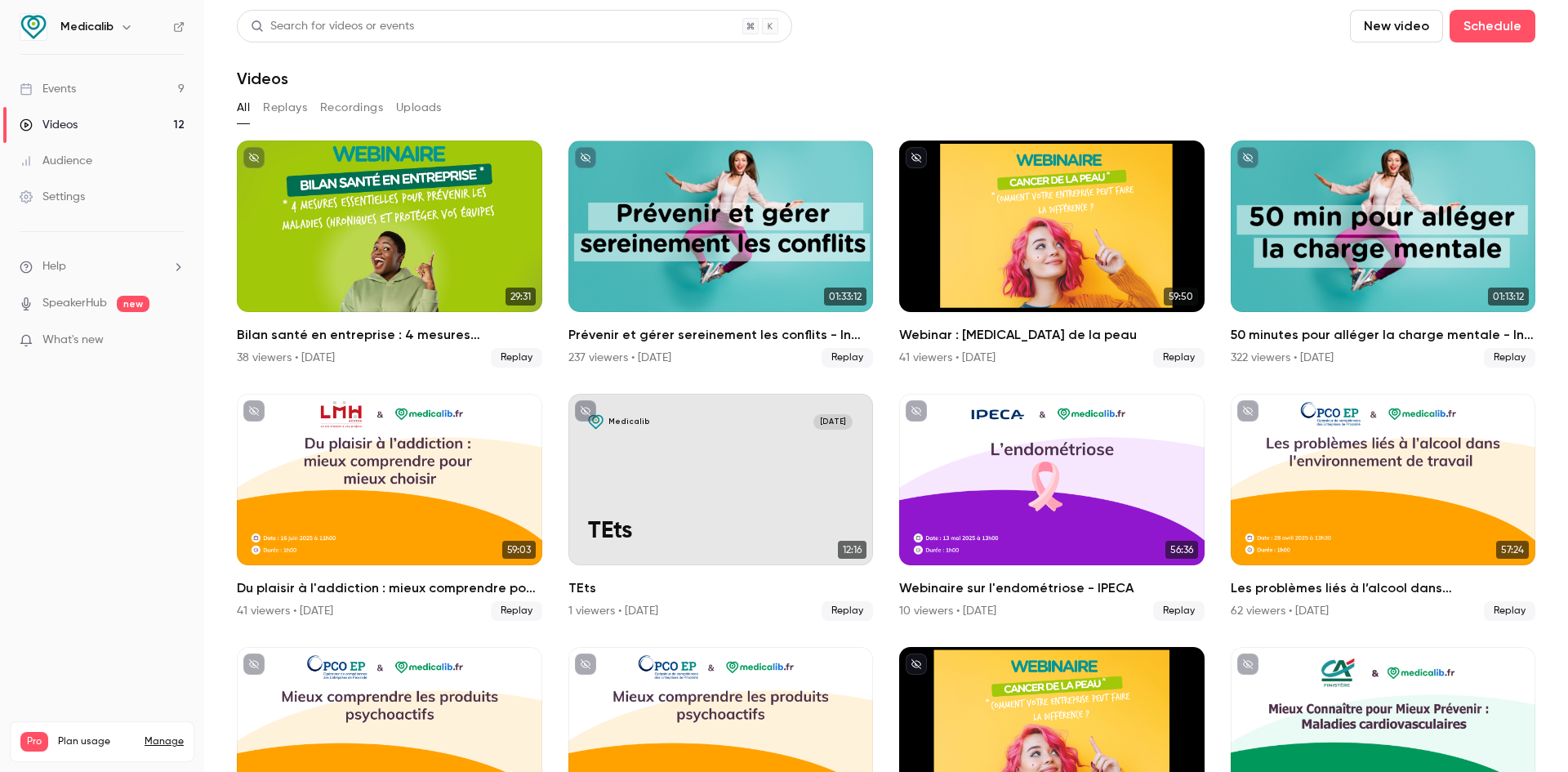
click at [122, 85] on link "Events 9" at bounding box center [102, 89] width 204 height 36
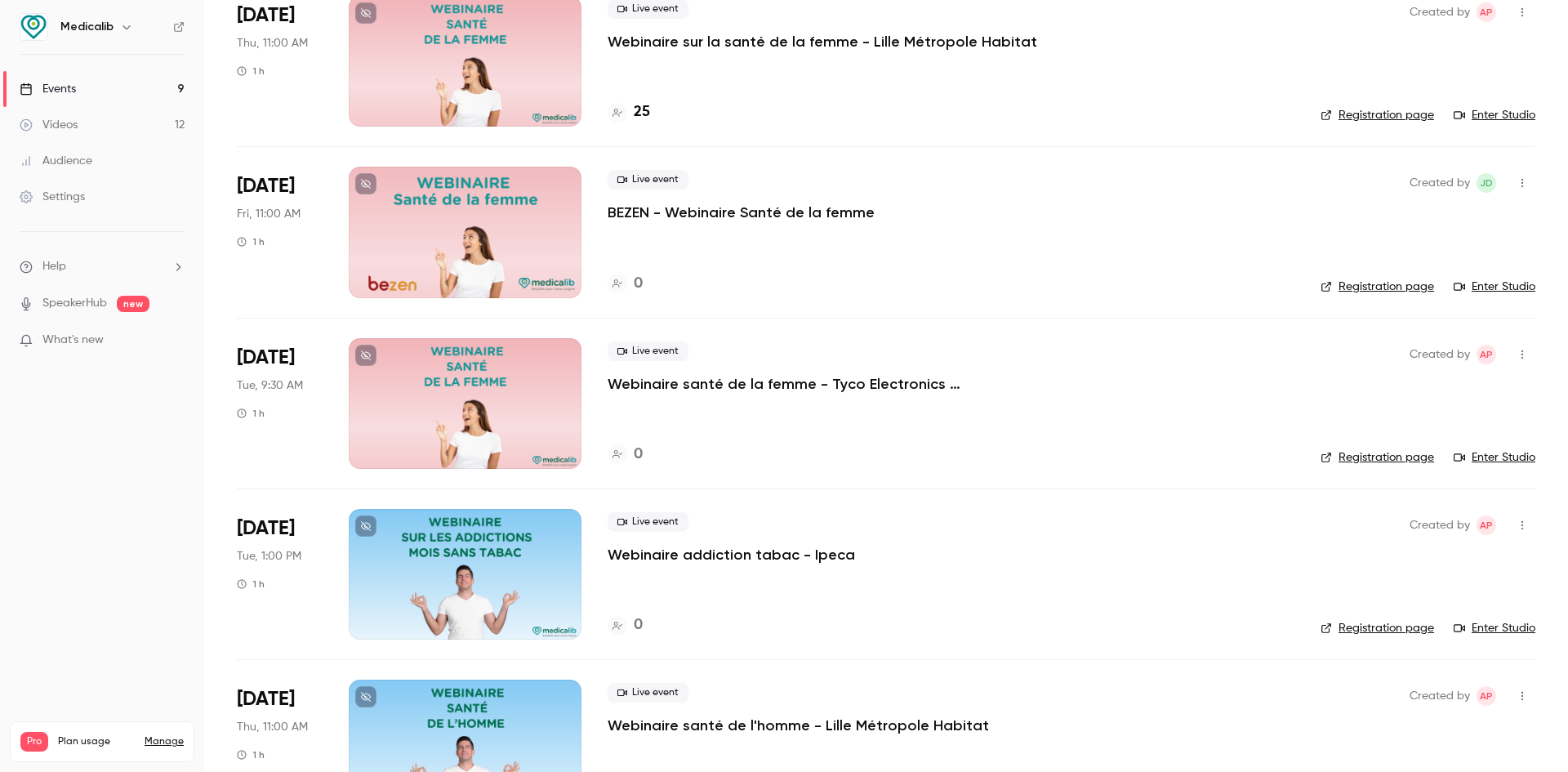
scroll to position [897, 0]
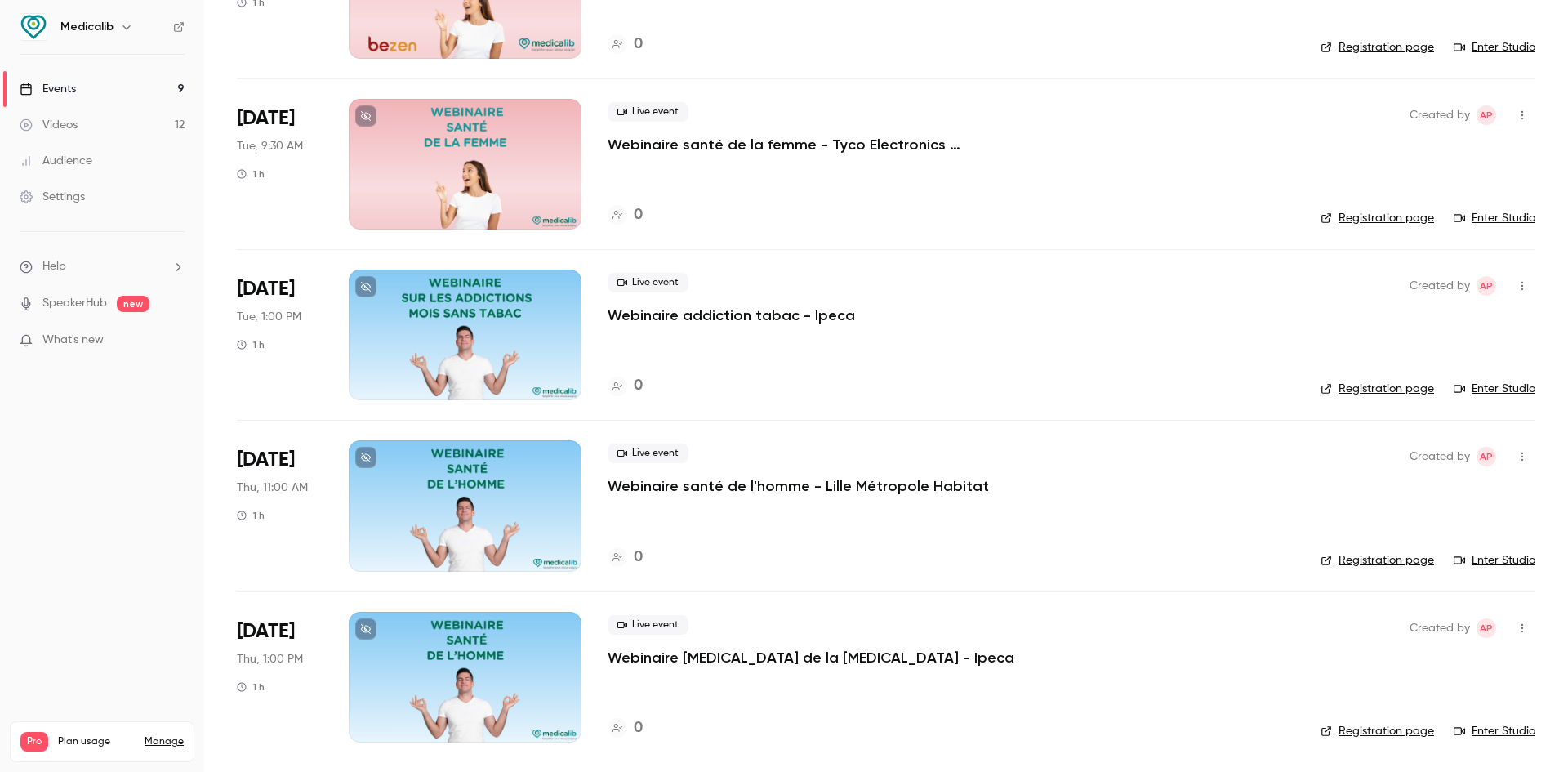
click at [498, 506] on div at bounding box center [465, 505] width 233 height 131
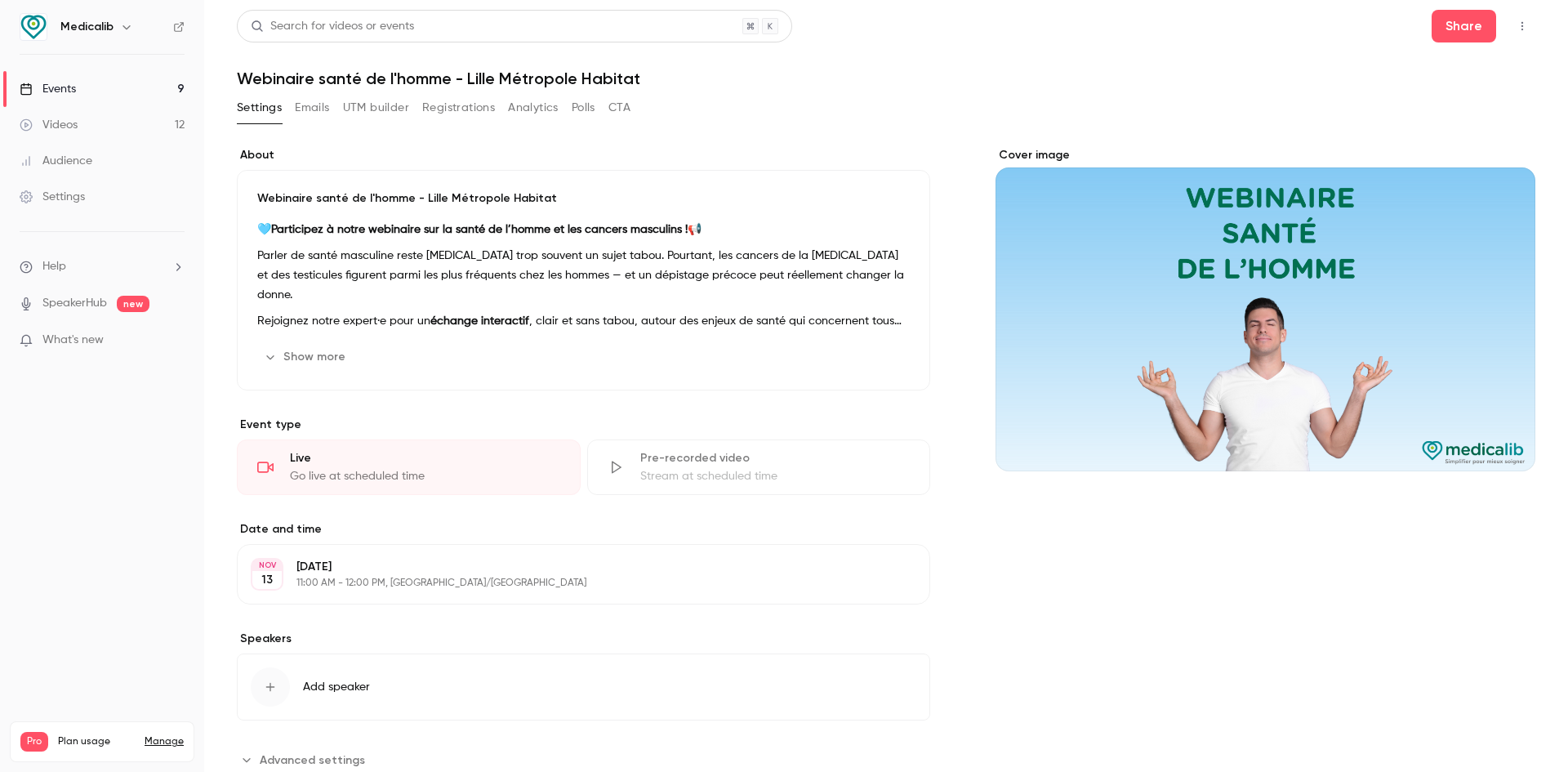
click at [1184, 279] on div "Cover image" at bounding box center [1265, 309] width 540 height 325
click at [0, 0] on input "Cover image" at bounding box center [0, 0] width 0 height 0
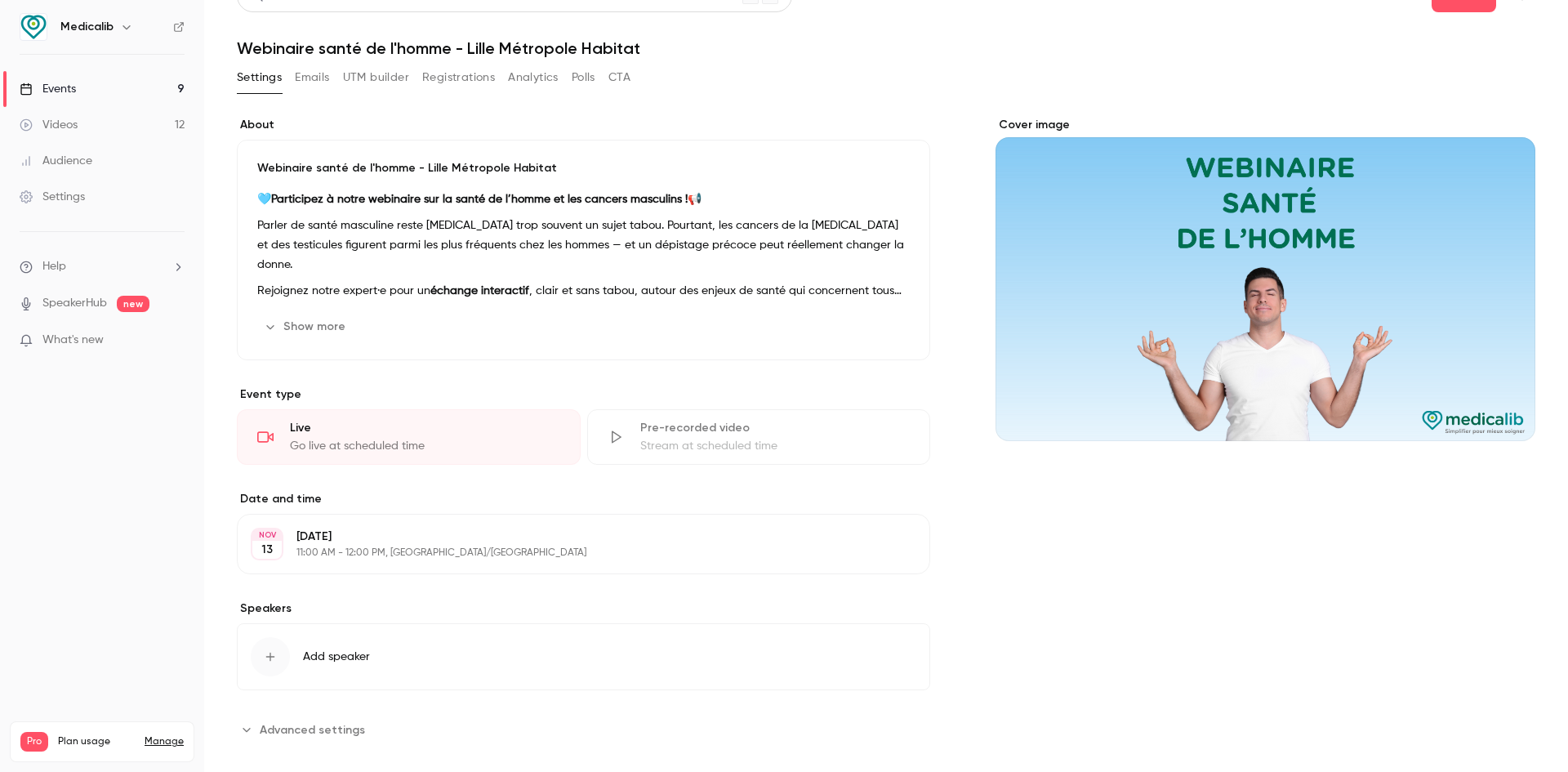
scroll to position [50, 0]
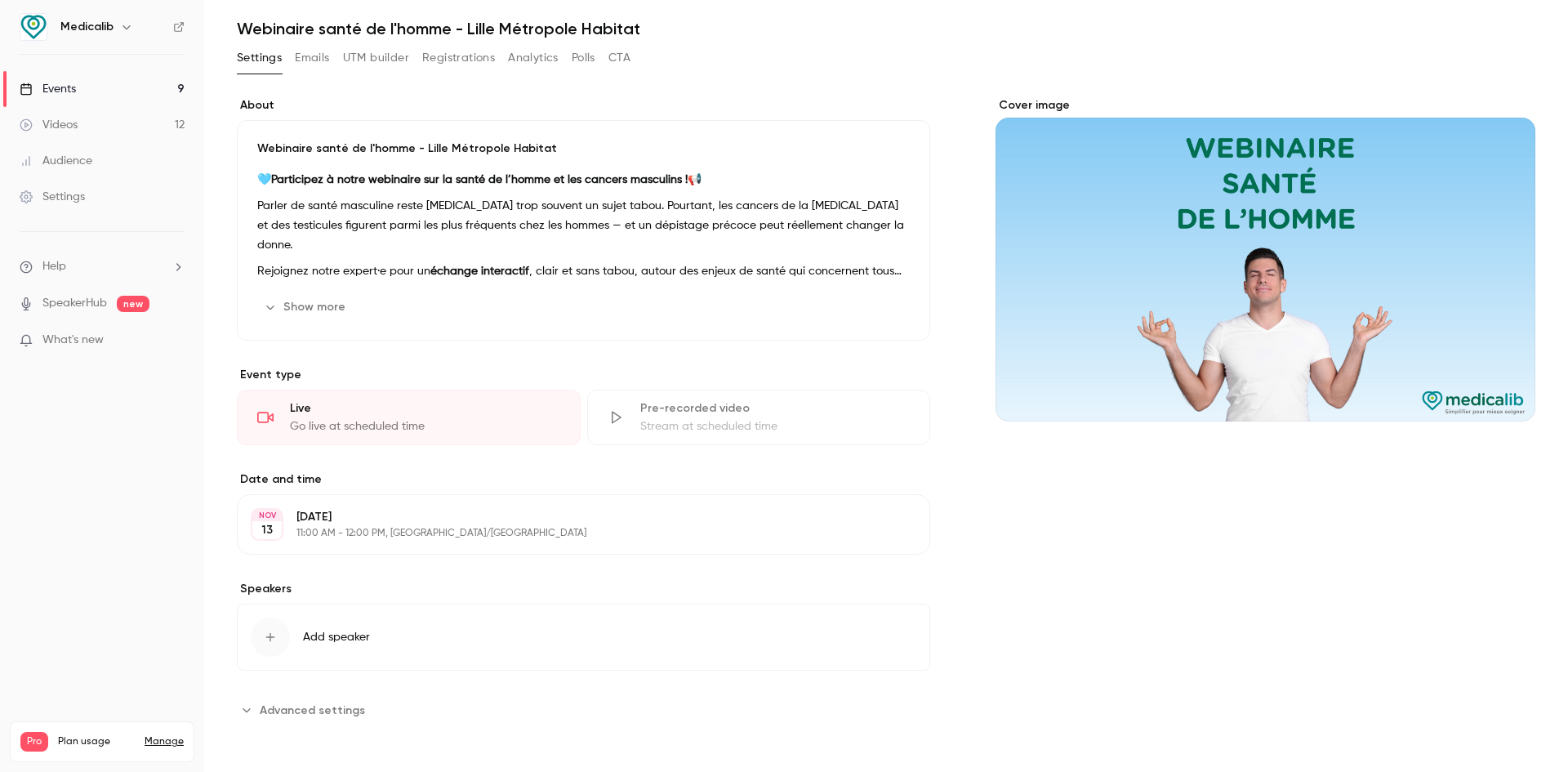
click at [341, 299] on button "Show more" at bounding box center [307, 307] width 98 height 26
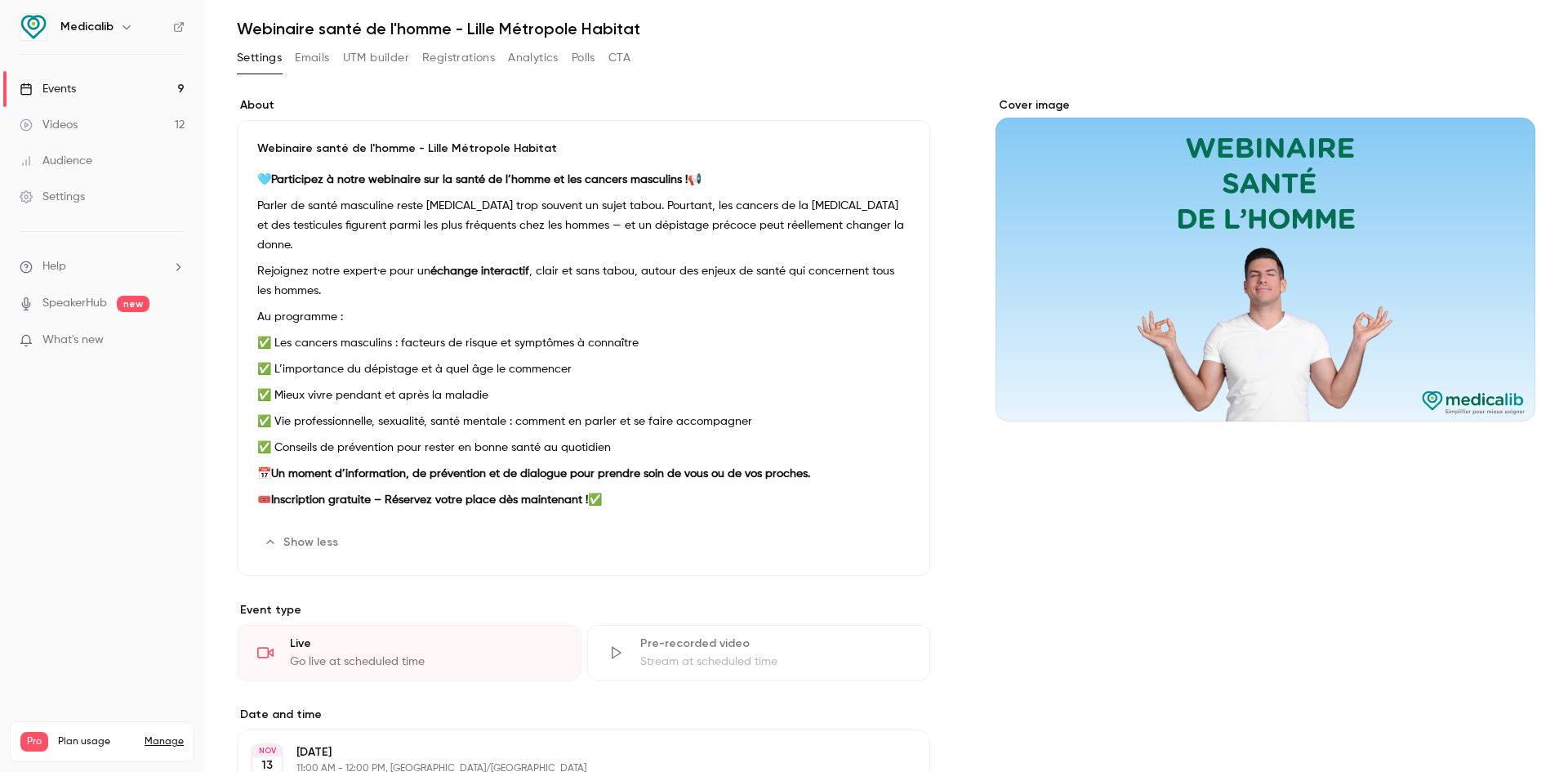
click at [395, 490] on p "🎟️ Inscription gratuite – Réservez votre place dès maintenant ! ✅" at bounding box center [584, 500] width 653 height 20
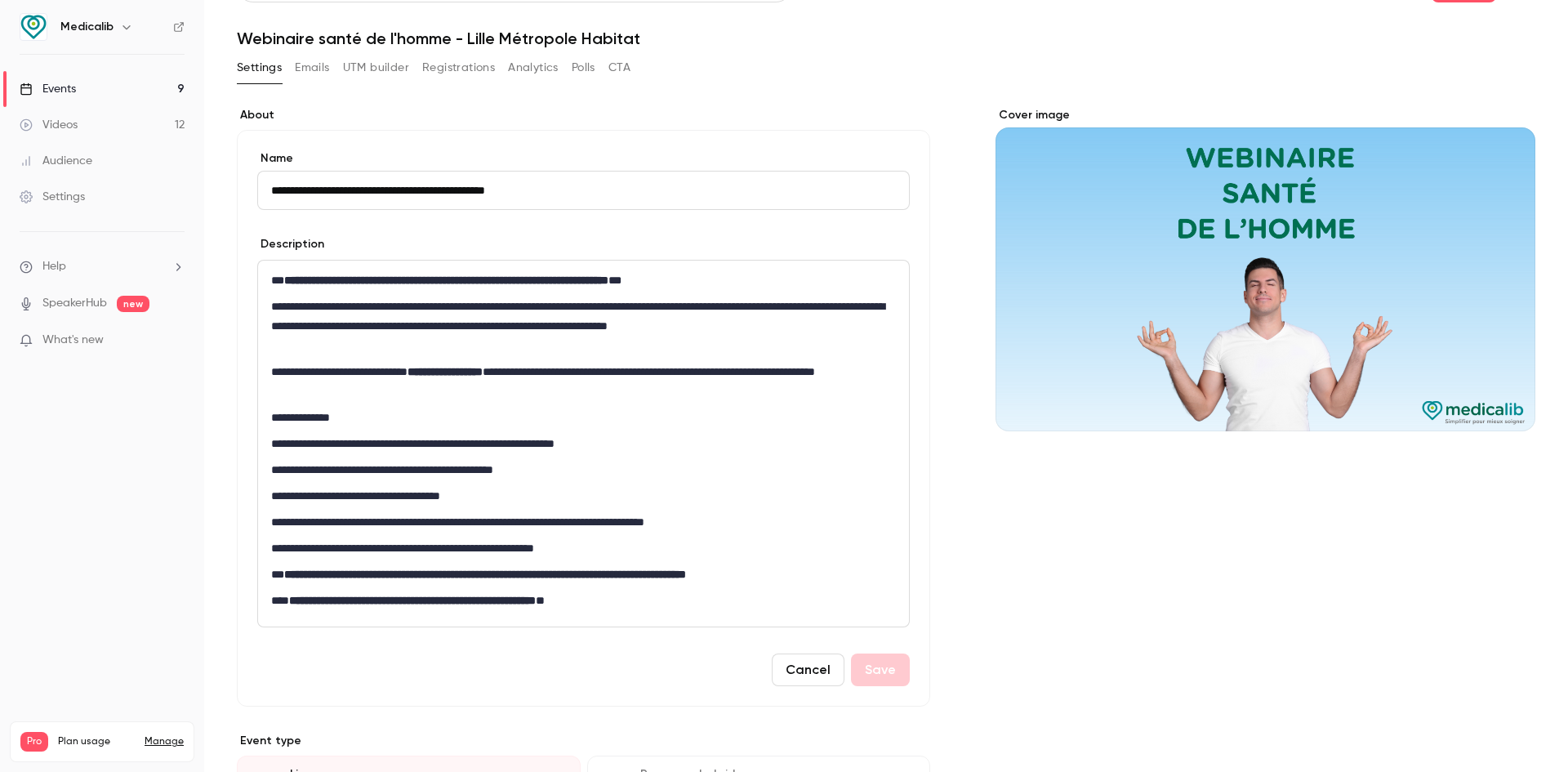
click at [720, 616] on div "**********" at bounding box center [584, 443] width 651 height 366
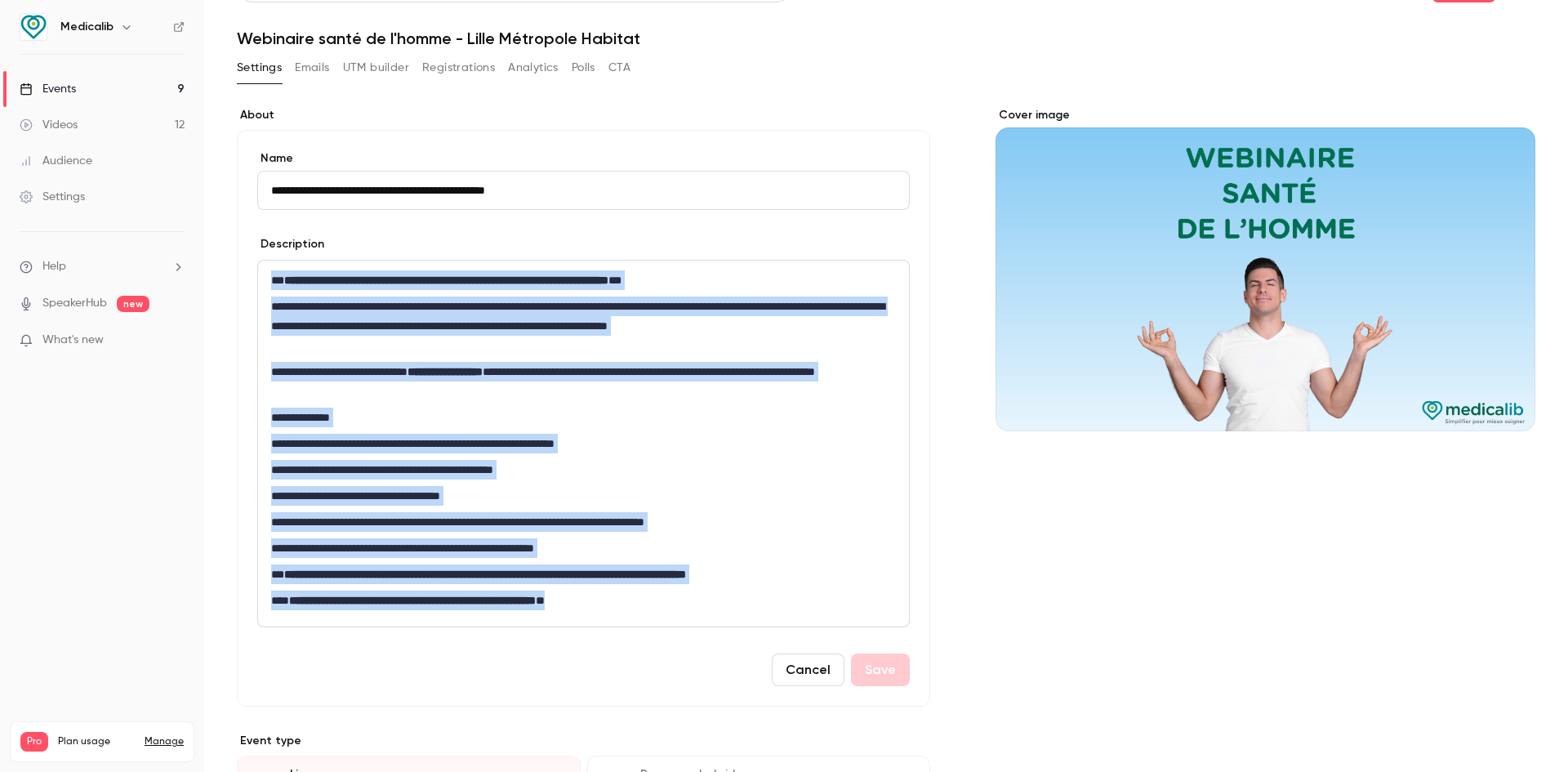
click at [72, 92] on div "Events" at bounding box center [48, 89] width 56 height 16
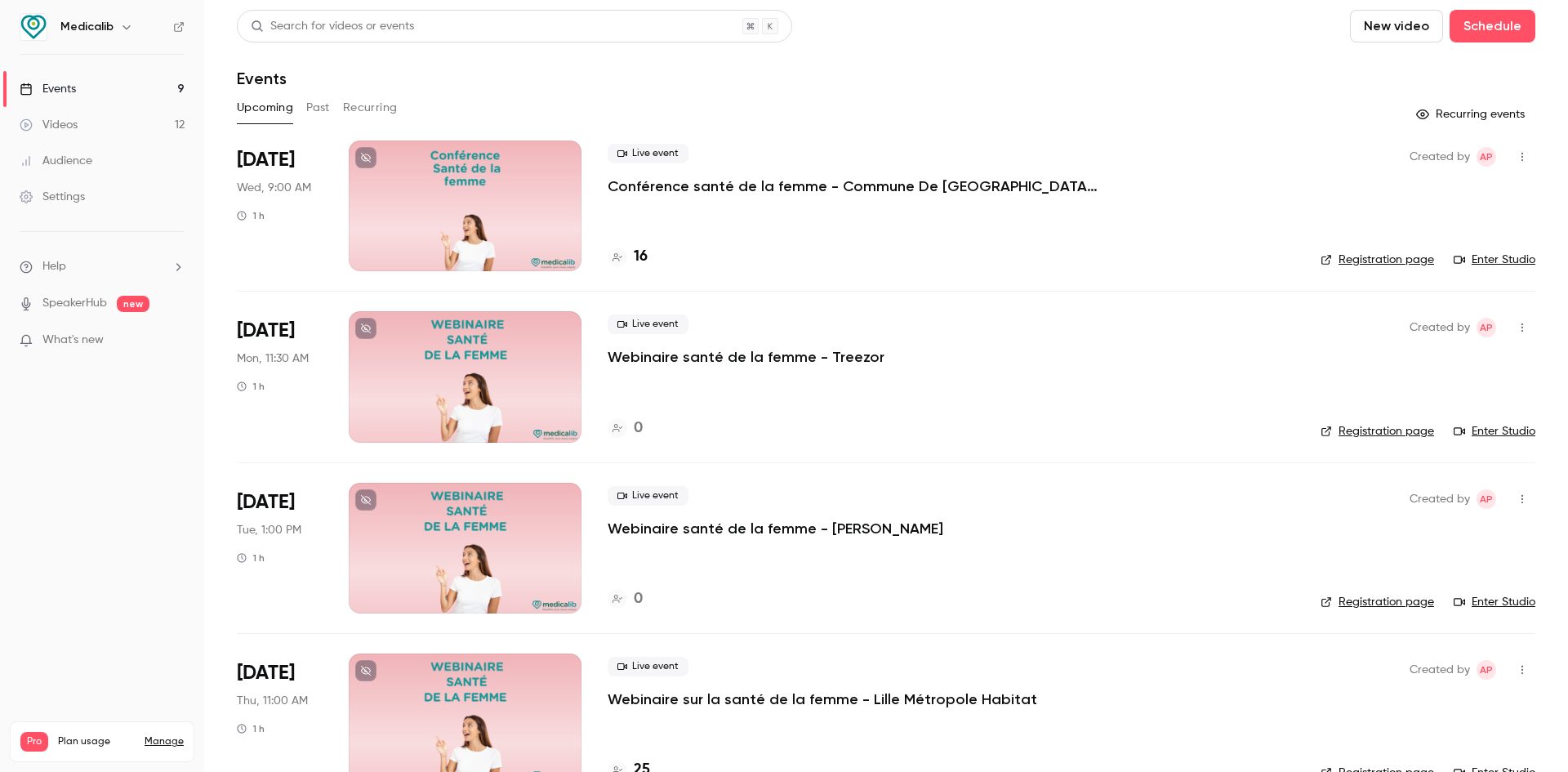
click at [1387, 30] on button "New video" at bounding box center [1397, 26] width 93 height 33
click at [1532, 30] on div at bounding box center [784, 386] width 1568 height 772
click at [1500, 25] on button "Schedule" at bounding box center [1493, 26] width 86 height 33
click at [1429, 62] on li "One time event" at bounding box center [1434, 71] width 177 height 43
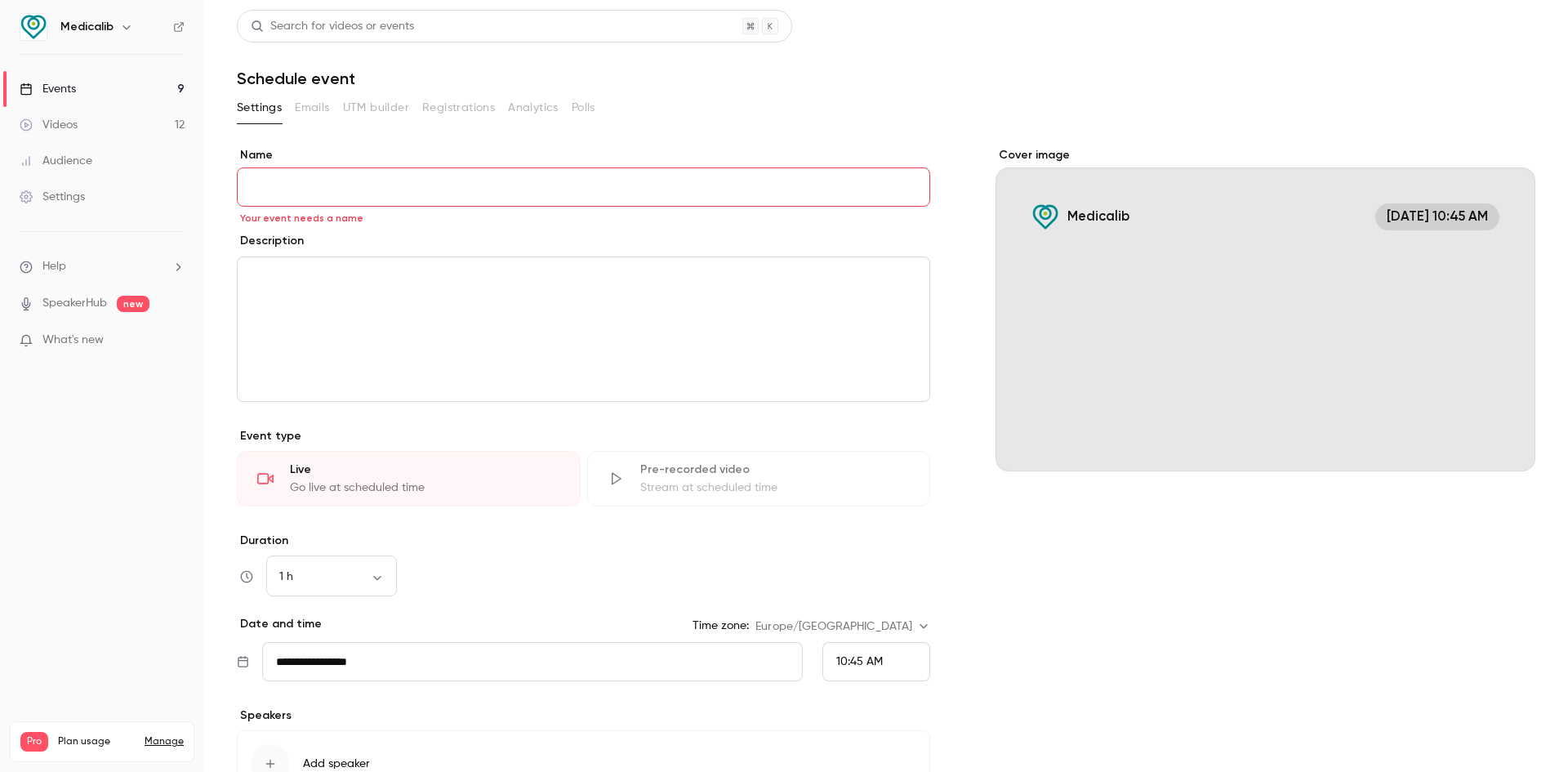
click at [323, 306] on div "editor" at bounding box center [583, 329] width 692 height 144
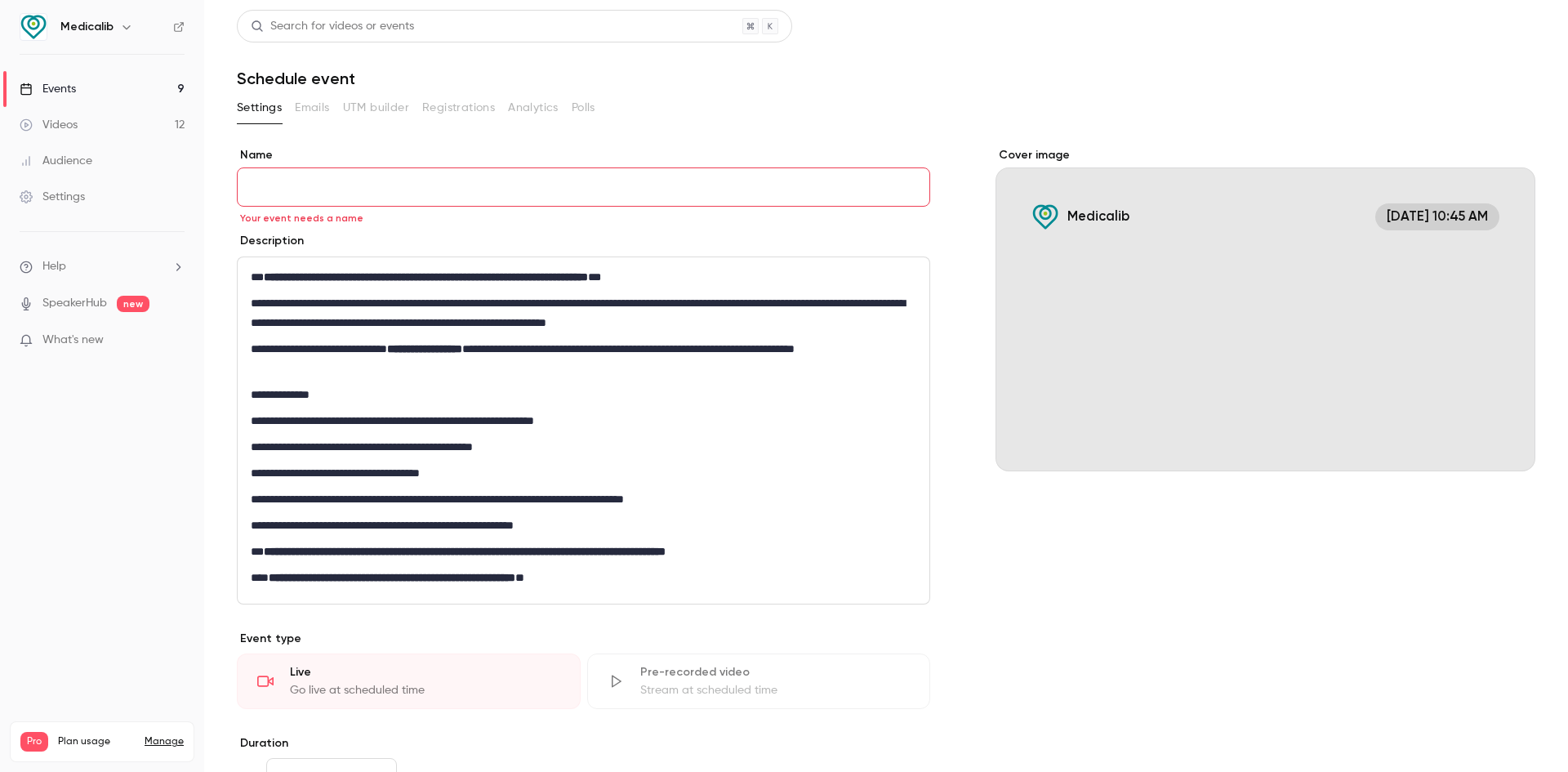
click at [668, 519] on p "**********" at bounding box center [580, 525] width 659 height 20
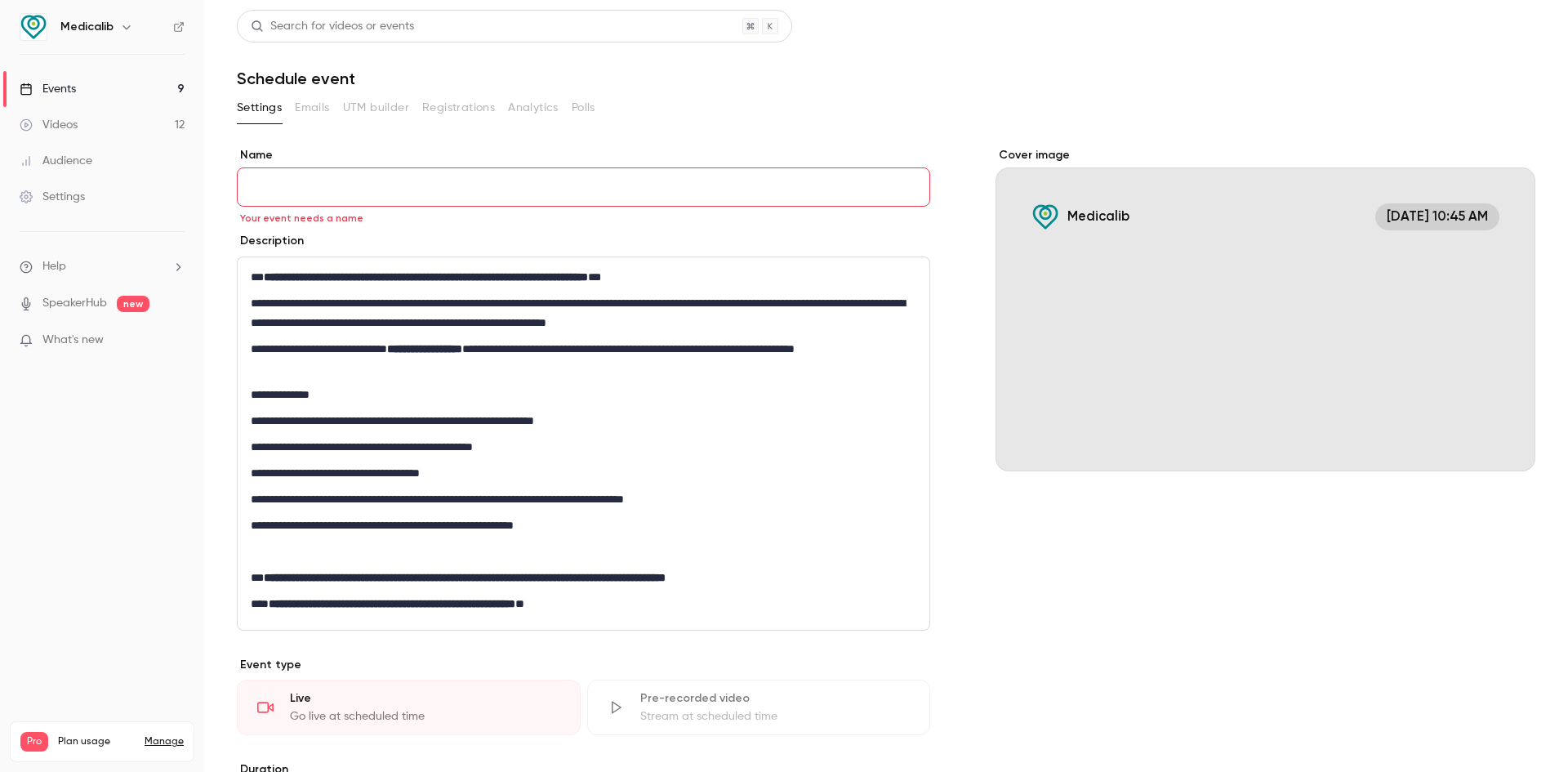
click at [373, 347] on p "**********" at bounding box center [580, 358] width 659 height 39
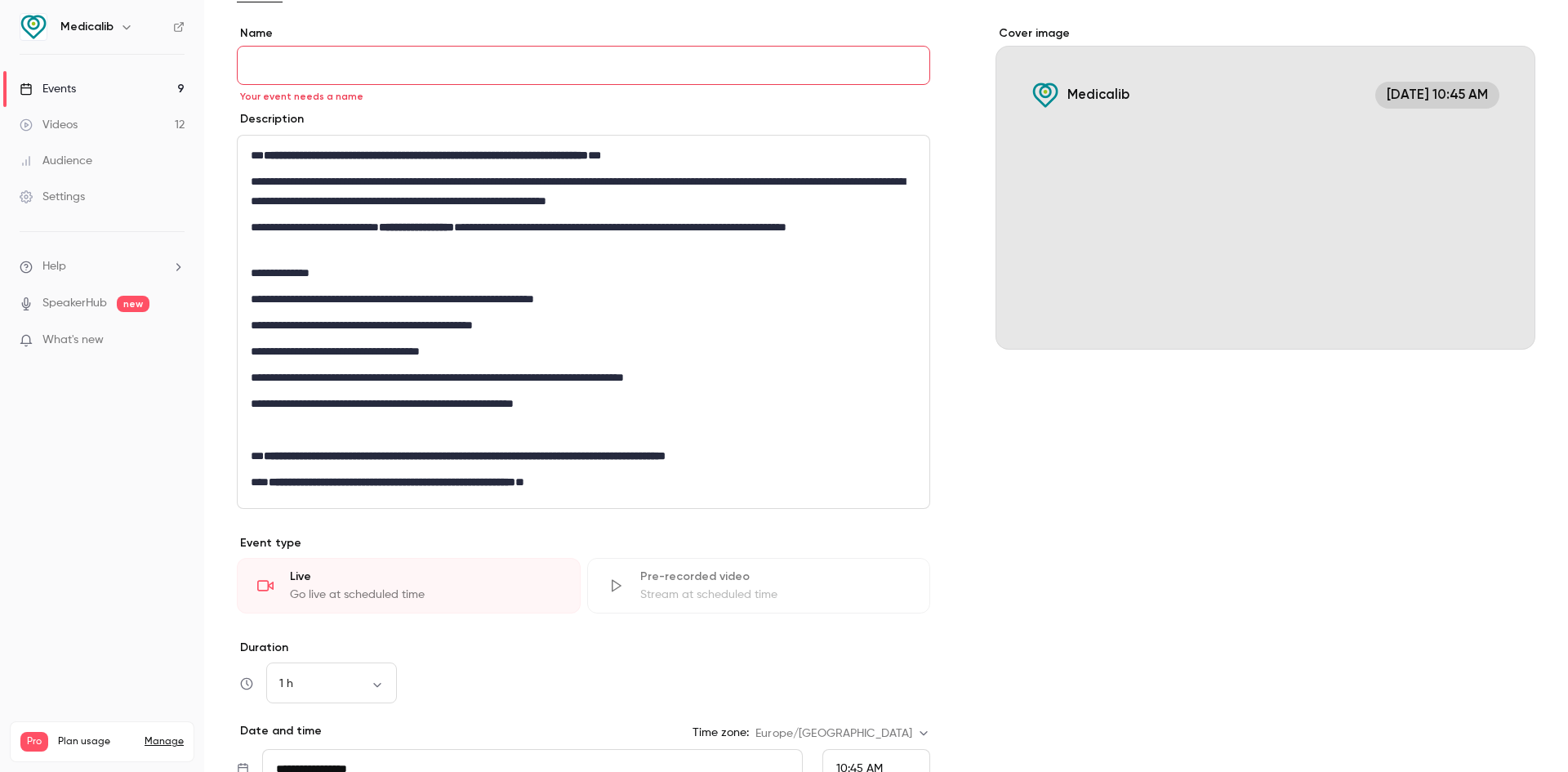
scroll to position [163, 0]
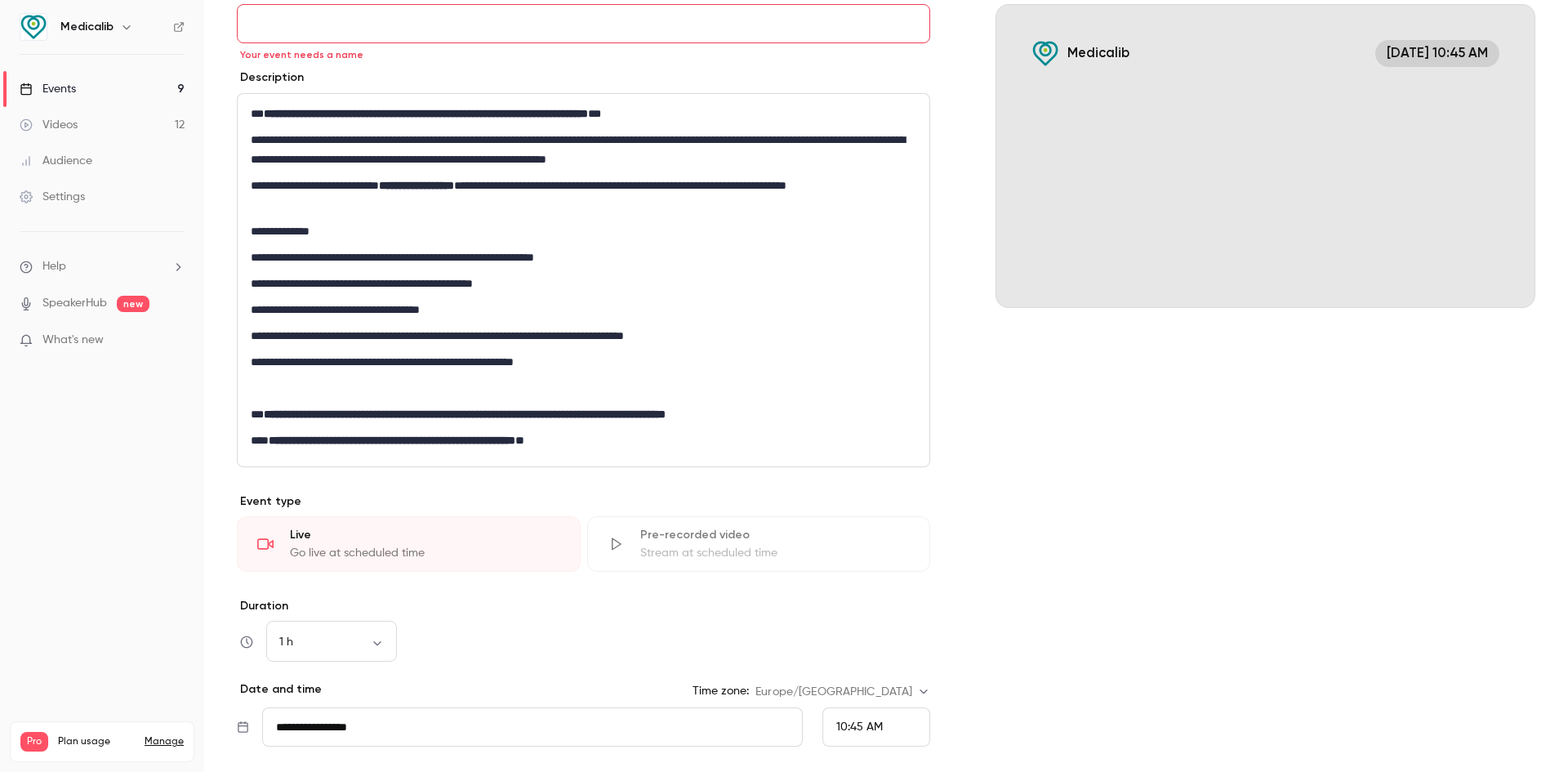
click at [629, 449] on p "**********" at bounding box center [580, 441] width 659 height 20
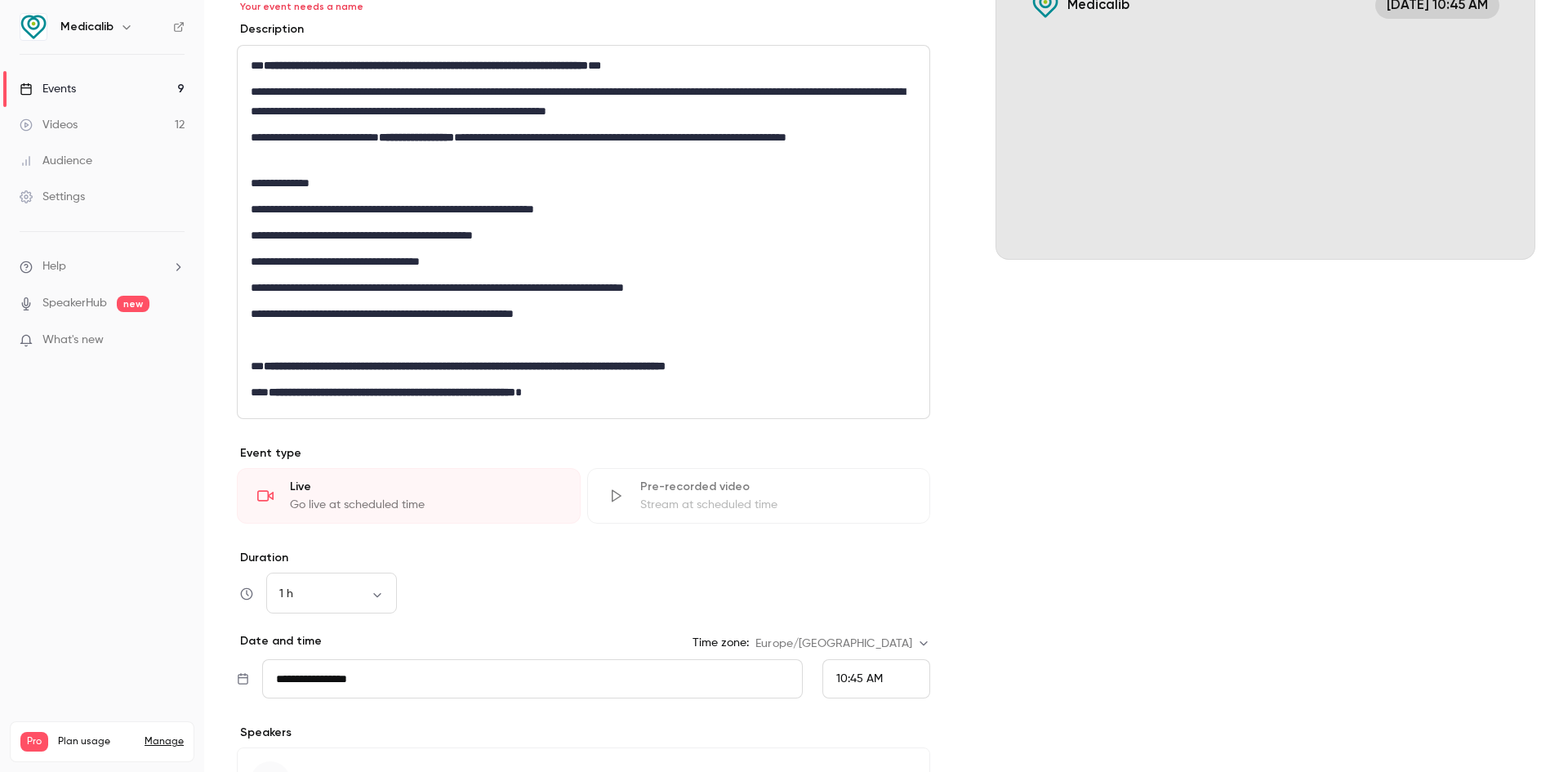
scroll to position [327, 0]
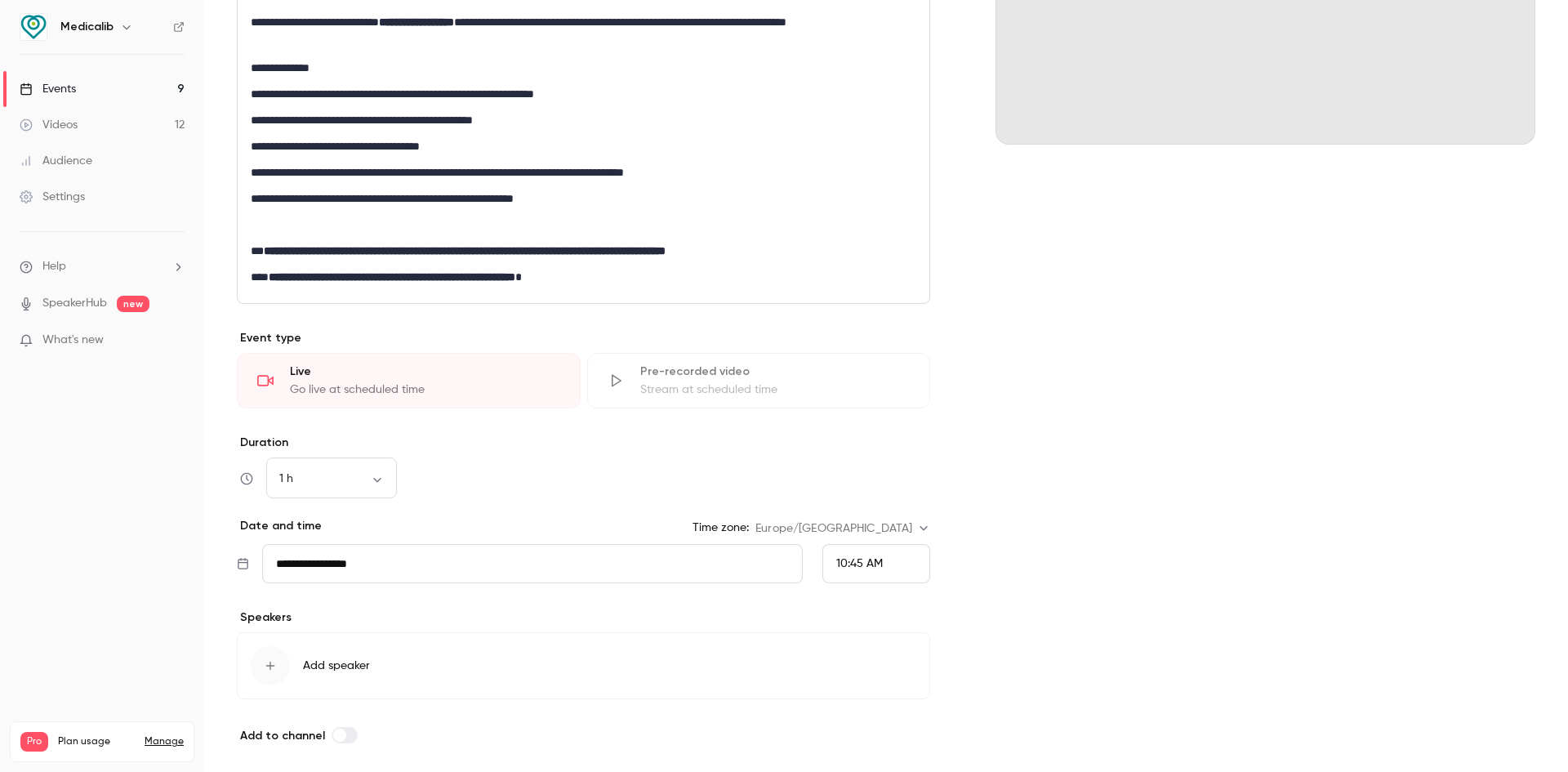
click at [346, 566] on input "**********" at bounding box center [532, 563] width 541 height 39
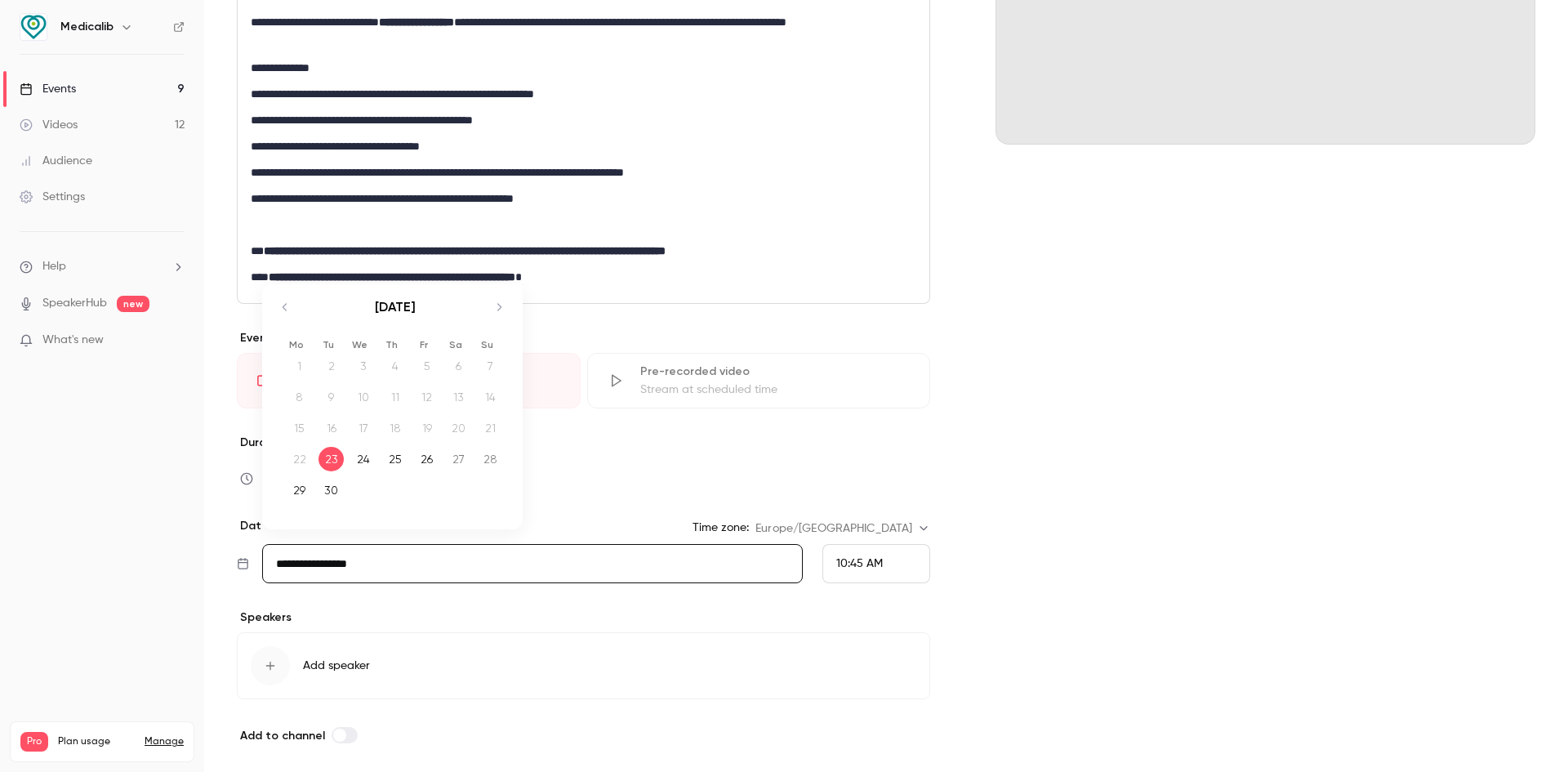
click at [494, 311] on icon "Move forward to switch to the next month." at bounding box center [499, 308] width 20 height 20
click at [493, 303] on icon "Move forward to switch to the next month." at bounding box center [499, 308] width 20 height 20
click at [448, 464] on div "22" at bounding box center [459, 459] width 25 height 24
click at [331, 566] on input "**********" at bounding box center [532, 563] width 541 height 39
click at [424, 464] on div "21" at bounding box center [427, 459] width 25 height 24
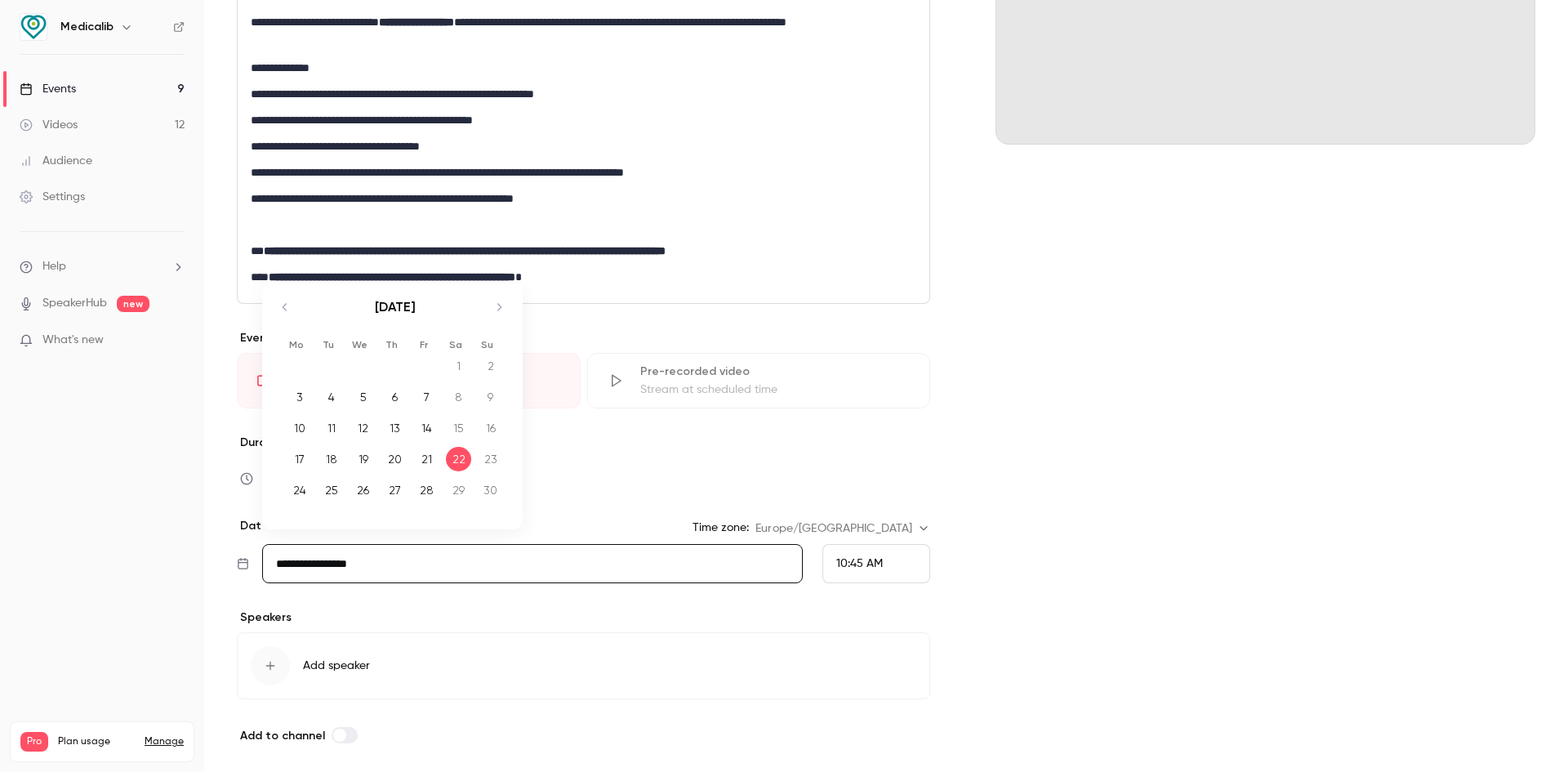
type input "**********"
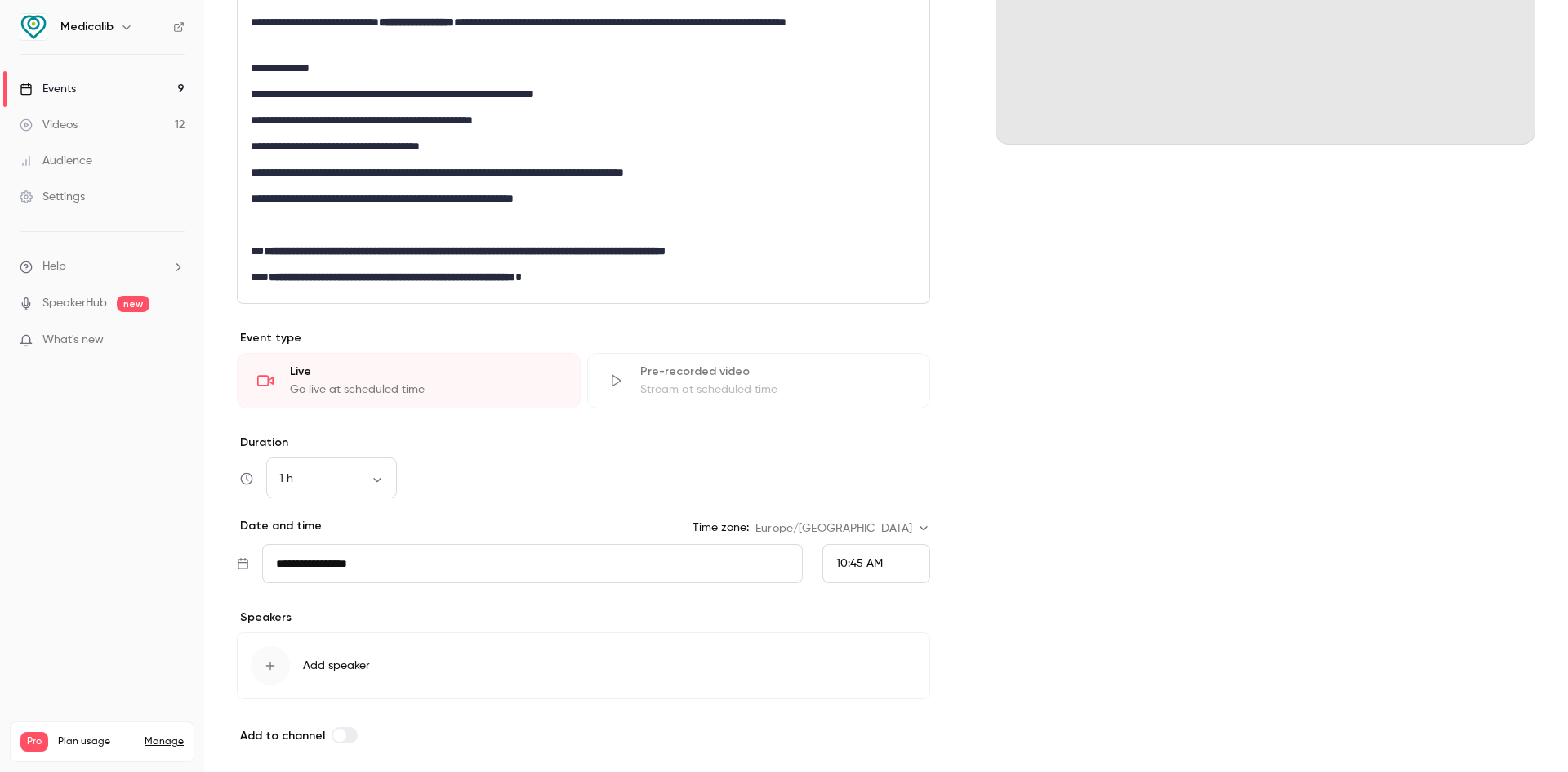
click at [917, 560] on div "10:45 AM" at bounding box center [876, 563] width 108 height 39
click at [876, 344] on div "9:00 AM" at bounding box center [870, 341] width 80 height 17
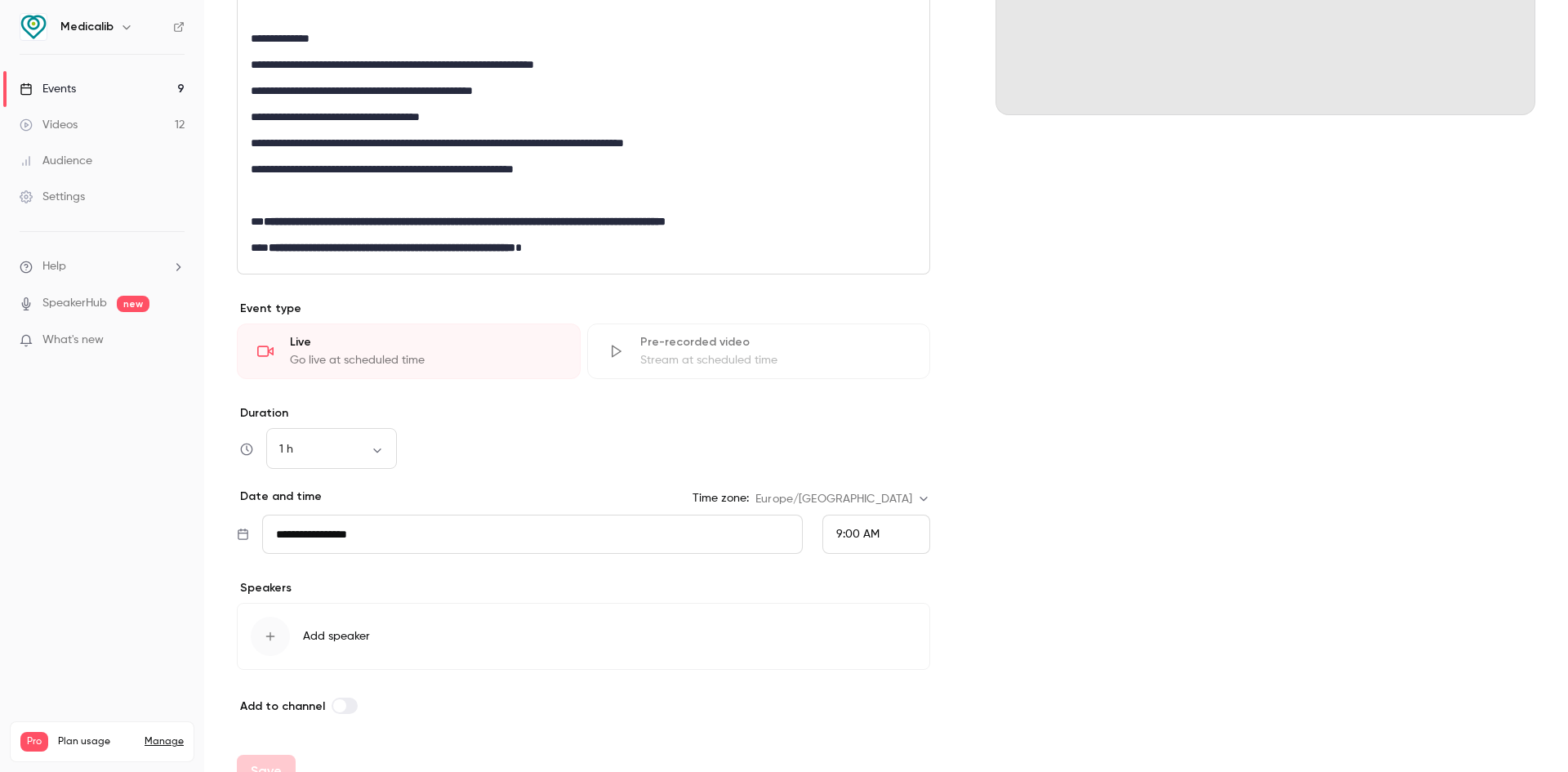
scroll to position [385, 0]
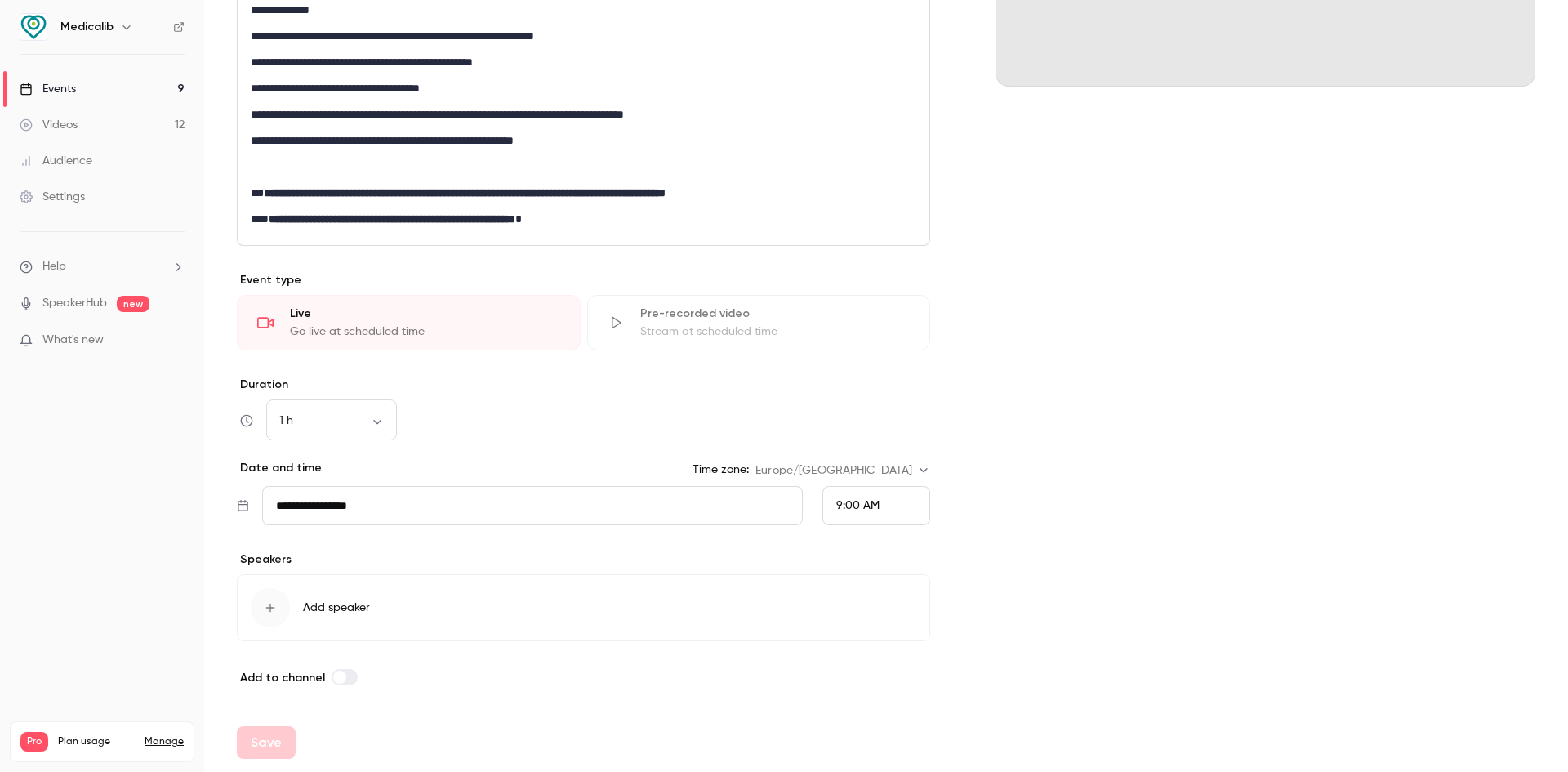
click at [278, 598] on div "button" at bounding box center [270, 607] width 39 height 39
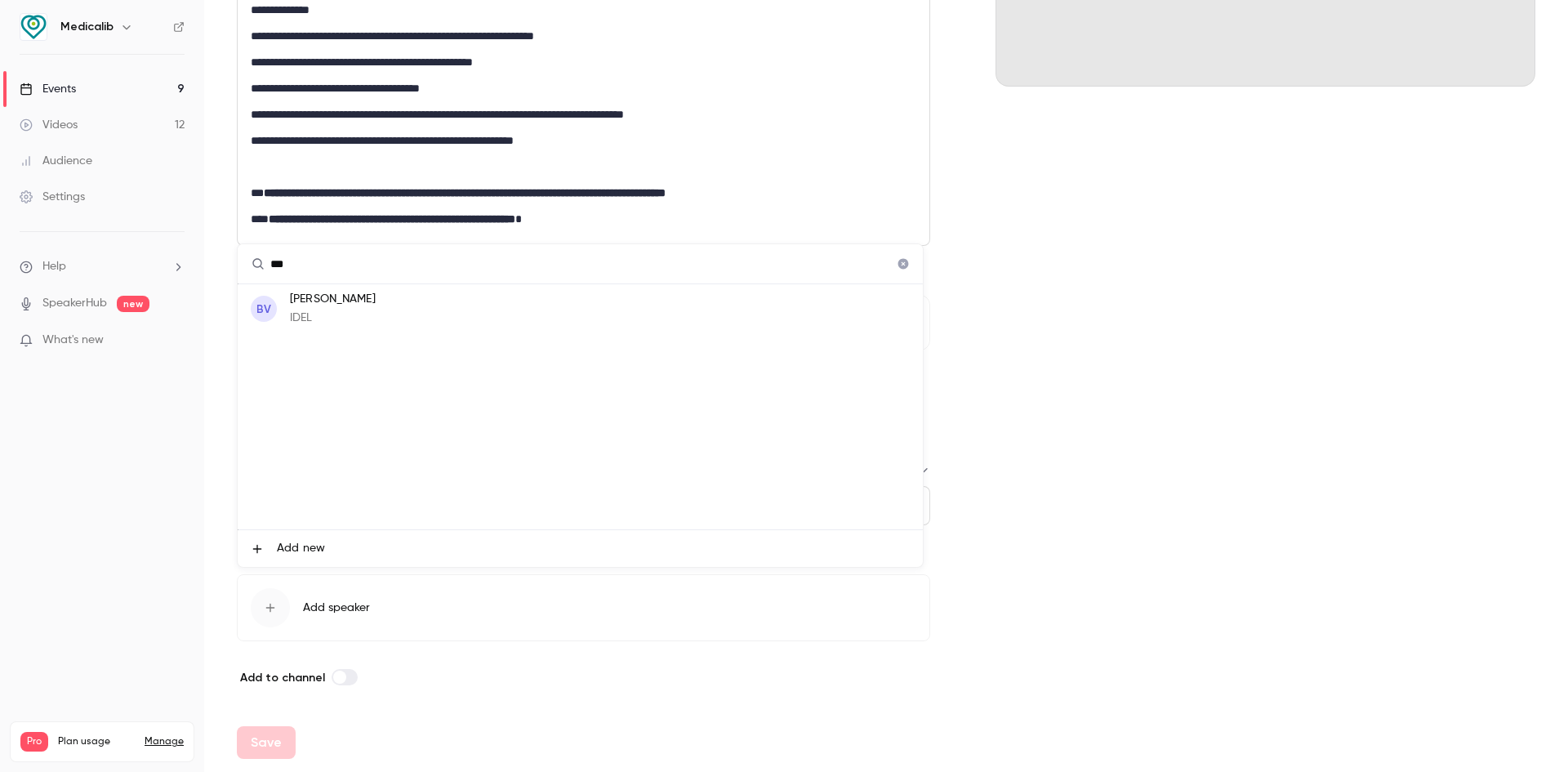
type input "***"
click at [406, 314] on li "BV [PERSON_NAME] IDEL" at bounding box center [580, 308] width 686 height 49
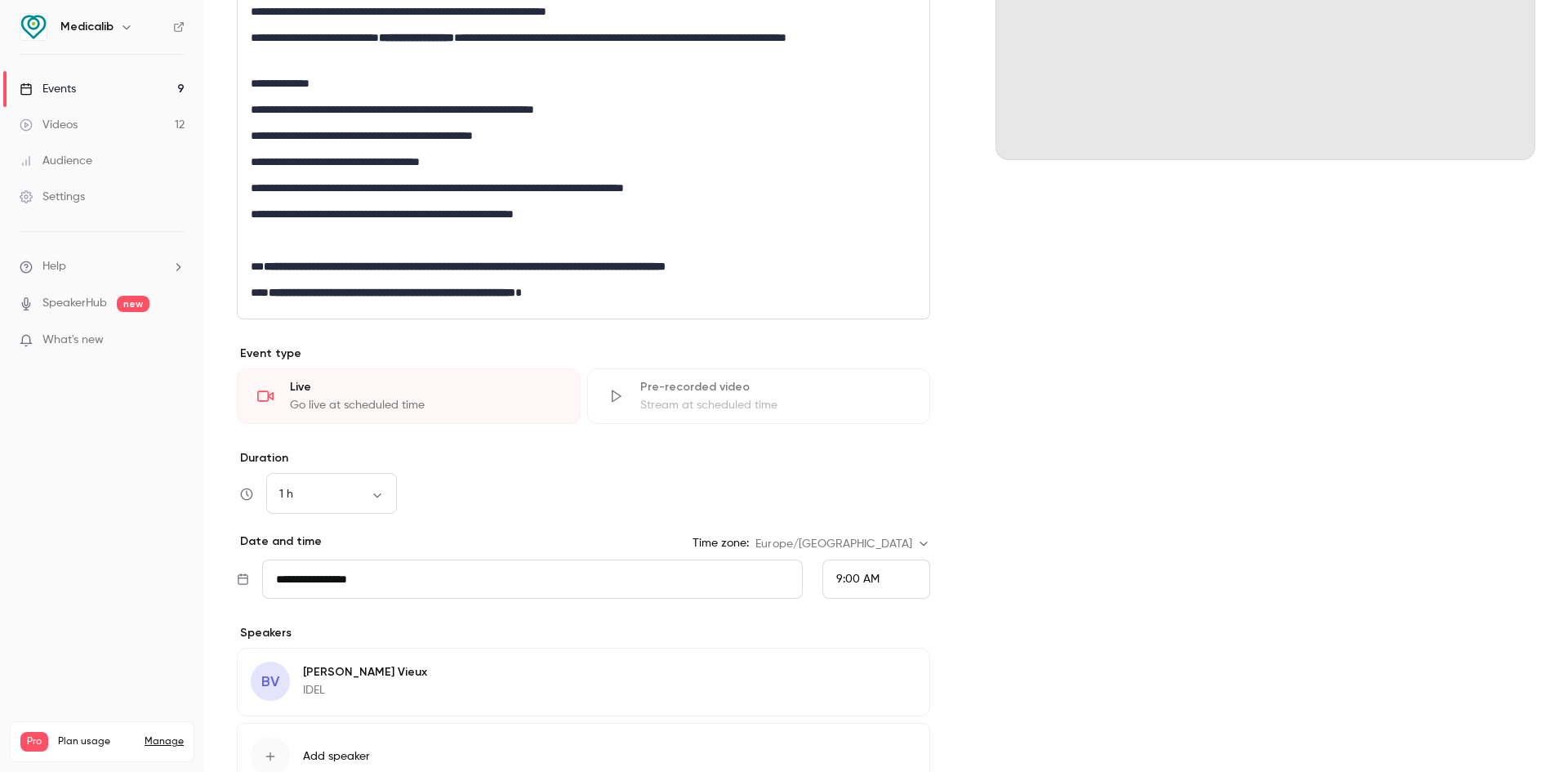
scroll to position [0, 0]
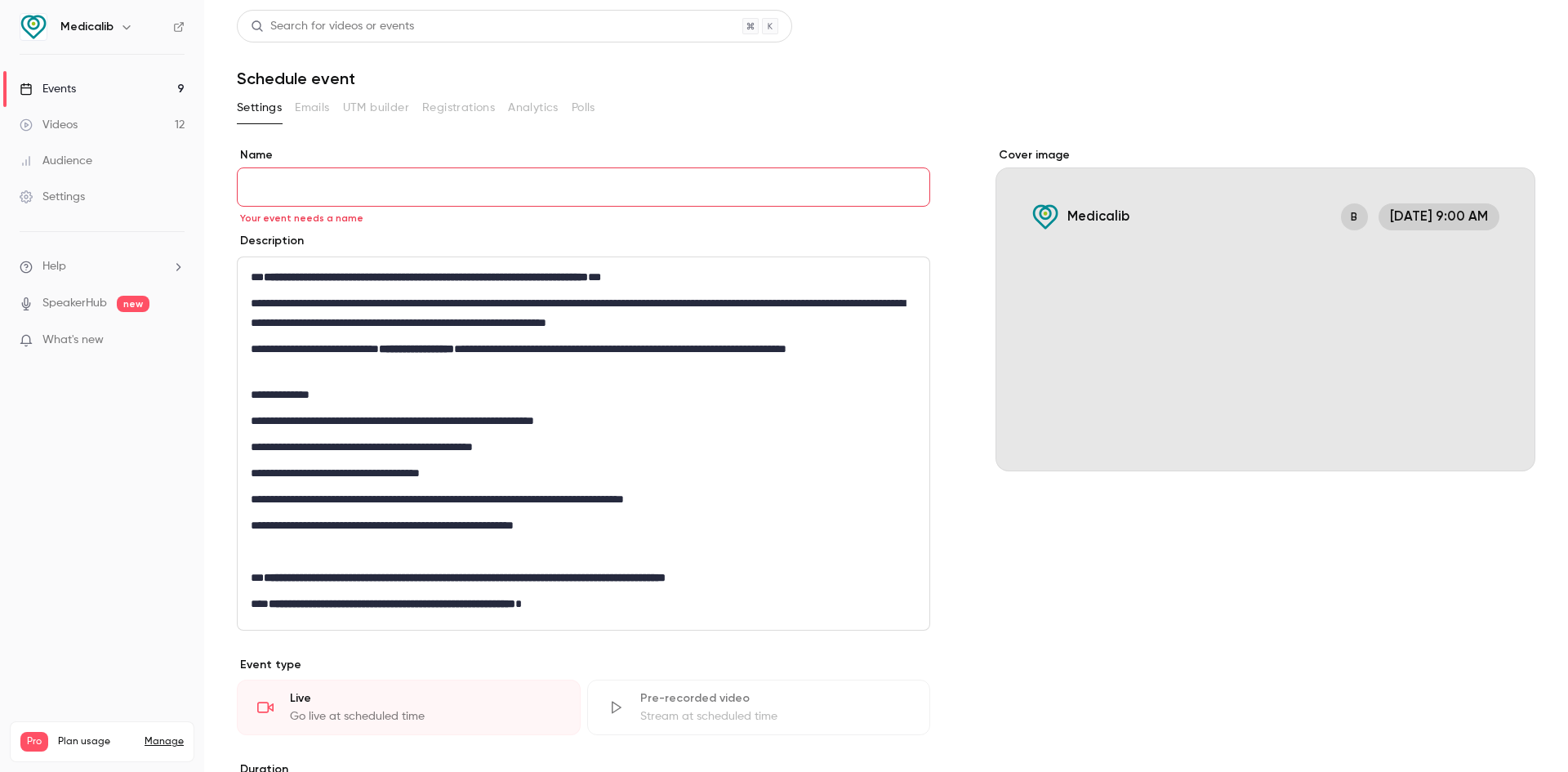
click at [292, 174] on input "Name" at bounding box center [583, 187] width 694 height 39
paste input "**********"
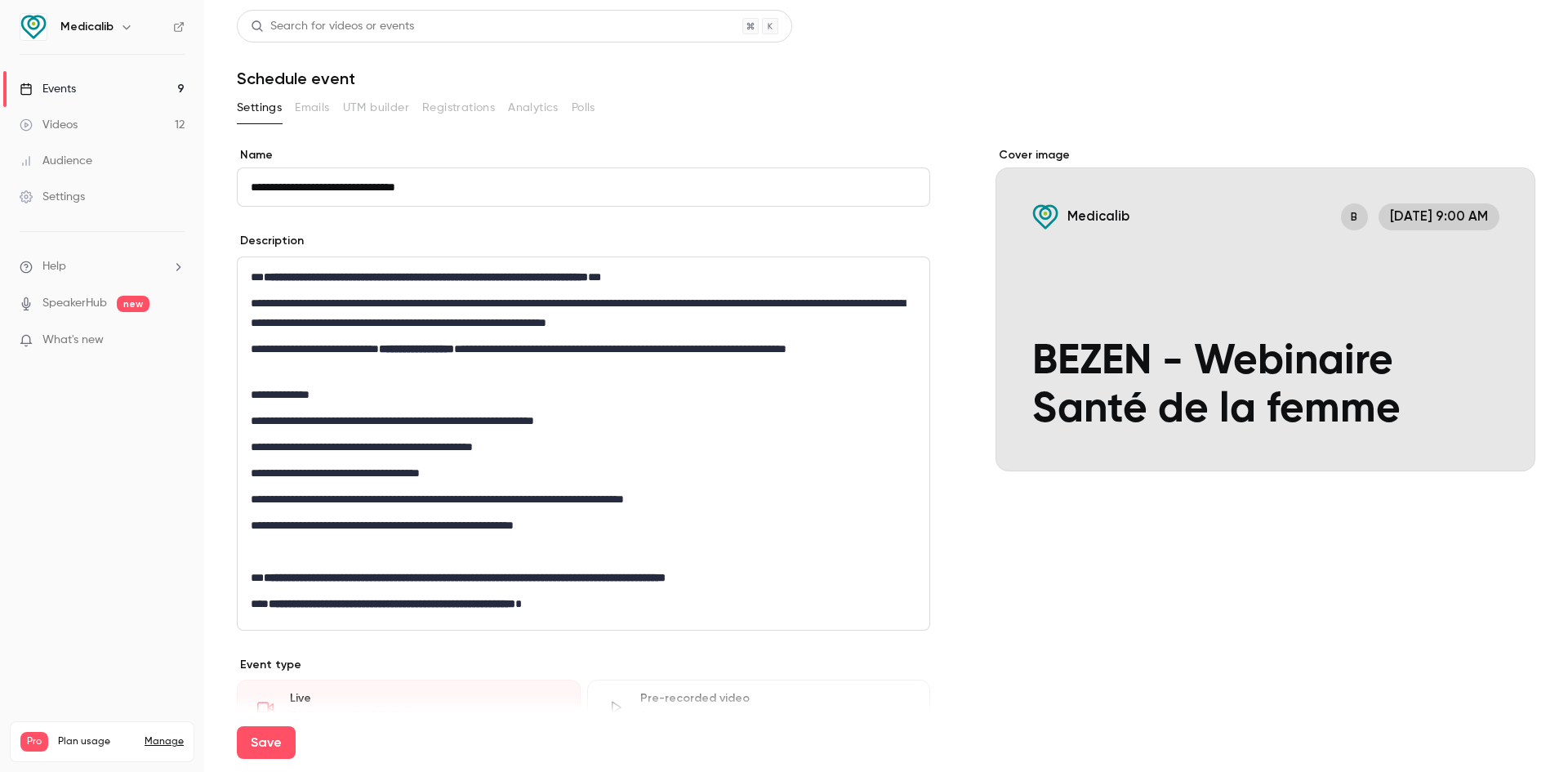
click at [416, 180] on input "**********" at bounding box center [583, 187] width 694 height 39
click at [429, 182] on input "**********" at bounding box center [583, 187] width 694 height 39
type input "**********"
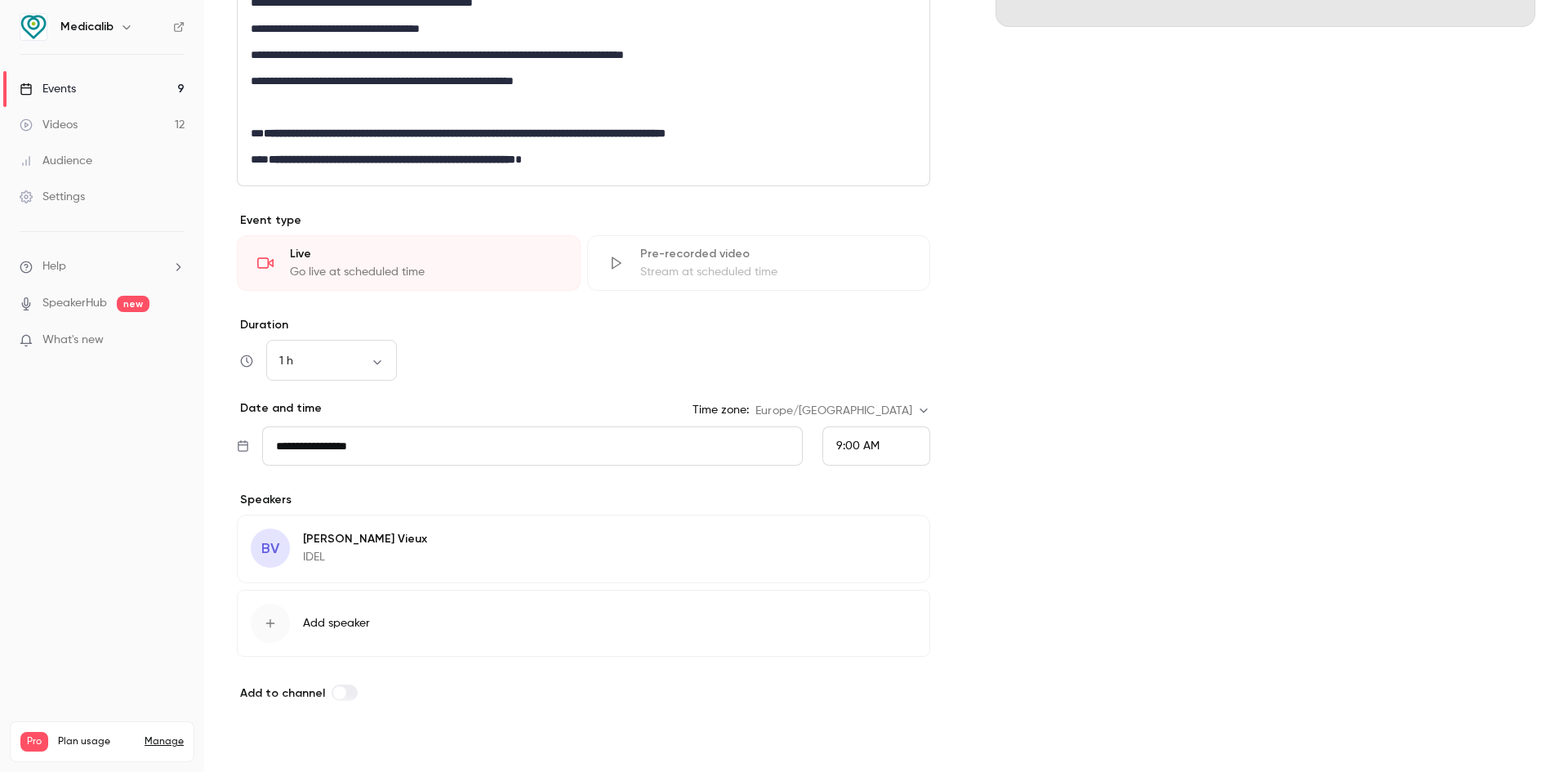
scroll to position [460, 0]
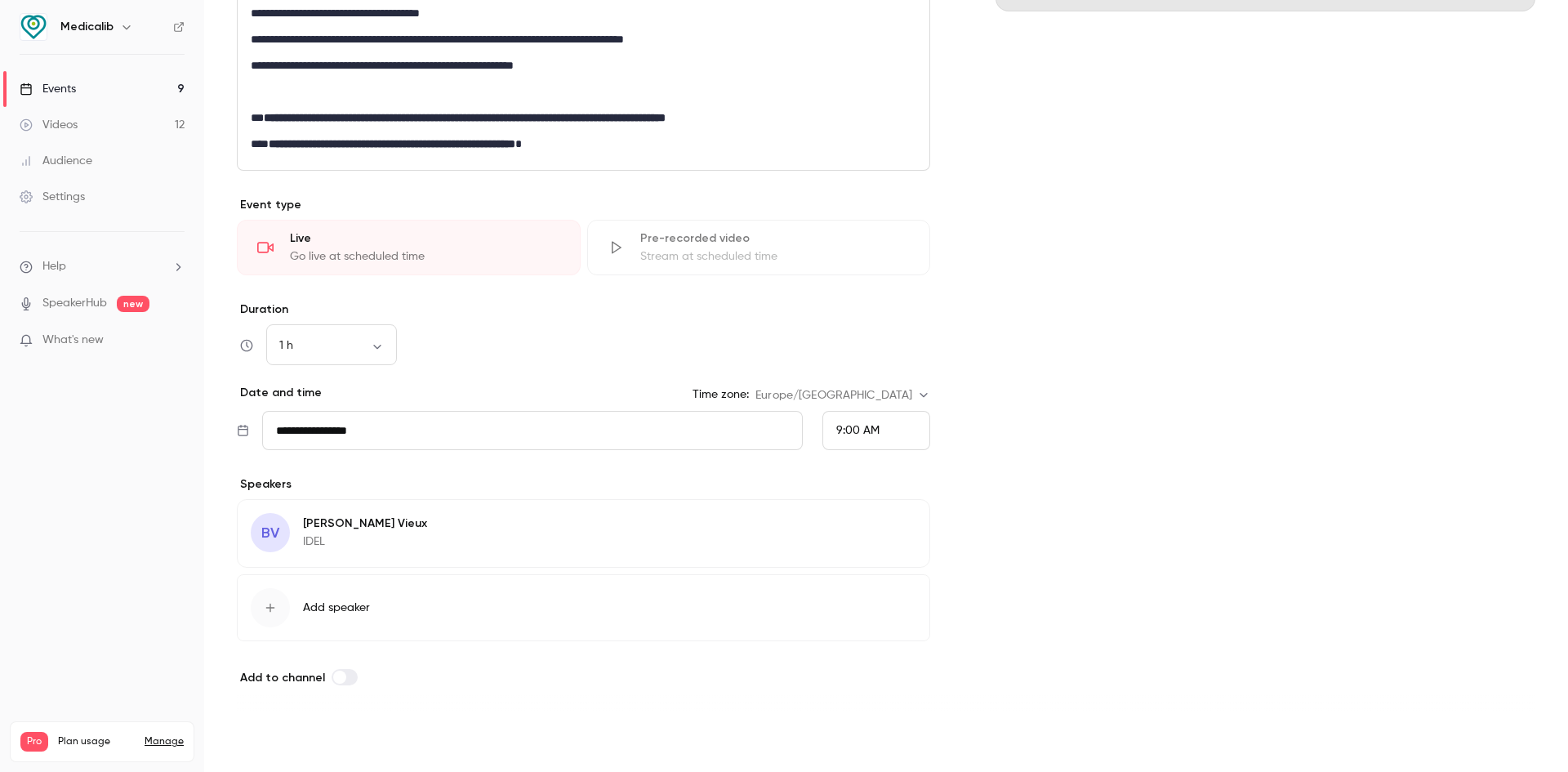
click at [272, 741] on button "Save" at bounding box center [266, 743] width 59 height 33
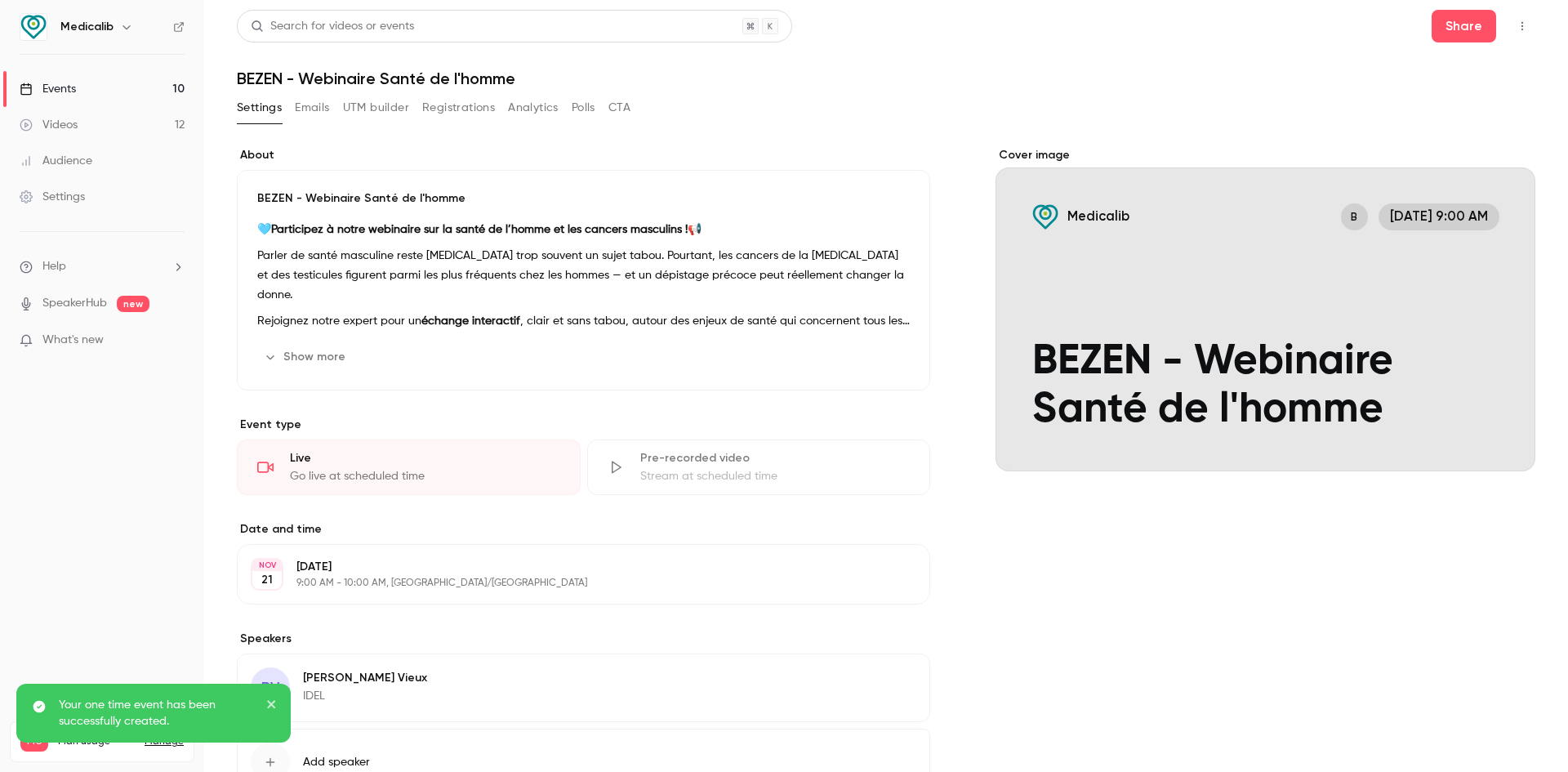
click at [69, 85] on div "Events" at bounding box center [48, 89] width 56 height 16
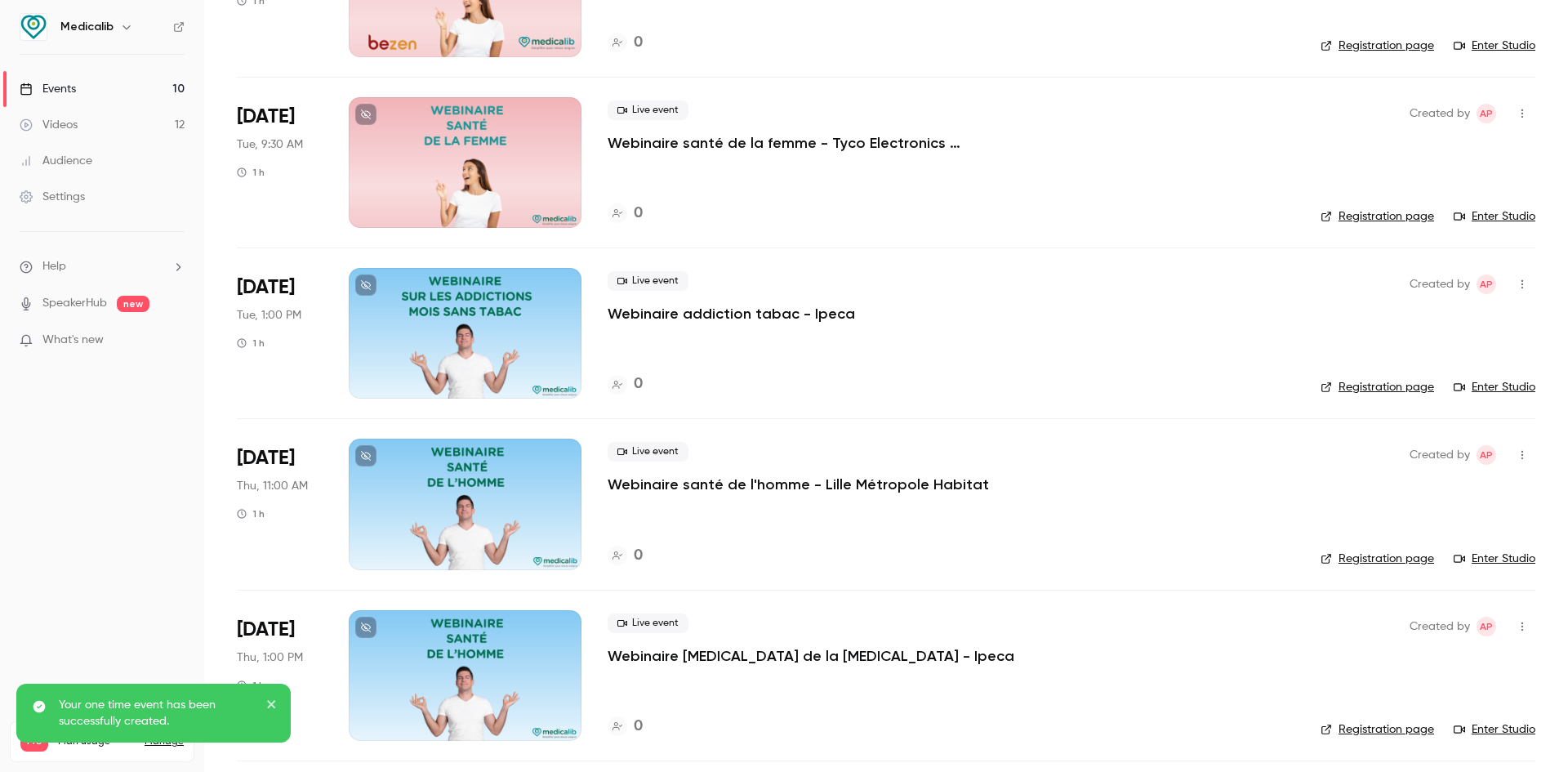
scroll to position [981, 0]
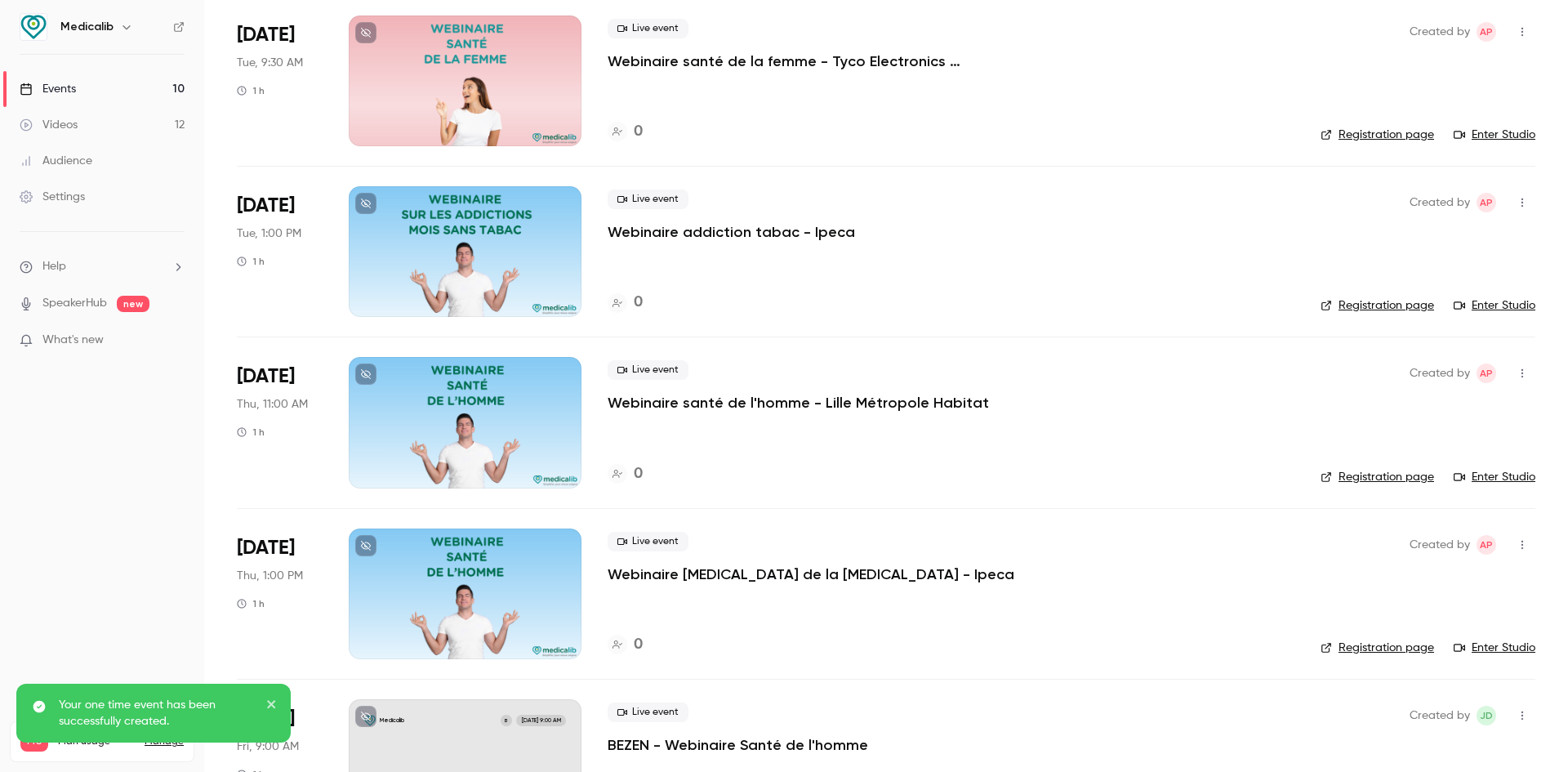
click at [441, 425] on div at bounding box center [465, 423] width 233 height 131
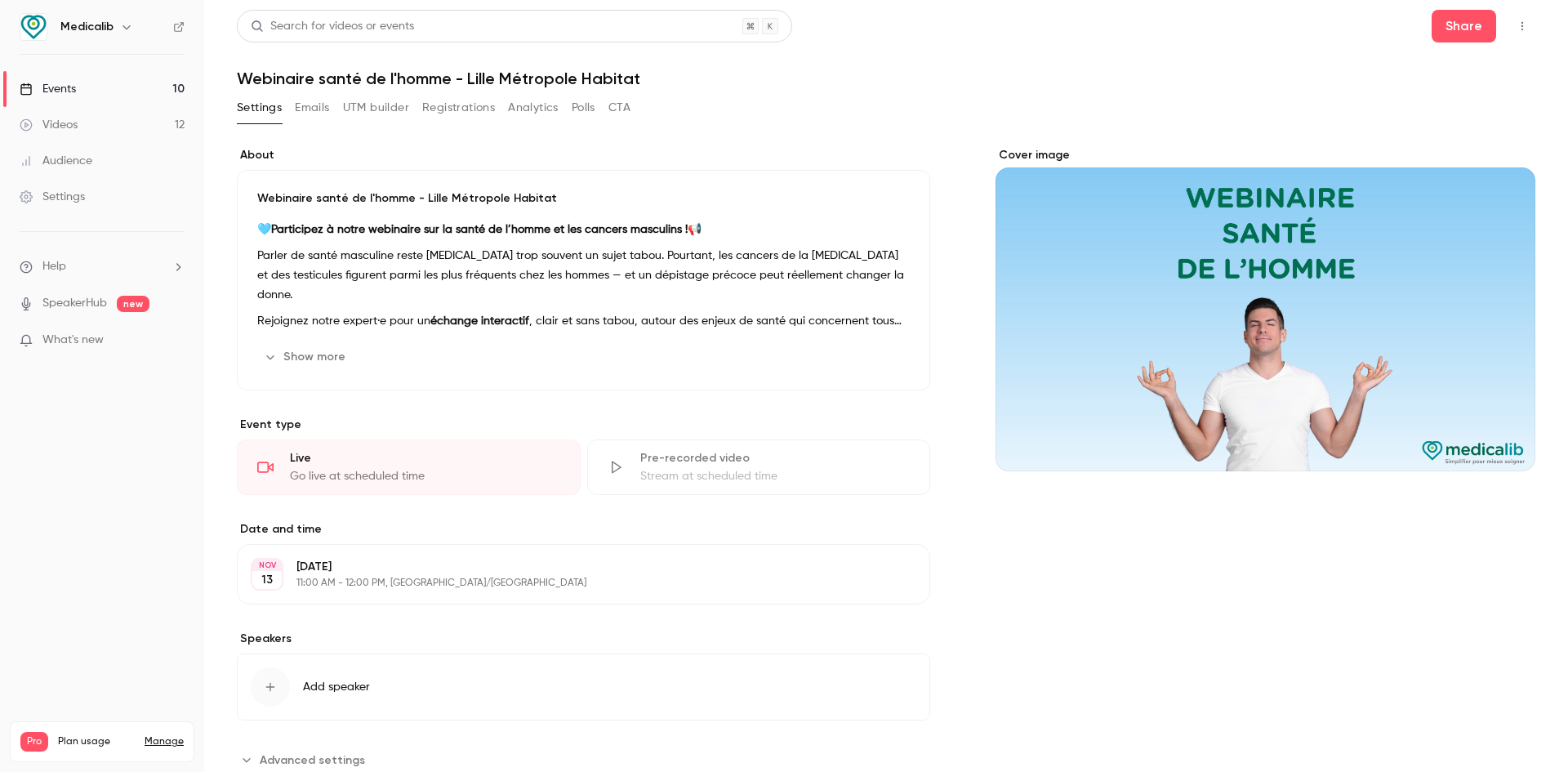
click at [312, 350] on button "Show more" at bounding box center [307, 357] width 98 height 26
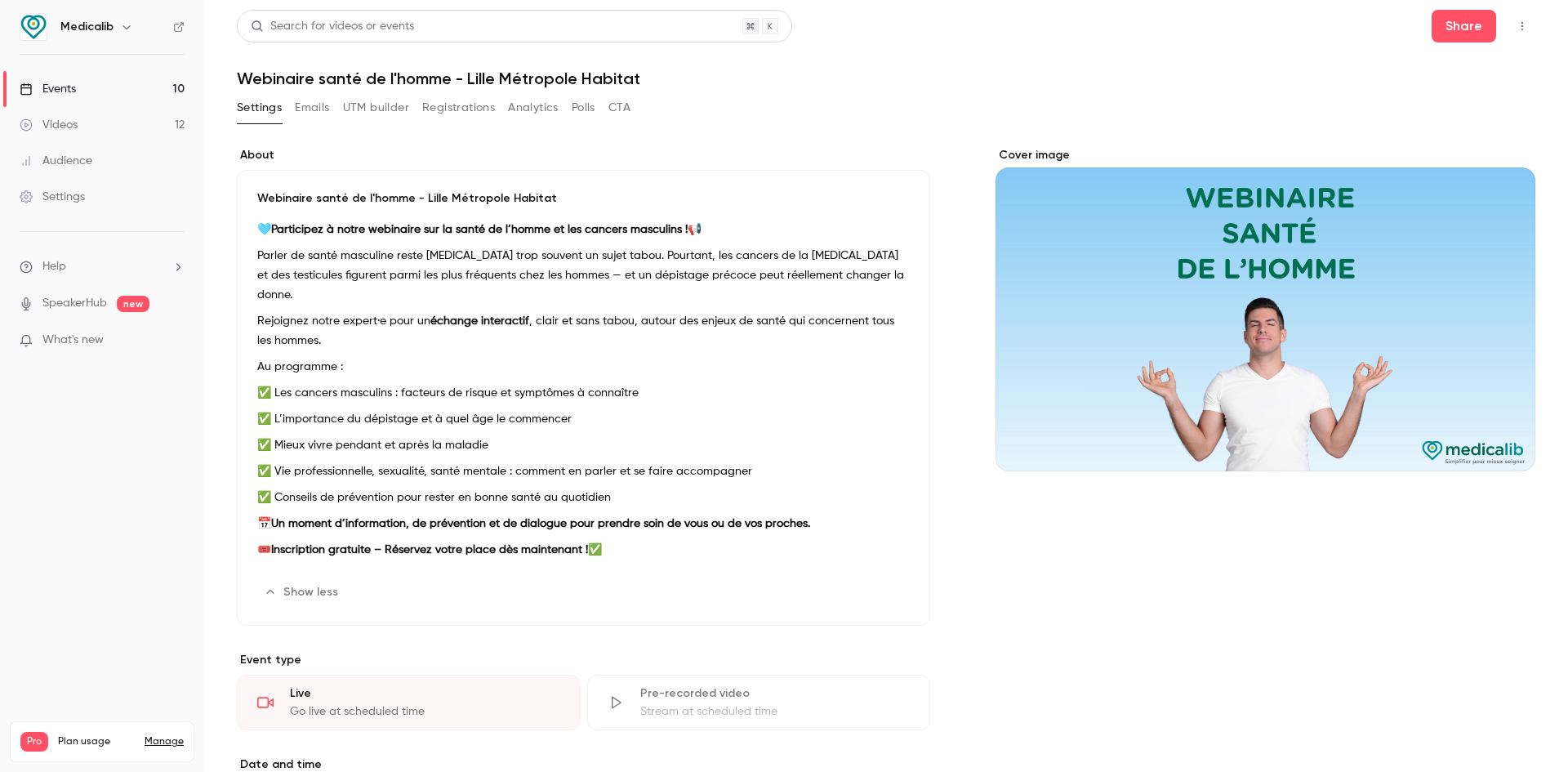
click at [1254, 295] on div "Cover image" at bounding box center [1265, 309] width 540 height 325
click at [0, 0] on input "Cover image" at bounding box center [0, 0] width 0 height 0
